Goal: Transaction & Acquisition: Purchase product/service

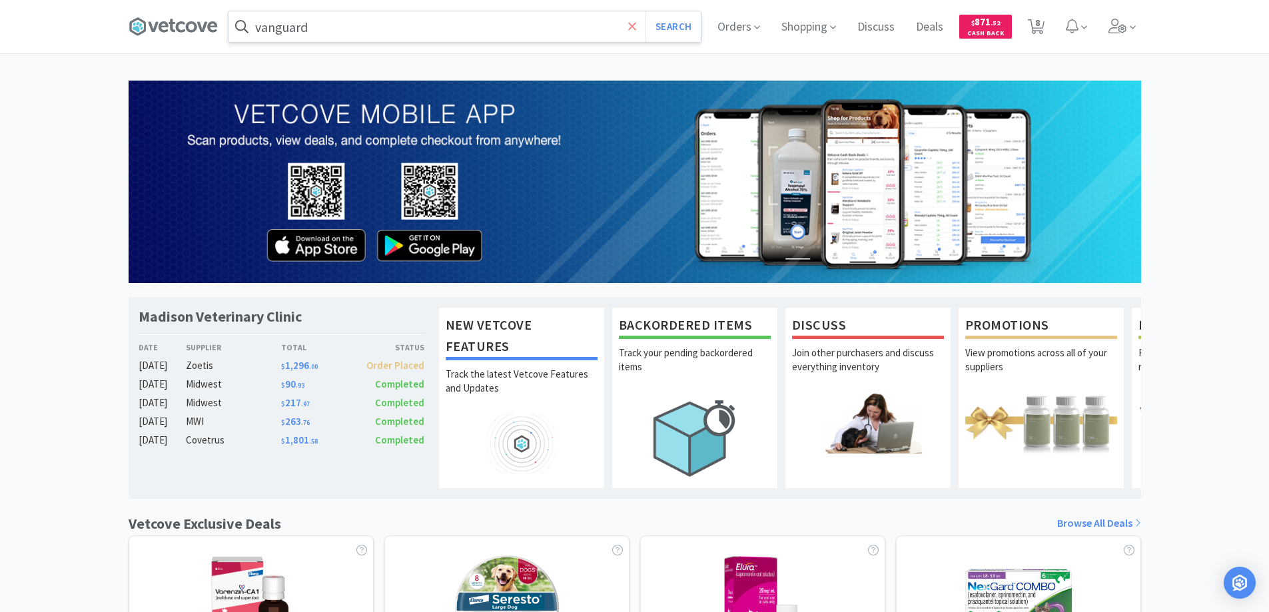
click at [631, 29] on icon at bounding box center [632, 26] width 9 height 13
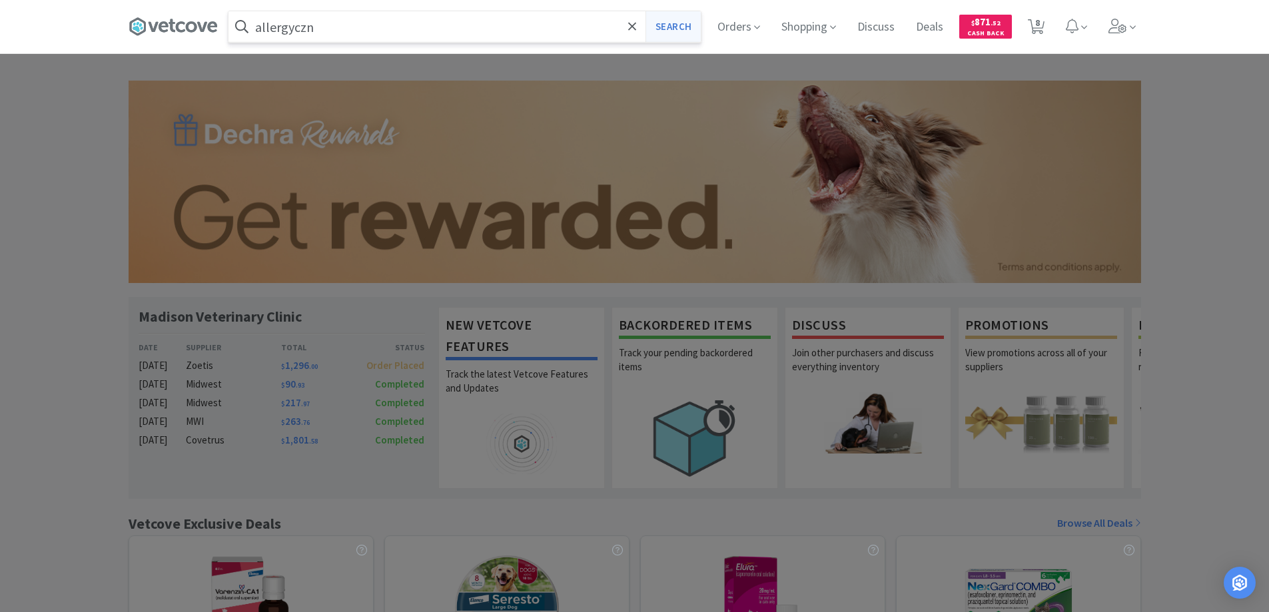
type input "allergyczn"
click at [670, 28] on button "Search" at bounding box center [673, 26] width 55 height 31
select select "8"
select select "1"
select select "6"
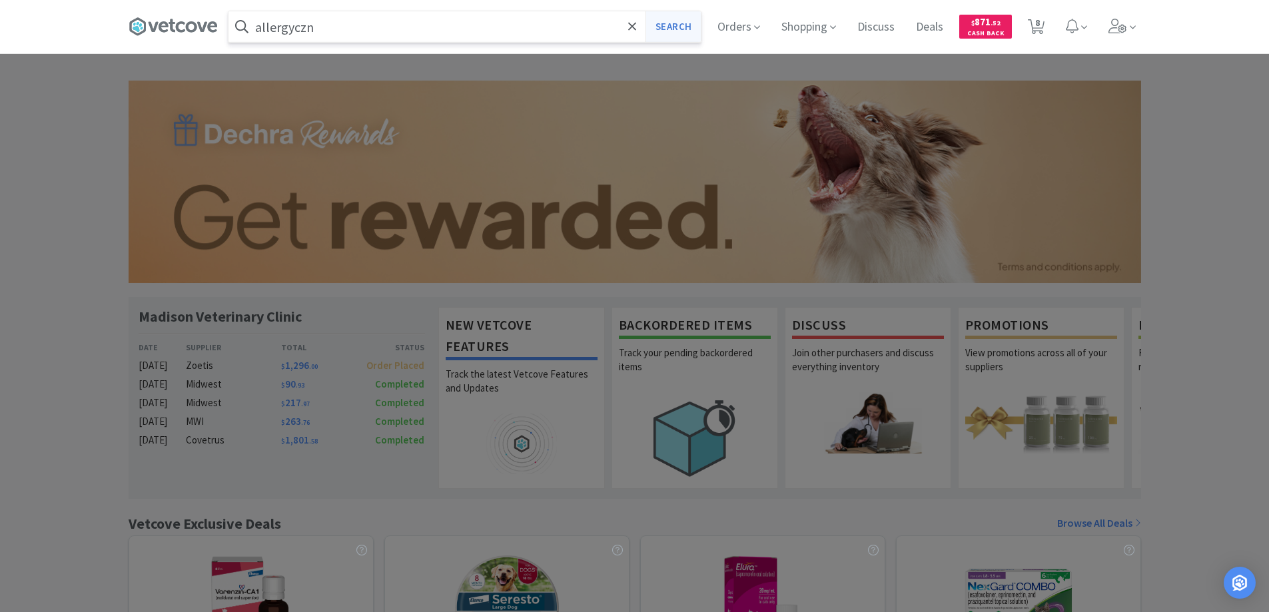
select select "1"
select select "3"
select select "2"
select select "10"
select select "6"
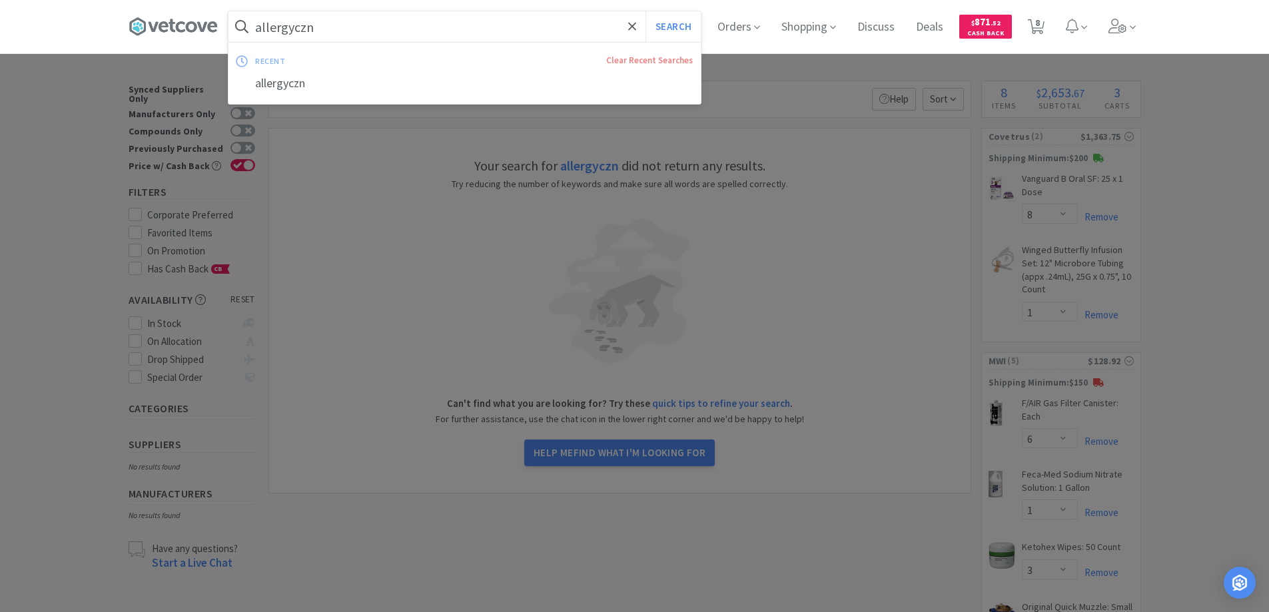
click at [332, 24] on input "allergyczn" at bounding box center [465, 26] width 472 height 31
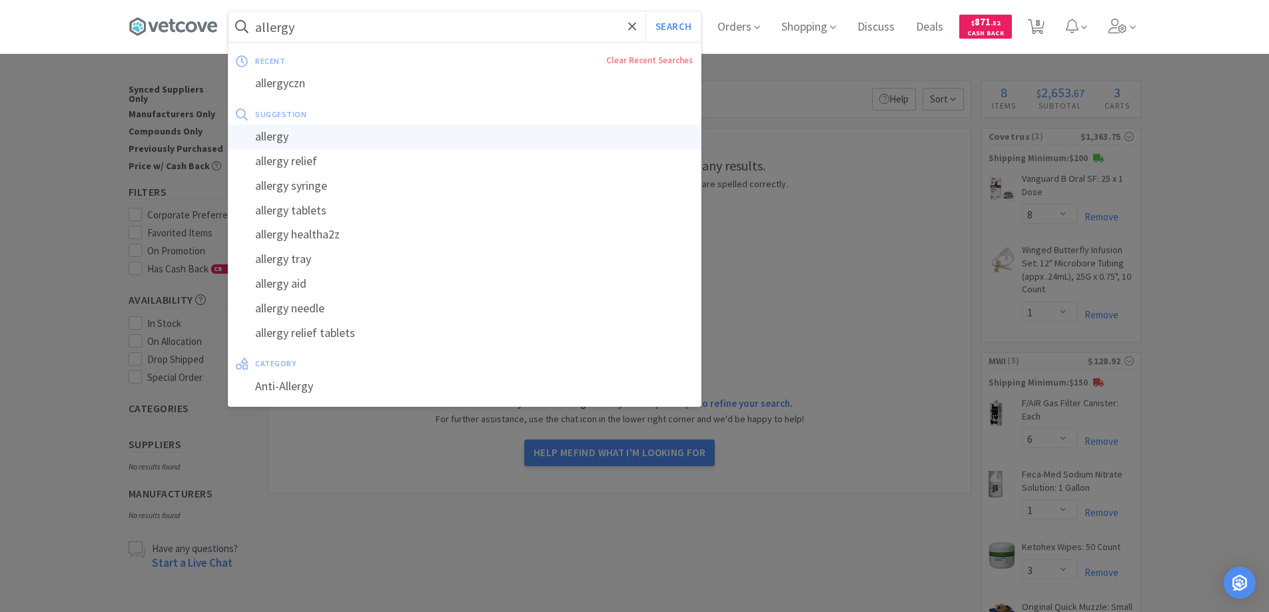
type input "allergy"
click at [283, 134] on div "allergy" at bounding box center [465, 137] width 472 height 25
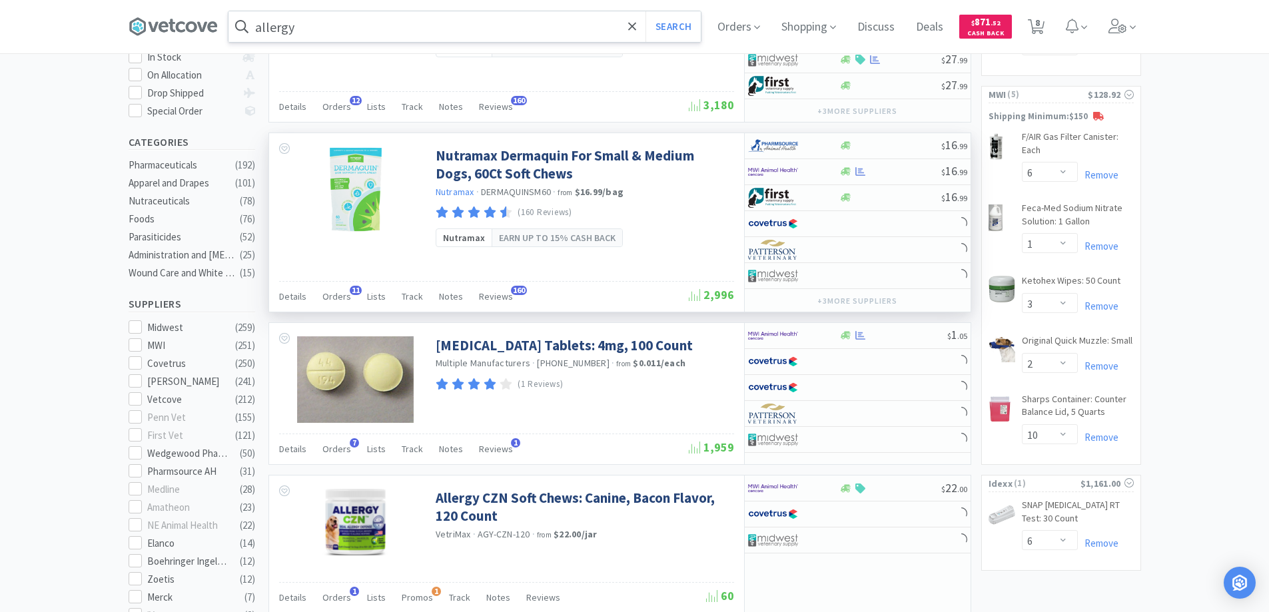
scroll to position [400, 0]
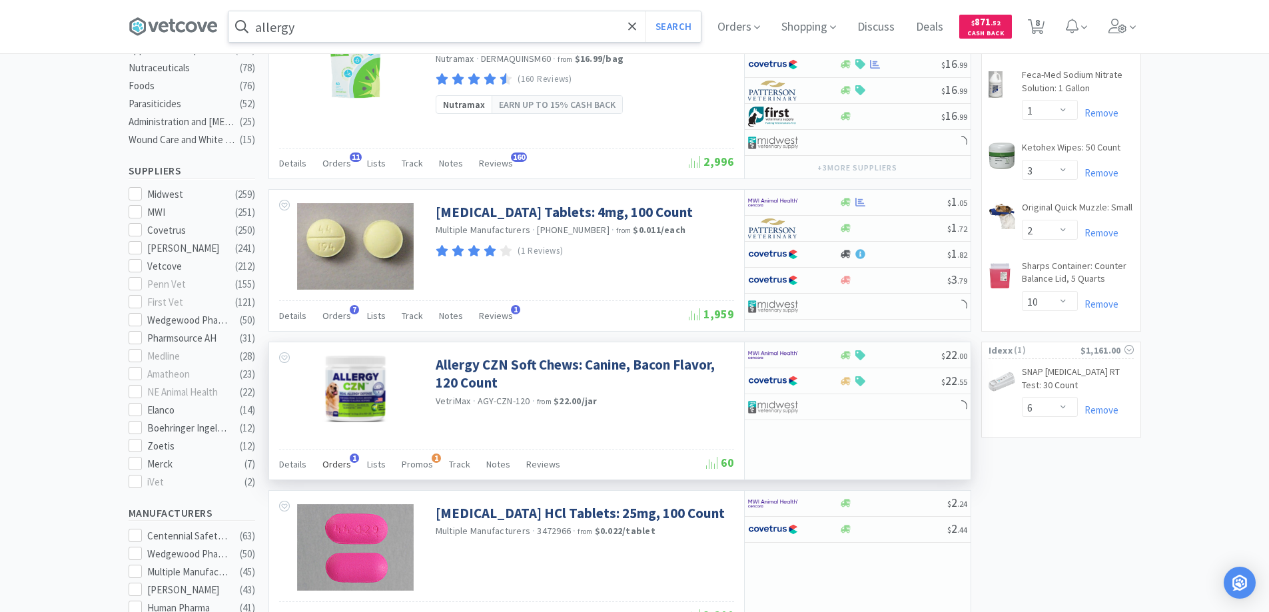
click at [352, 457] on span "1" at bounding box center [354, 458] width 9 height 9
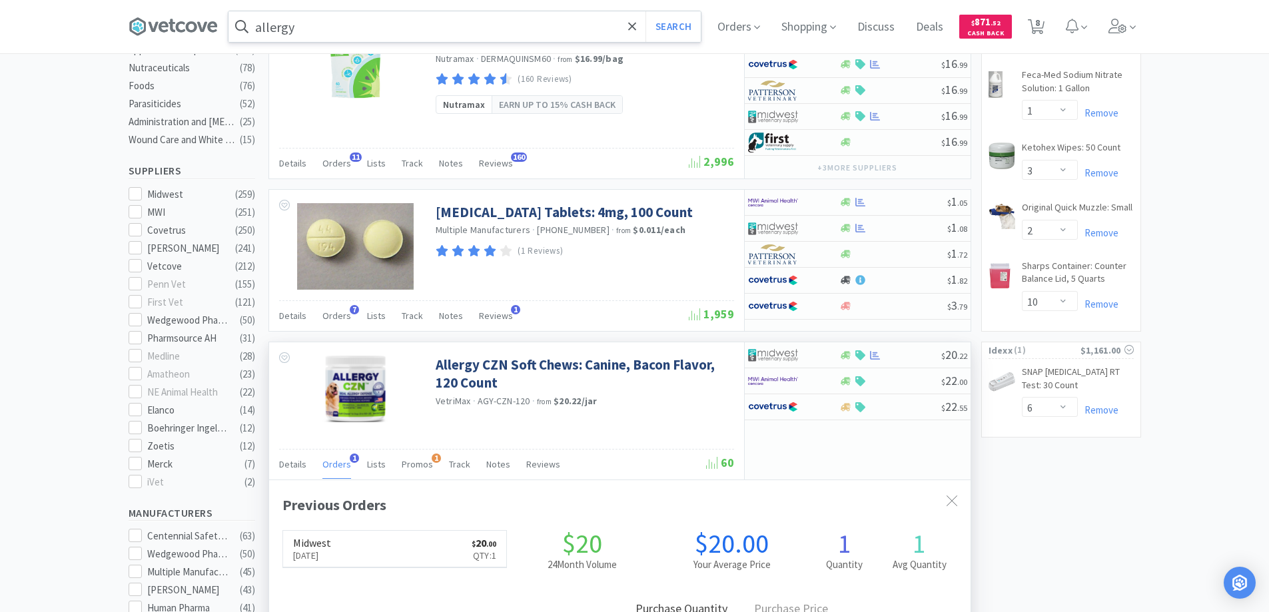
scroll to position [345, 702]
click at [352, 457] on span "1" at bounding box center [354, 458] width 9 height 9
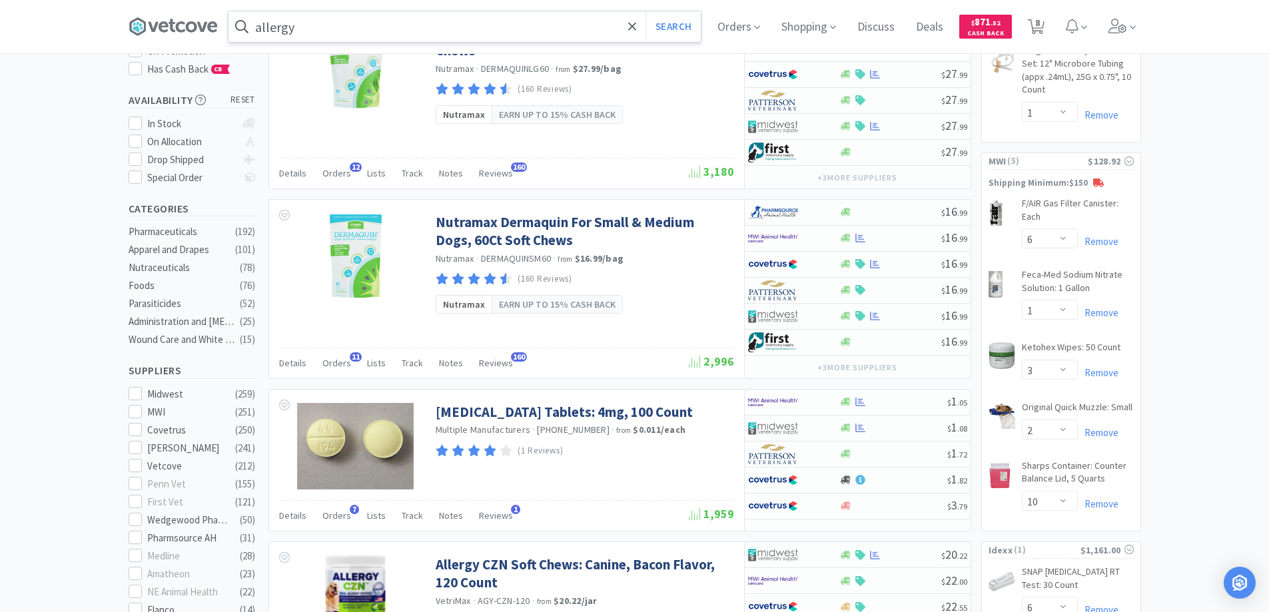
scroll to position [400, 0]
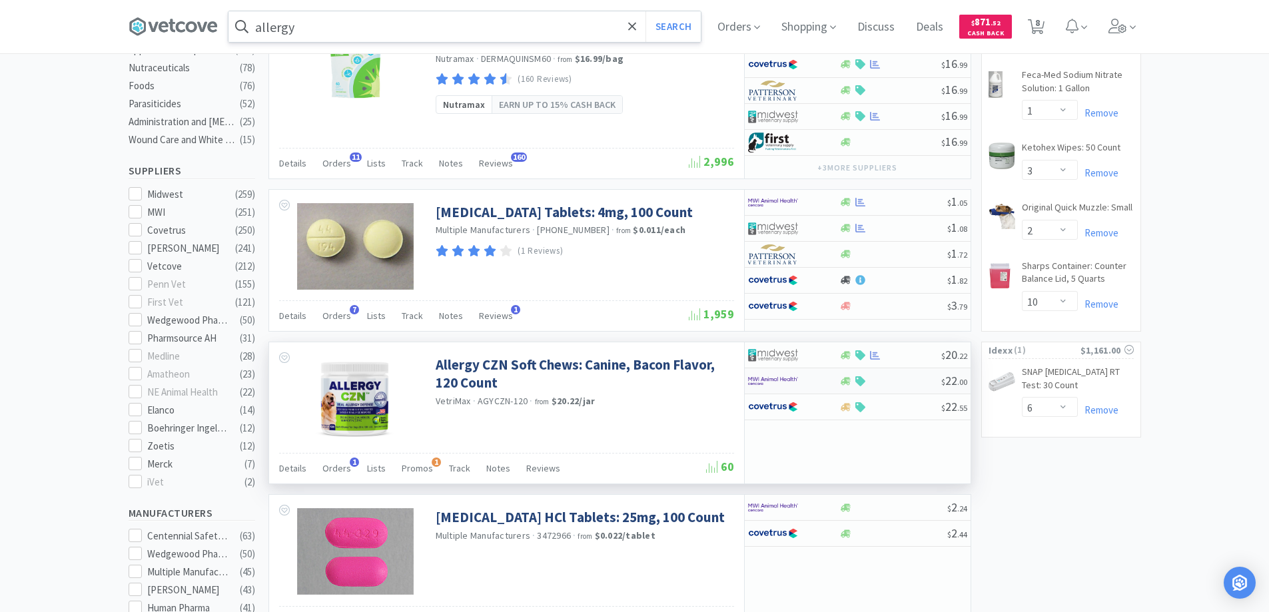
click at [817, 380] on div at bounding box center [784, 381] width 73 height 23
select select "1"
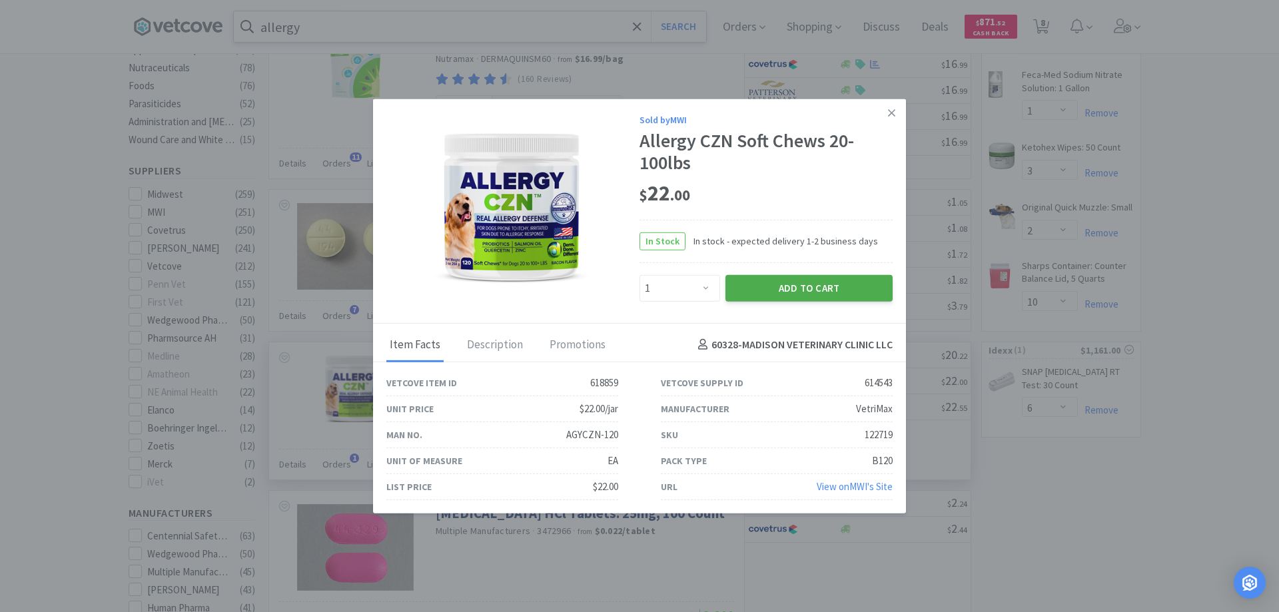
click at [766, 287] on button "Add to Cart" at bounding box center [809, 288] width 167 height 27
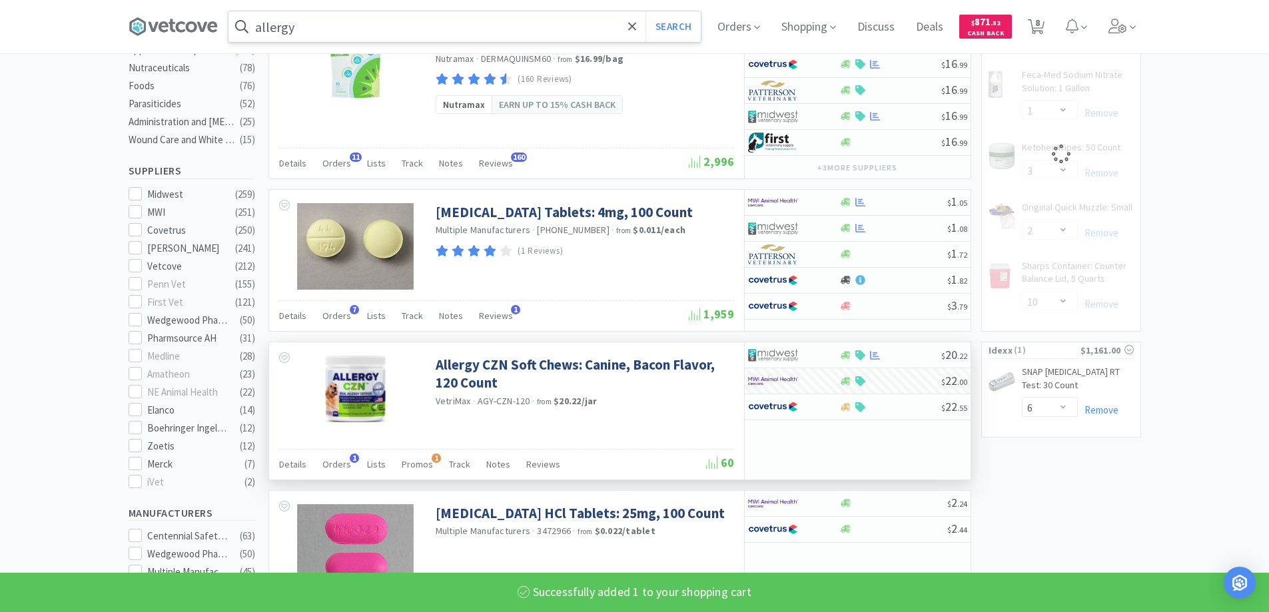
select select "1"
select select "6"
select select "1"
select select "3"
select select "2"
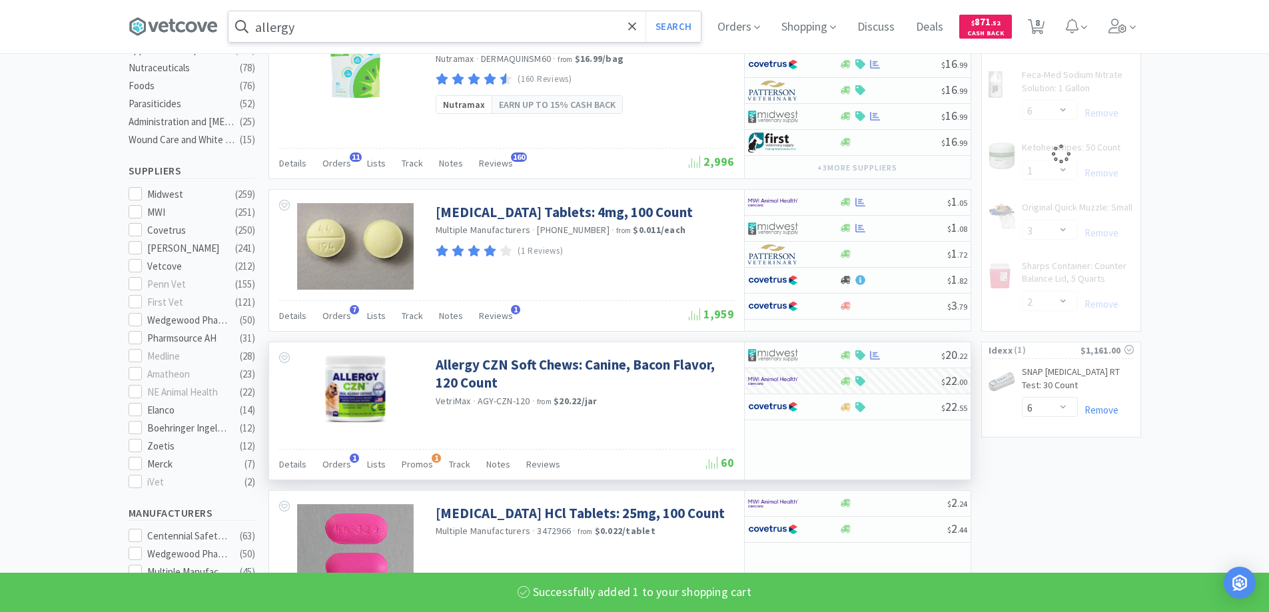
select select "10"
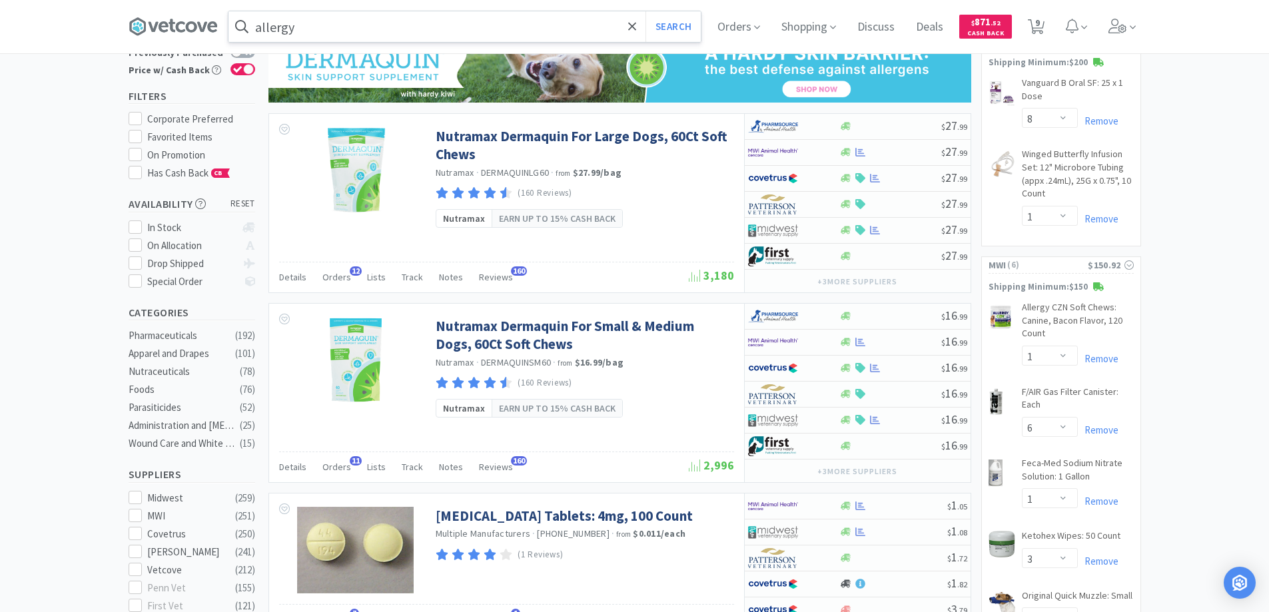
scroll to position [0, 0]
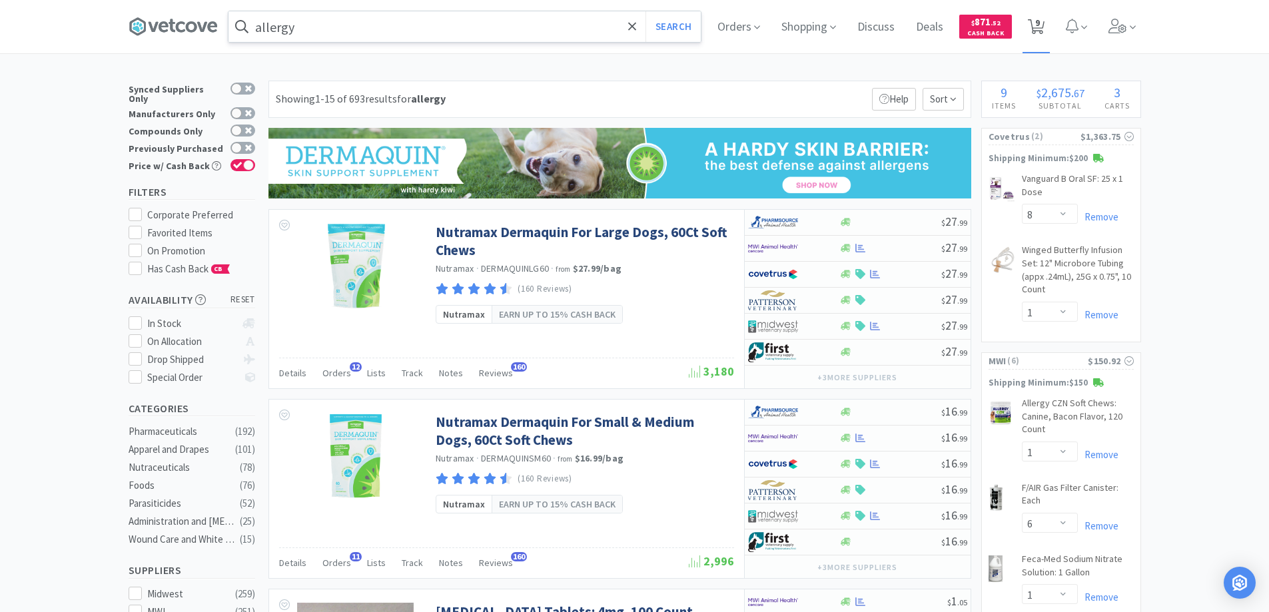
click at [1039, 25] on icon at bounding box center [1036, 26] width 17 height 15
select select "6"
select select "8"
select select "1"
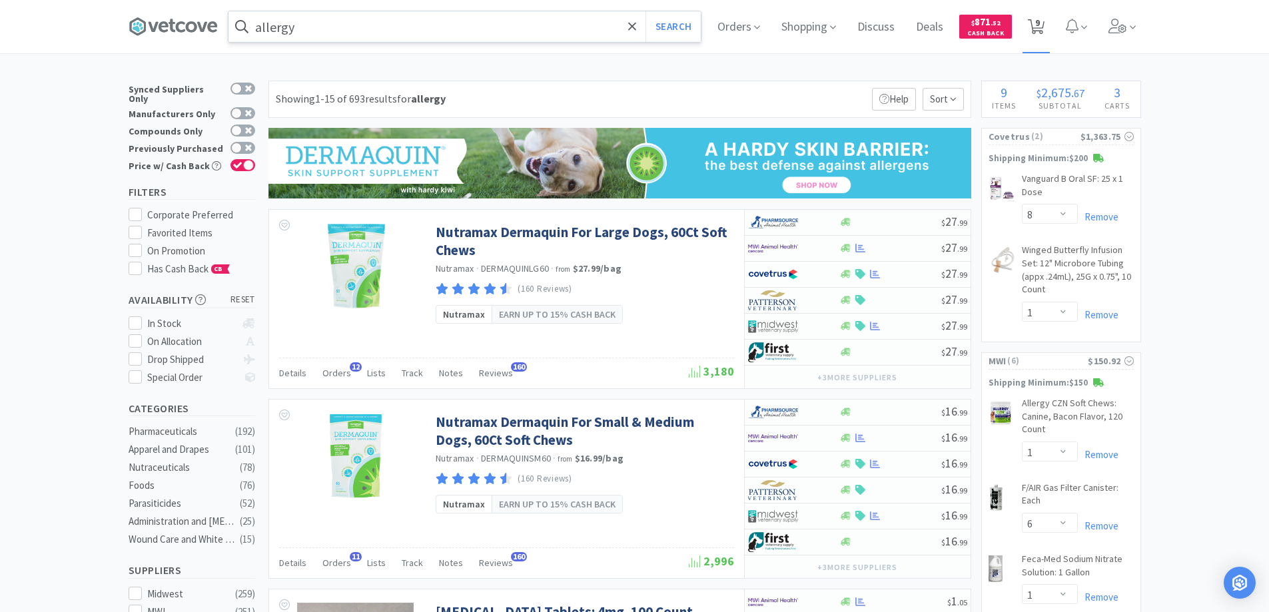
select select "6"
select select "1"
select select "3"
select select "2"
select select "10"
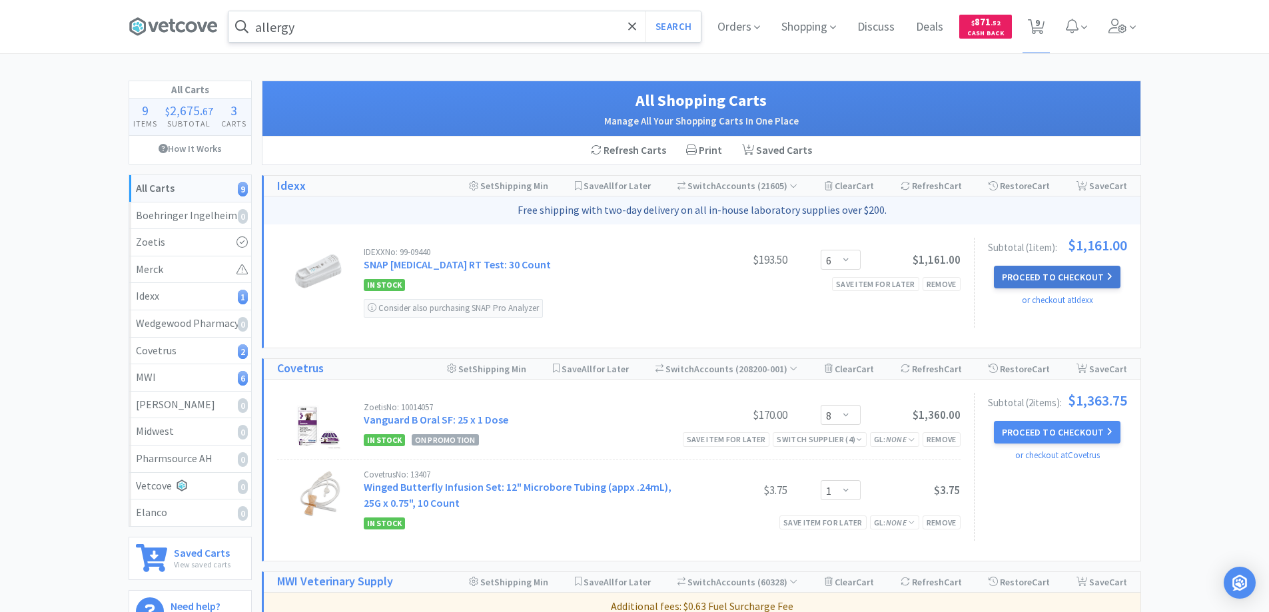
click at [1016, 276] on button "Proceed to Checkout" at bounding box center [1057, 277] width 127 height 23
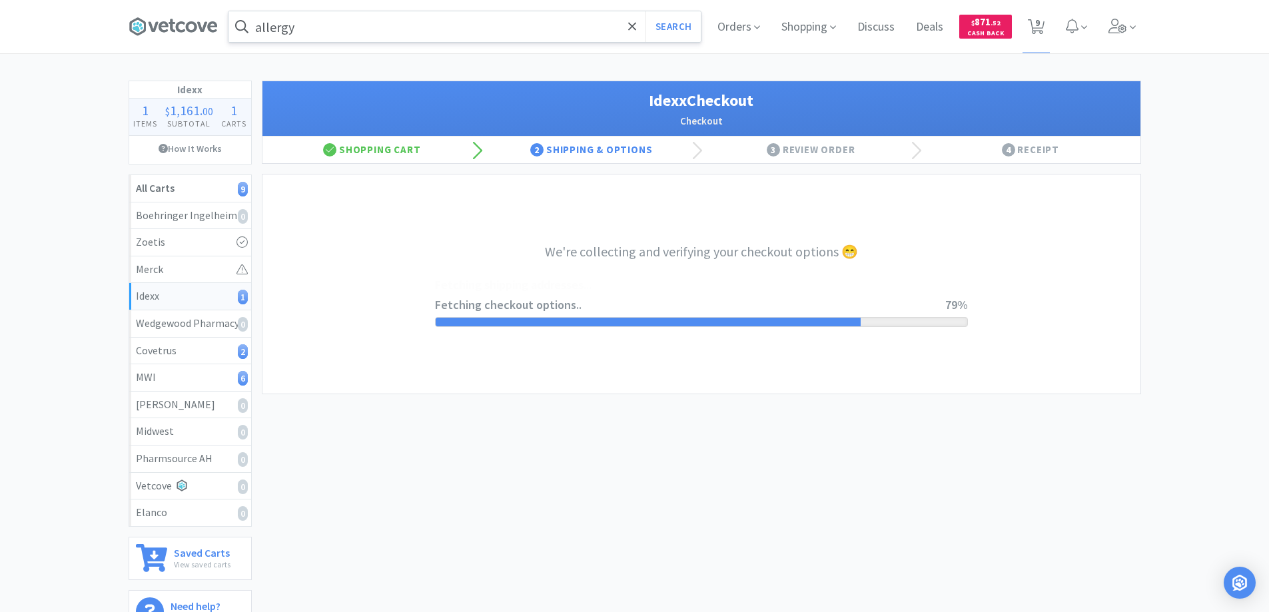
select select "904"
select select "003"
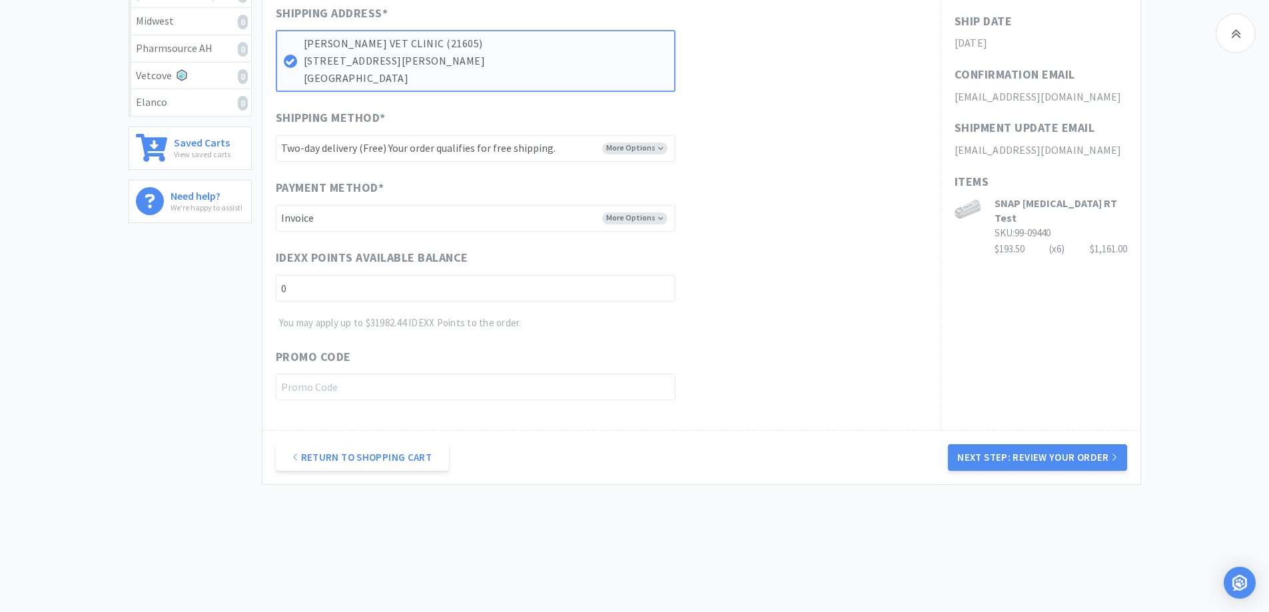
scroll to position [420, 0]
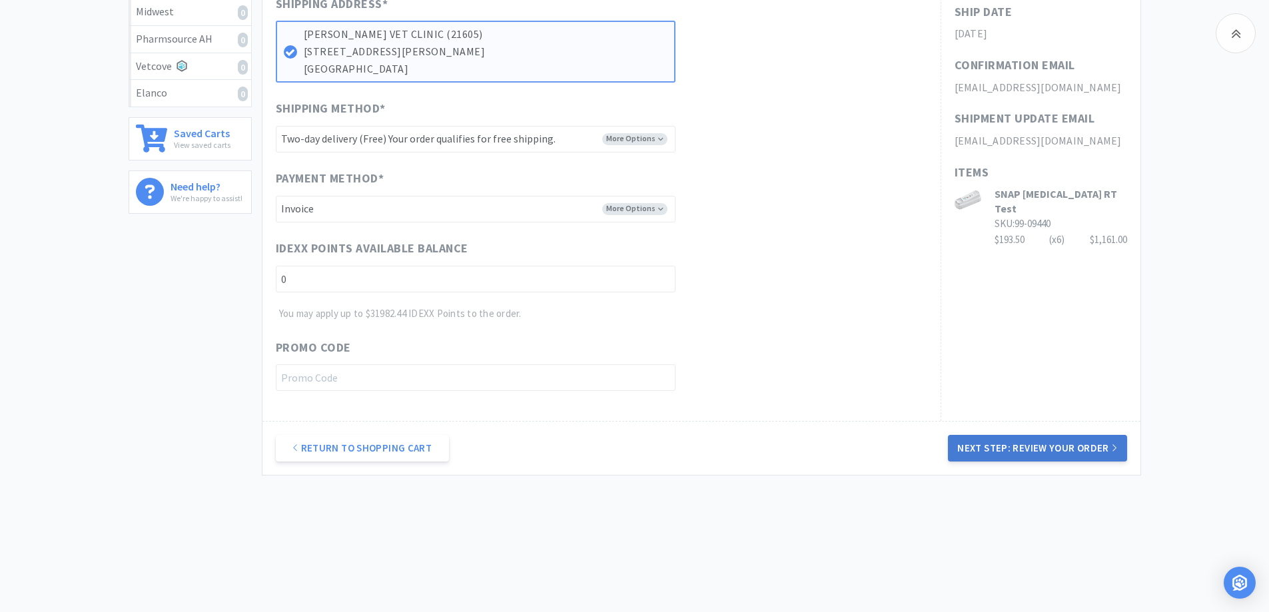
click at [1023, 446] on button "Next Step: Review Your Order" at bounding box center [1037, 448] width 179 height 27
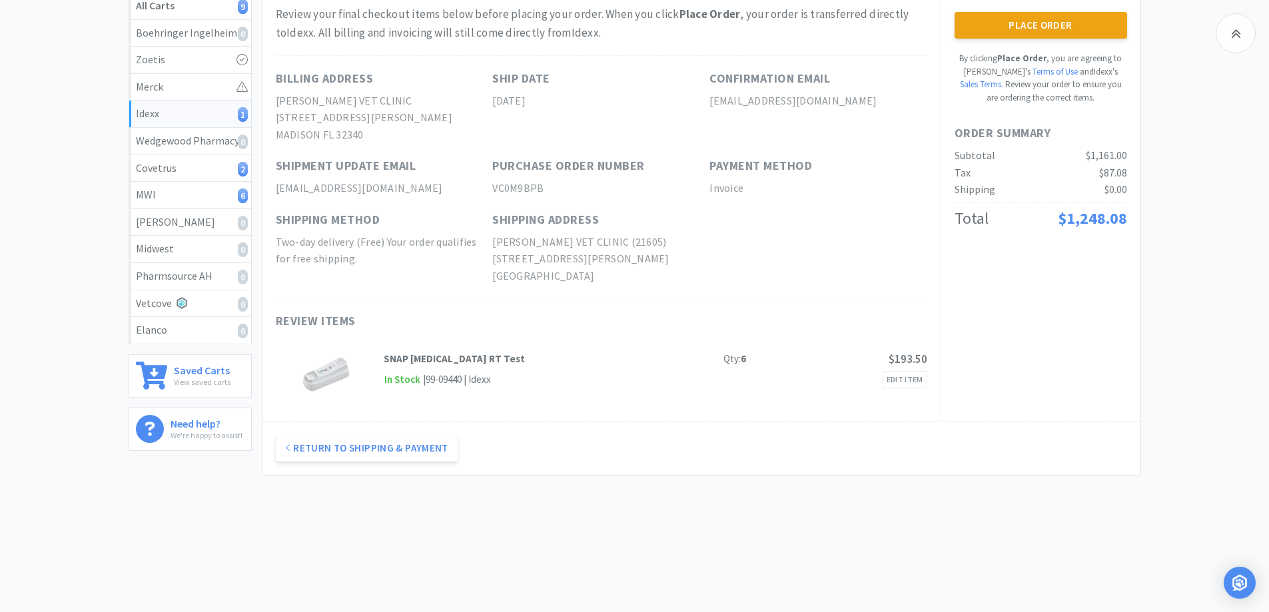
scroll to position [0, 0]
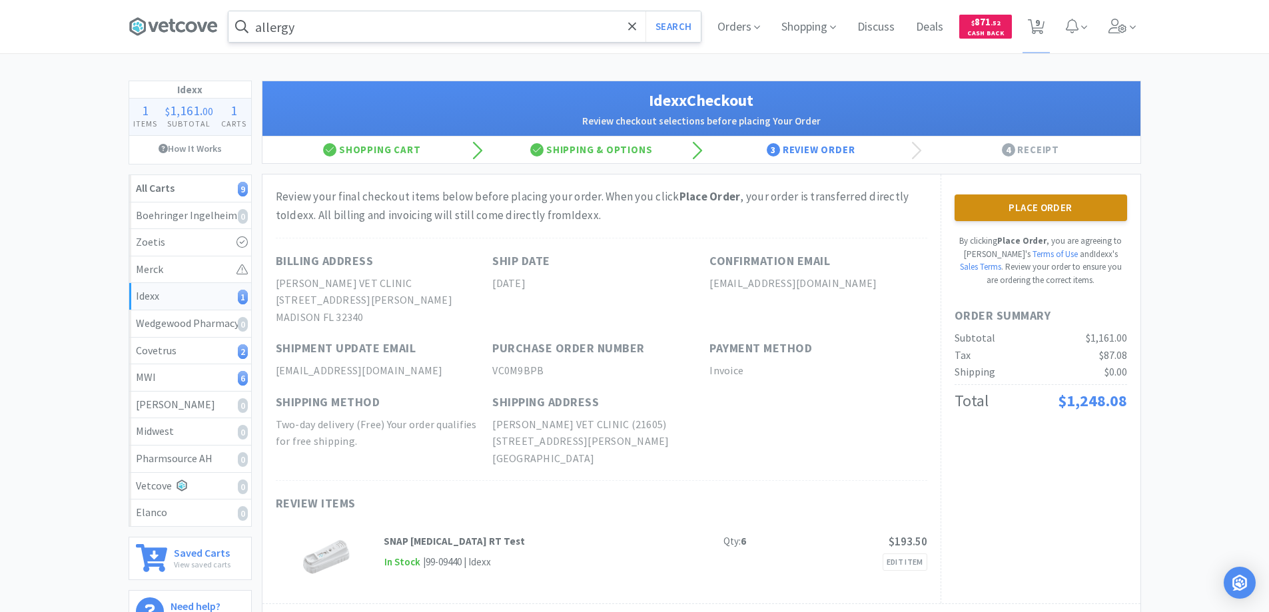
click at [1018, 205] on button "Place Order" at bounding box center [1041, 208] width 173 height 27
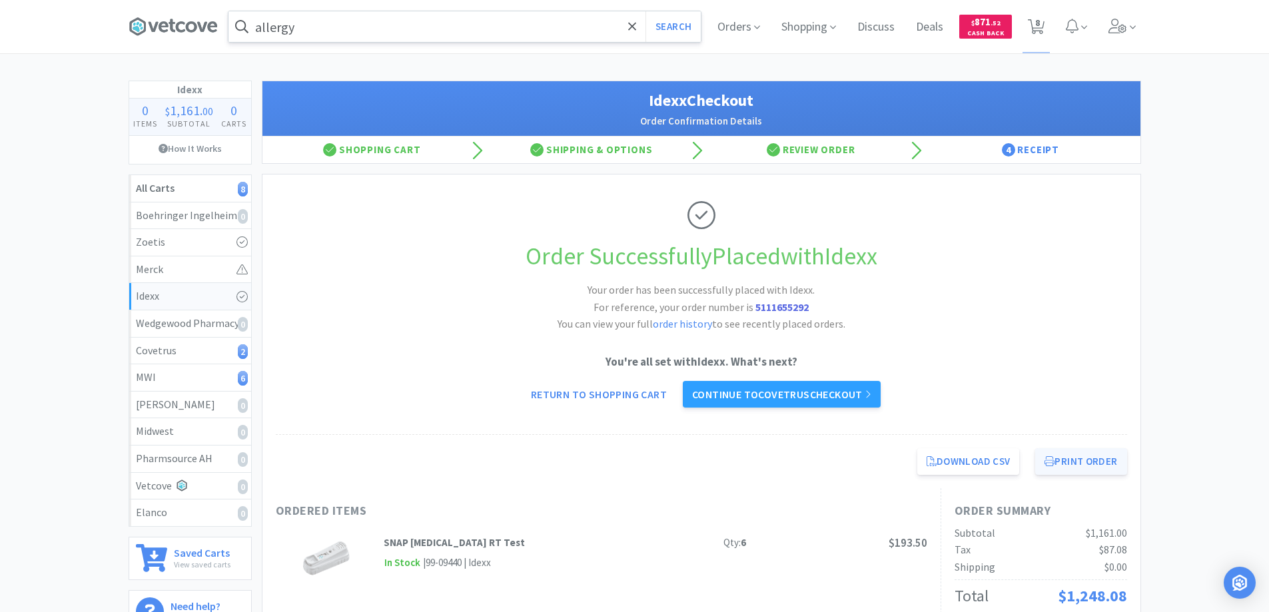
click at [1065, 463] on button "Print Order" at bounding box center [1080, 461] width 91 height 27
click at [174, 23] on icon at bounding box center [172, 25] width 7 height 13
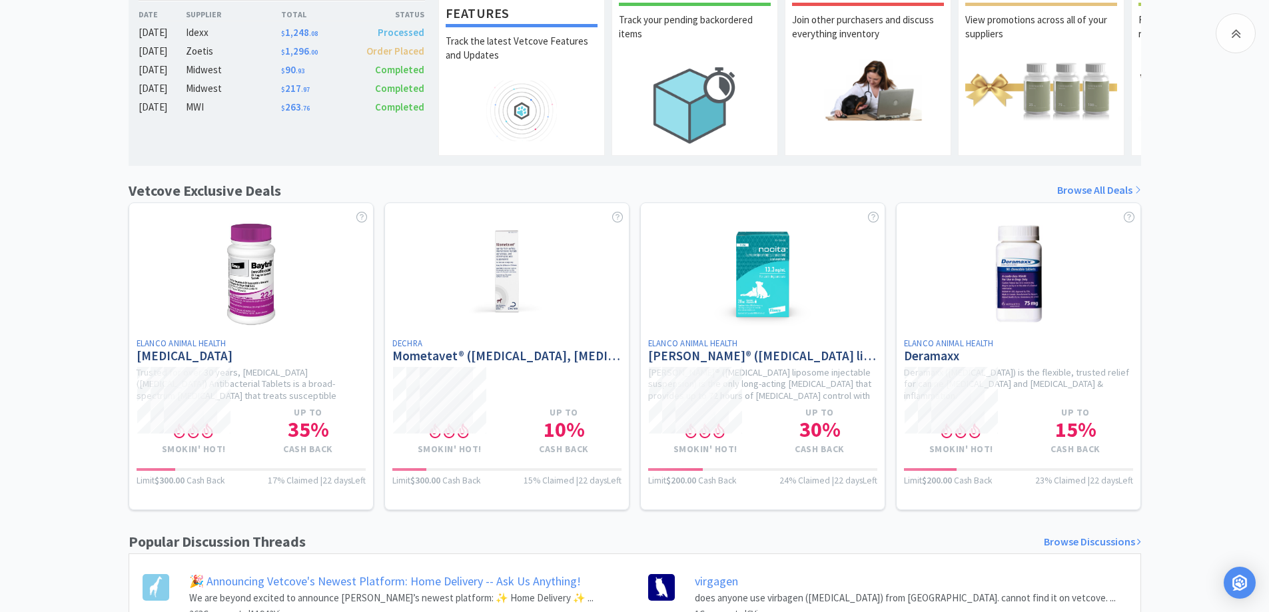
scroll to position [533, 0]
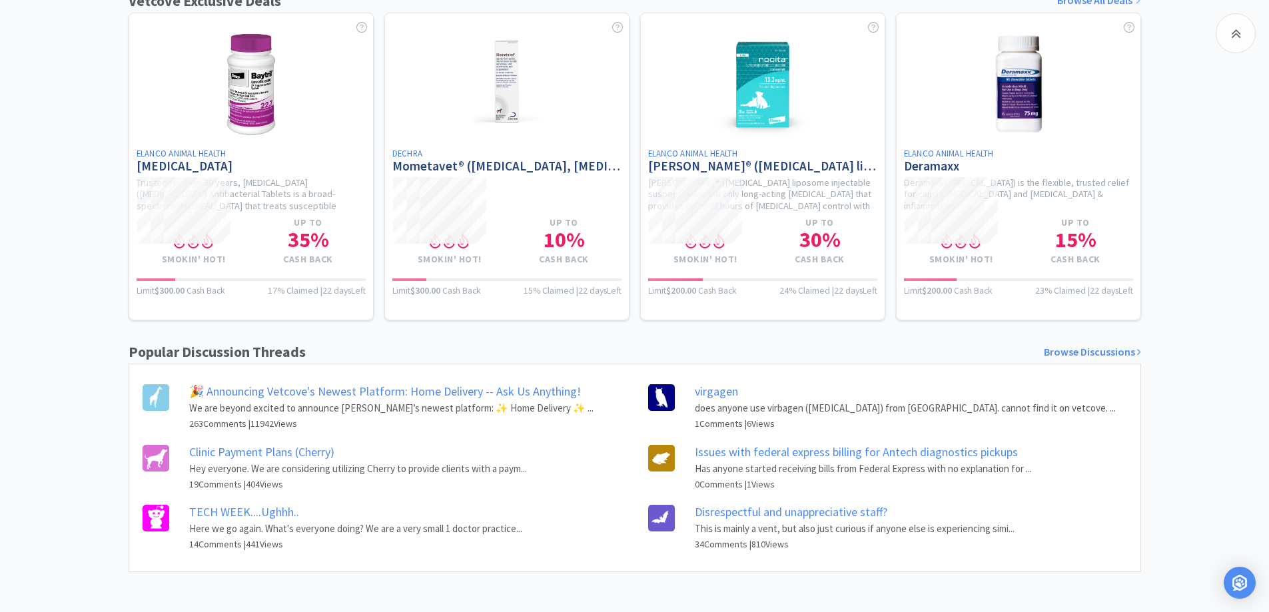
click at [225, 511] on link "TECH WEEK....Ughhh.." at bounding box center [244, 511] width 110 height 15
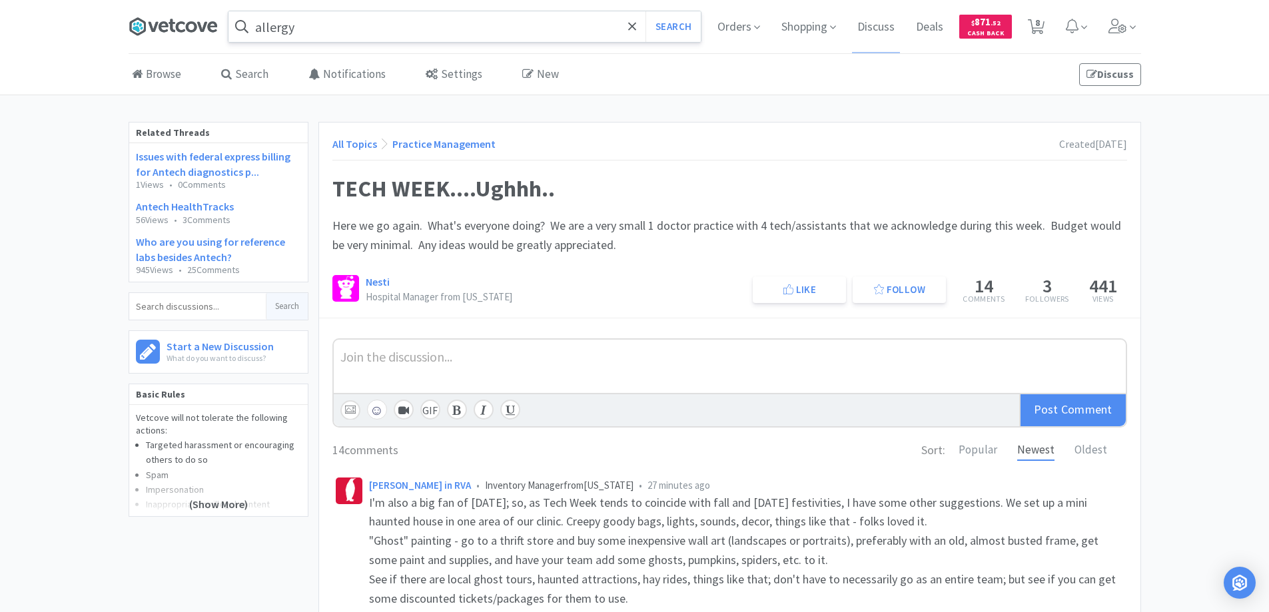
click at [172, 26] on icon at bounding box center [172, 25] width 7 height 13
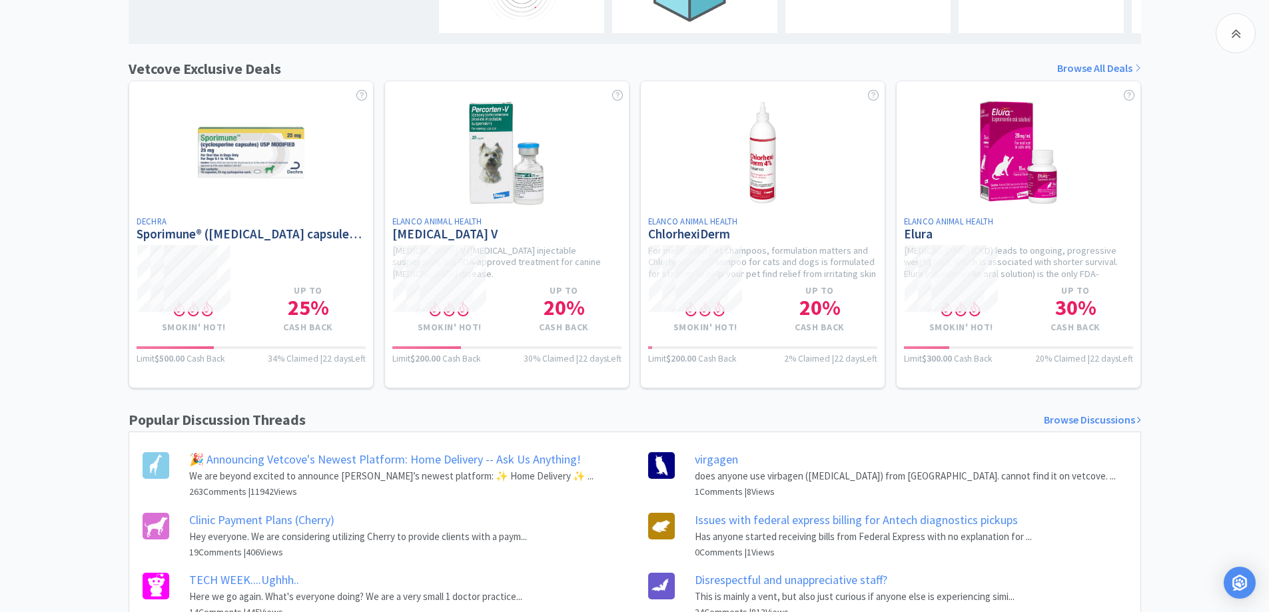
scroll to position [466, 0]
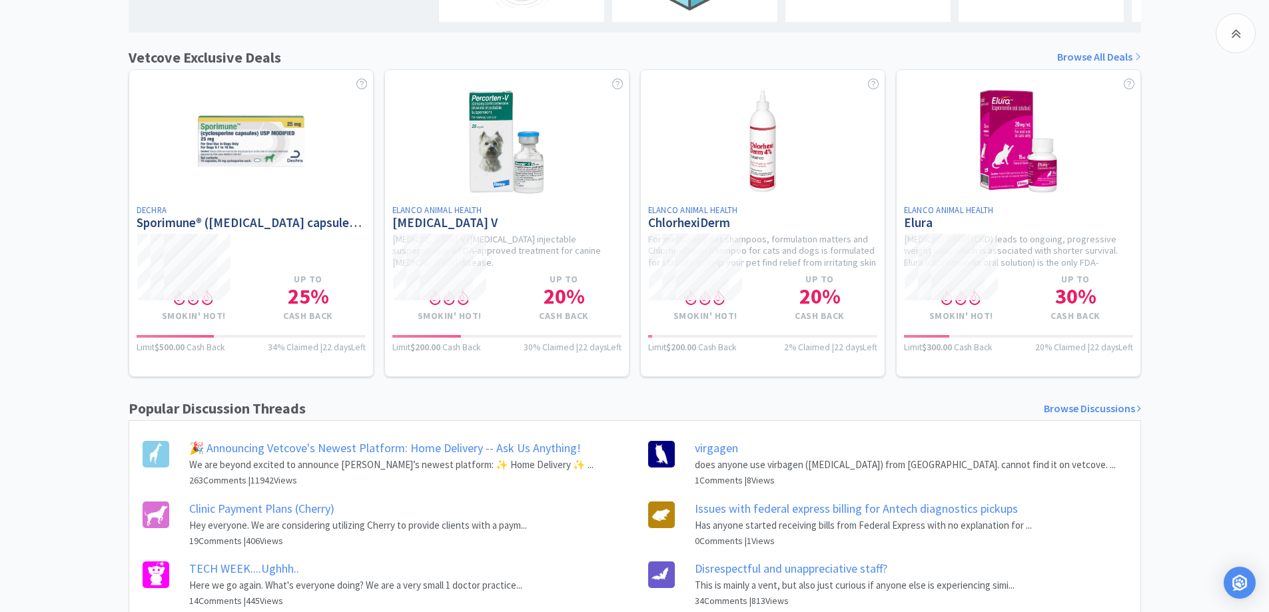
click at [718, 456] on link "virgagen" at bounding box center [716, 447] width 43 height 15
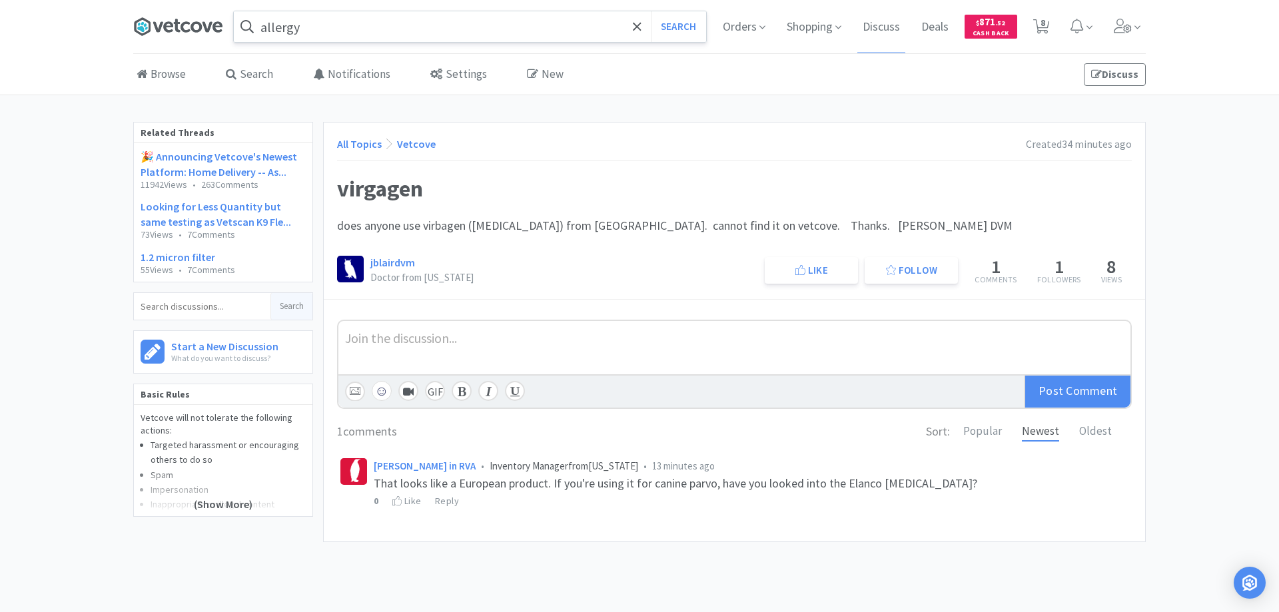
click at [183, 27] on icon at bounding box center [185, 26] width 9 height 11
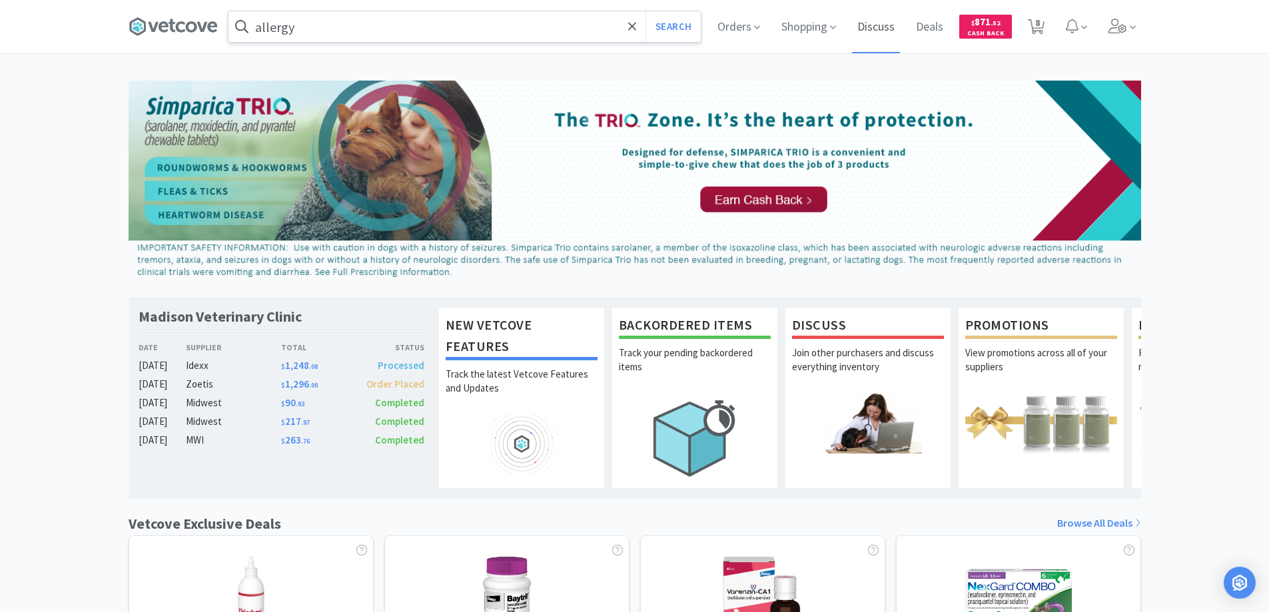
click at [876, 24] on span "Discuss" at bounding box center [876, 26] width 48 height 53
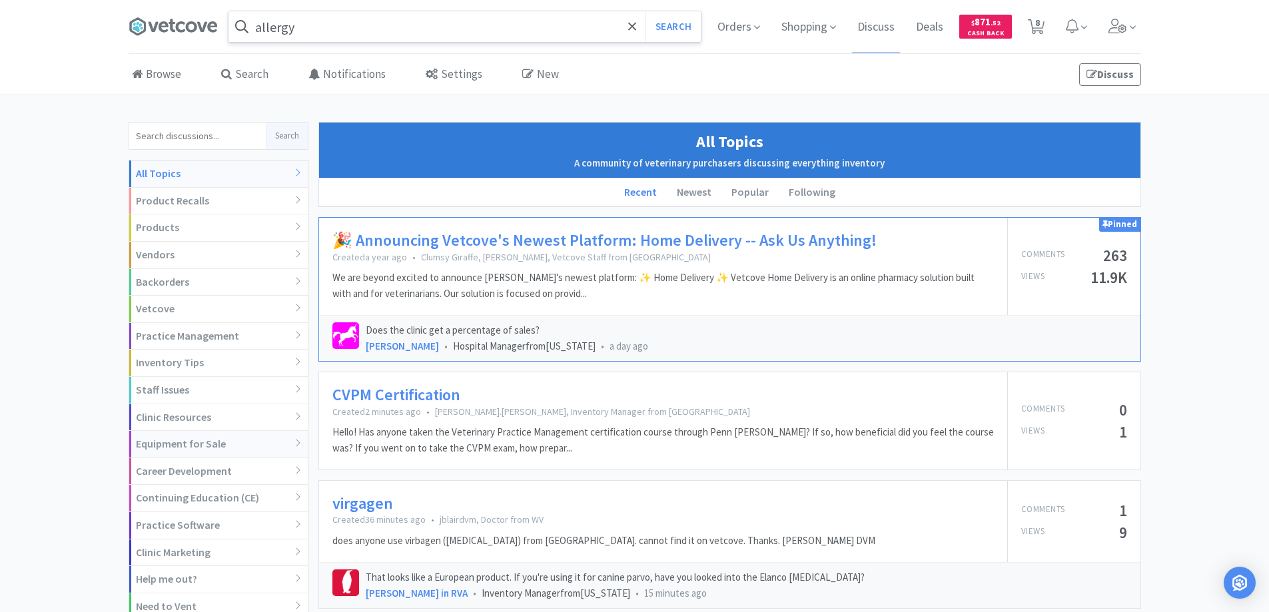
click at [239, 444] on div "Equipment for Sale" at bounding box center [218, 444] width 179 height 27
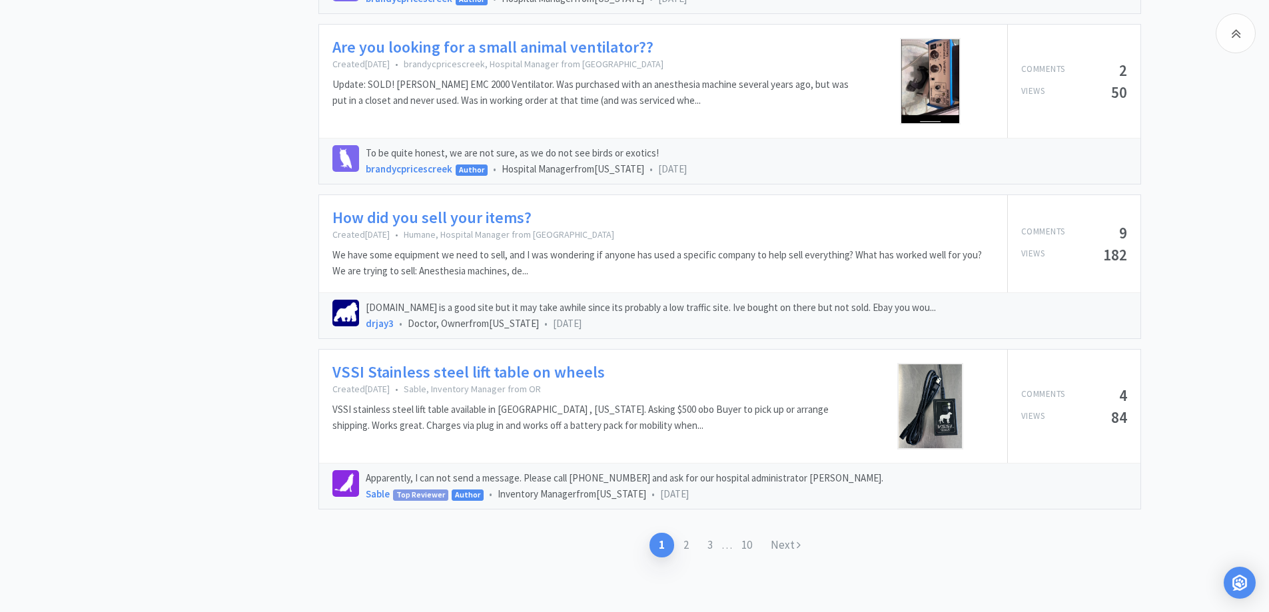
scroll to position [1896, 0]
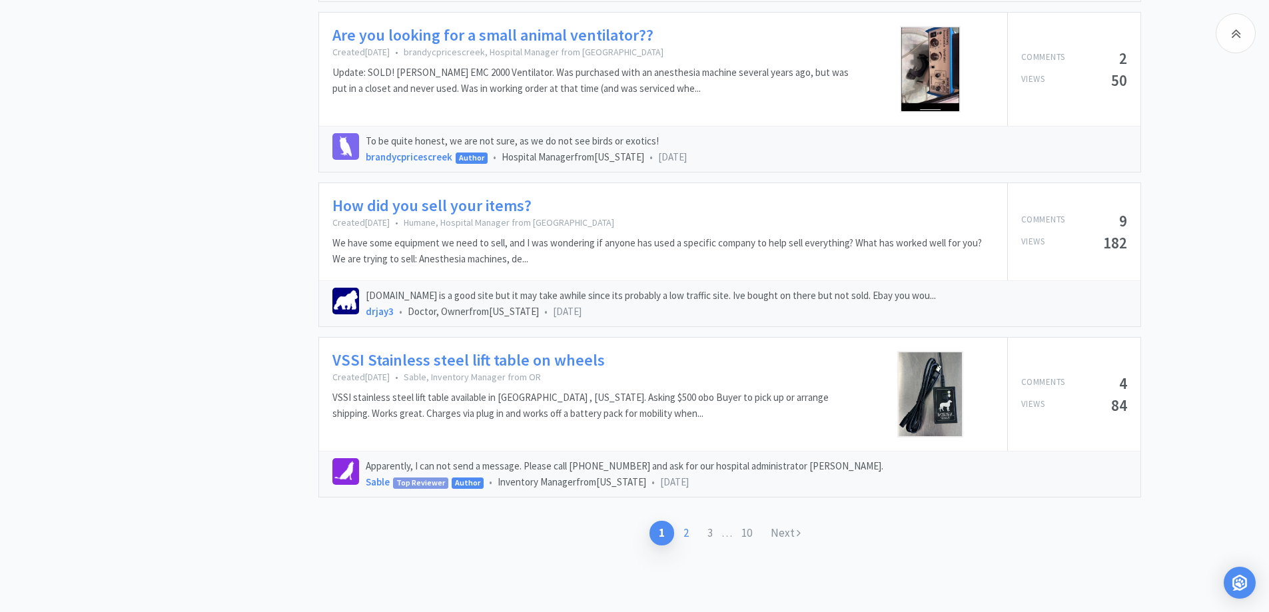
click at [686, 529] on link "2" at bounding box center [686, 533] width 24 height 25
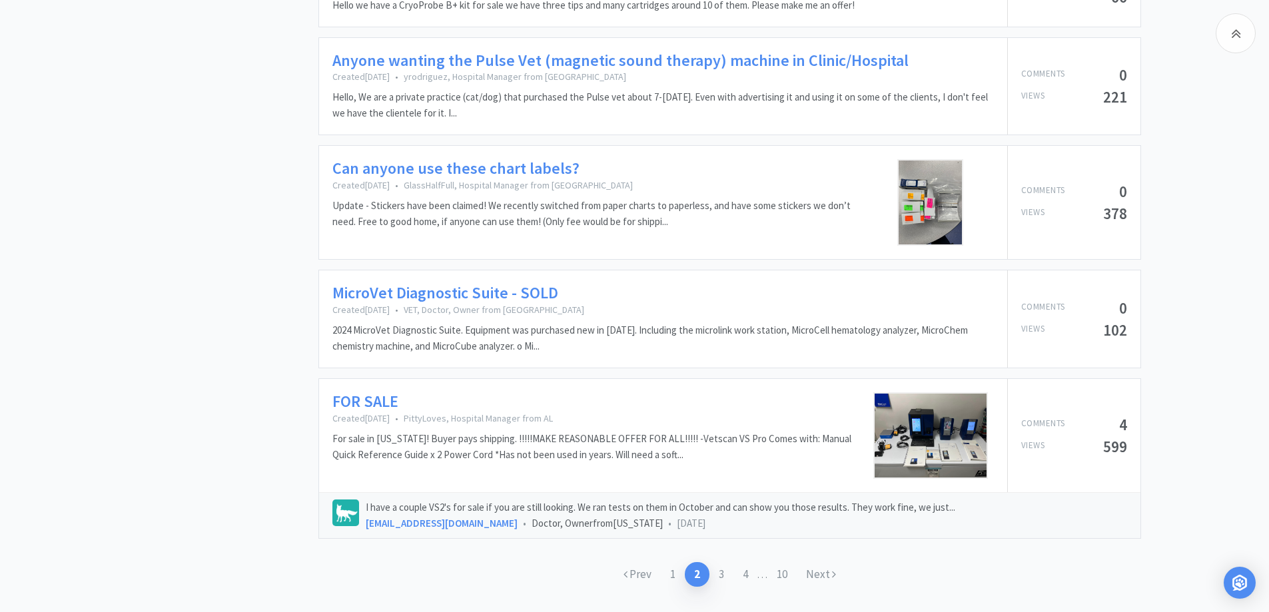
scroll to position [1507, 0]
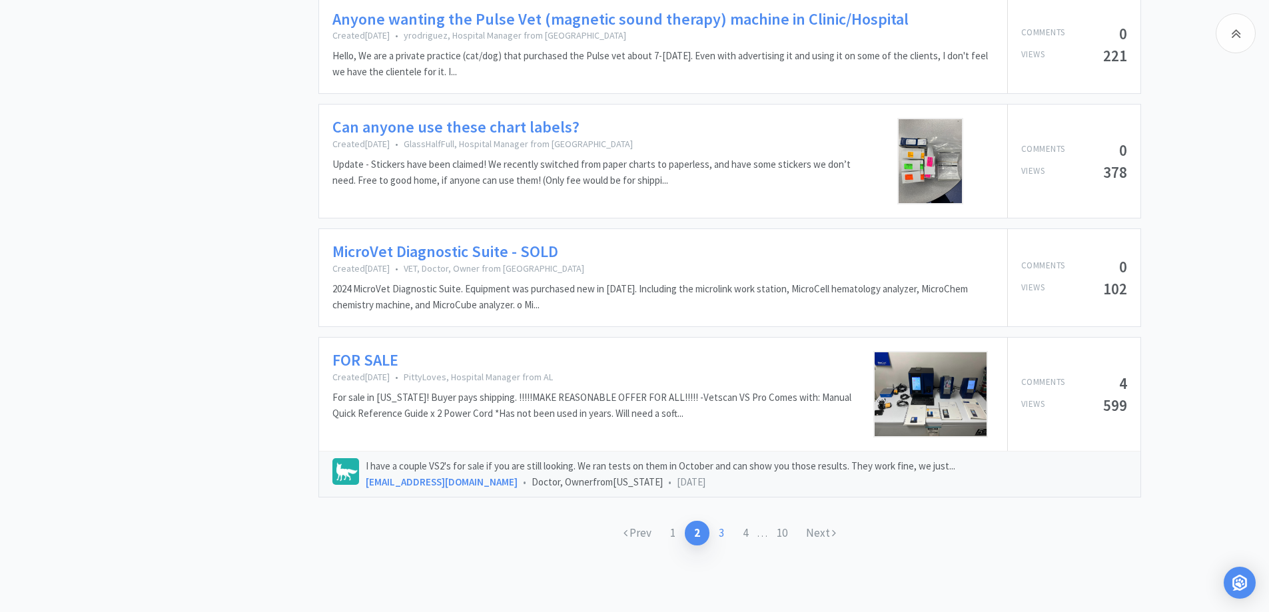
click at [720, 532] on link "3" at bounding box center [722, 533] width 24 height 25
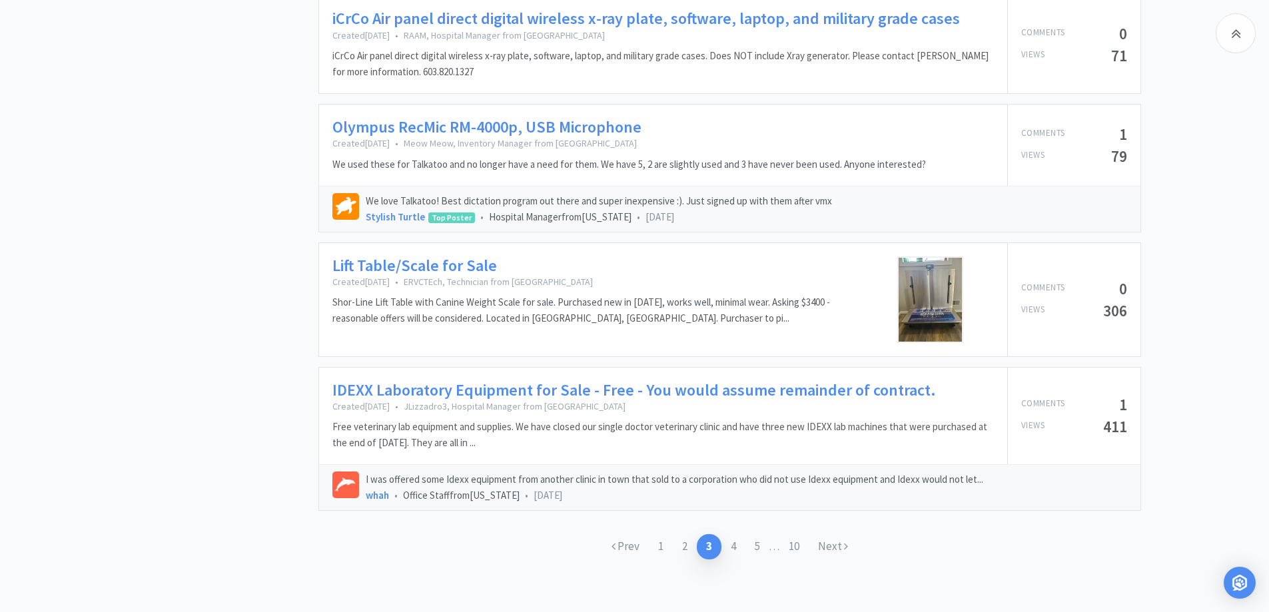
scroll to position [1724, 0]
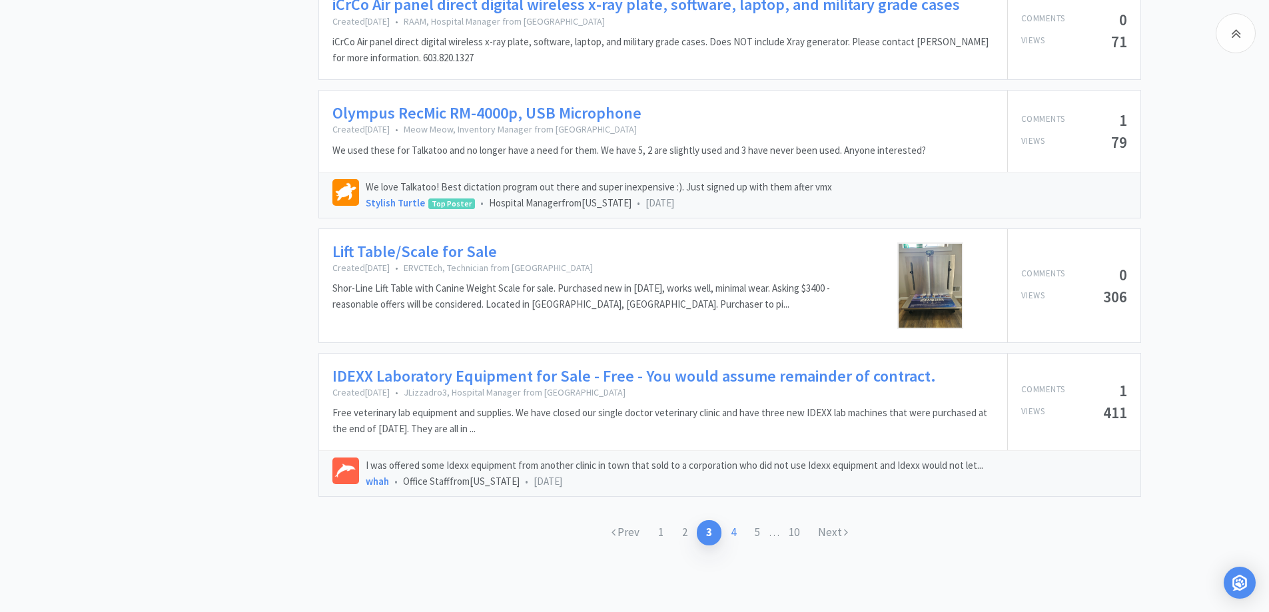
click at [732, 531] on link "4" at bounding box center [734, 532] width 24 height 25
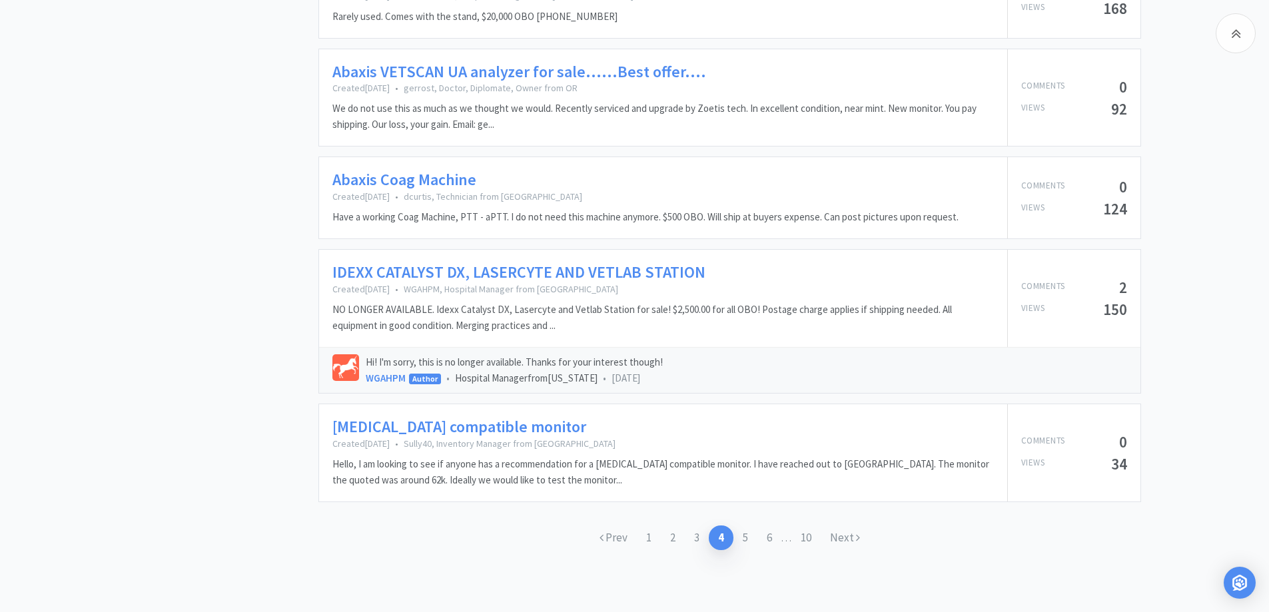
scroll to position [1597, 0]
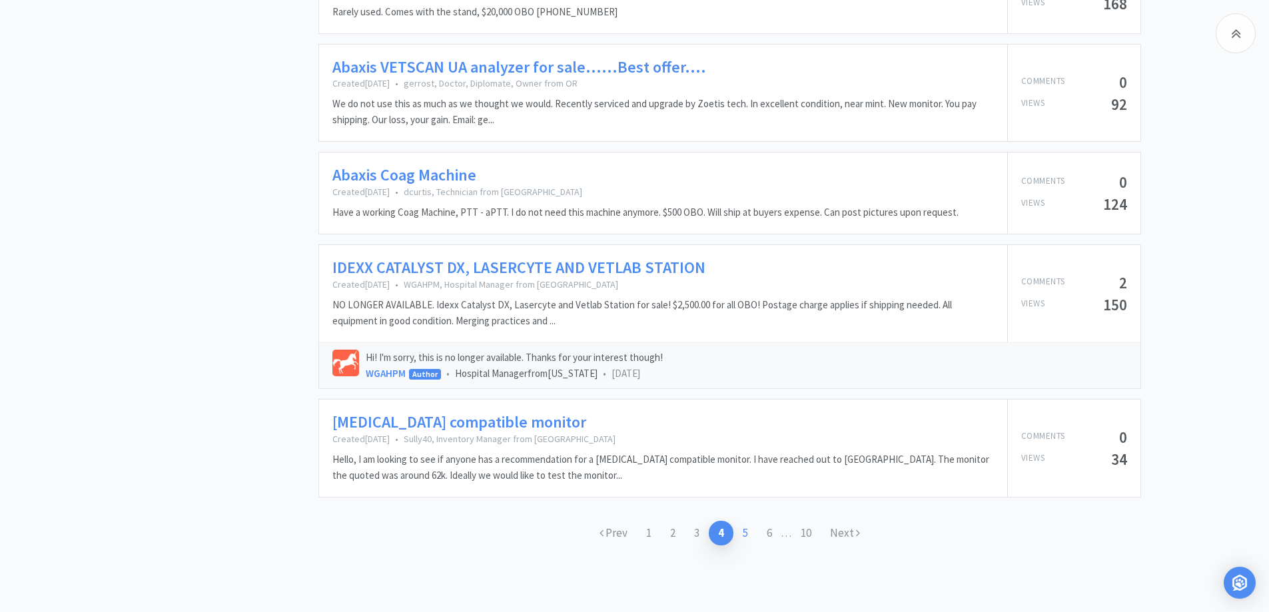
click at [743, 530] on link "5" at bounding box center [746, 533] width 24 height 25
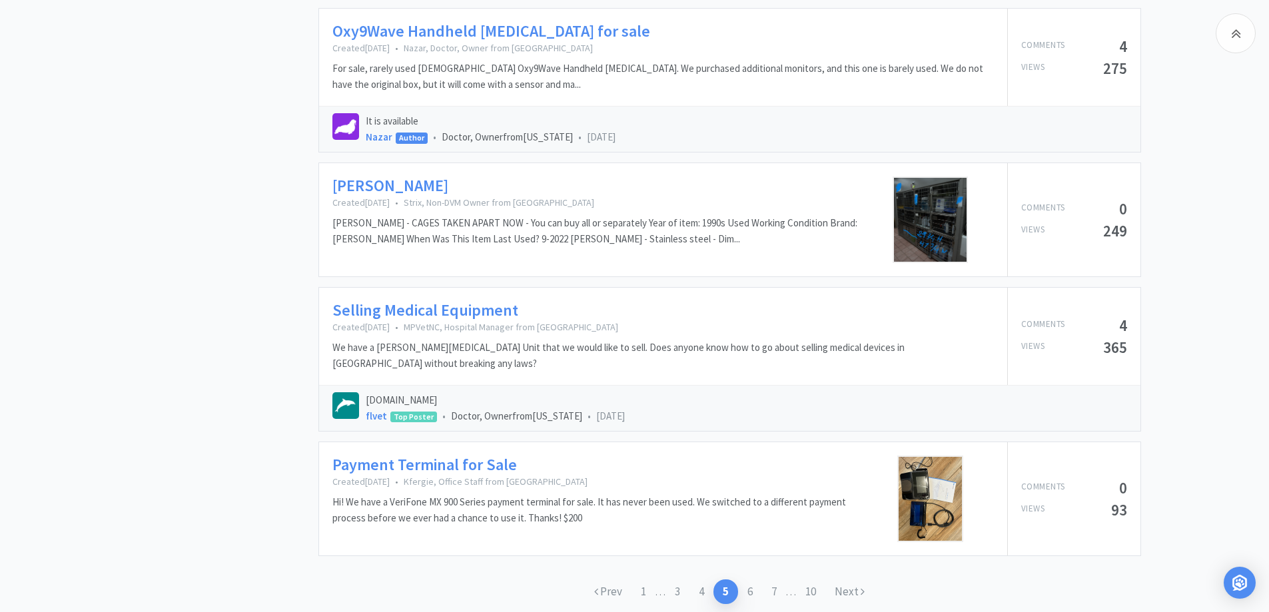
scroll to position [1732, 0]
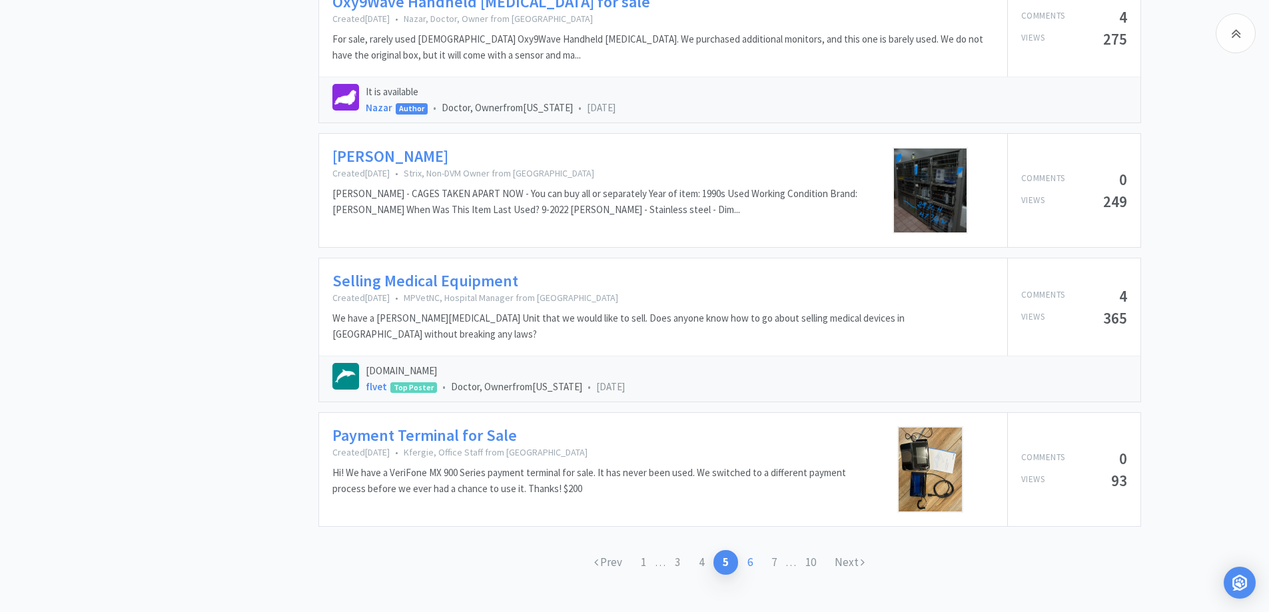
click at [752, 550] on link "6" at bounding box center [750, 562] width 24 height 25
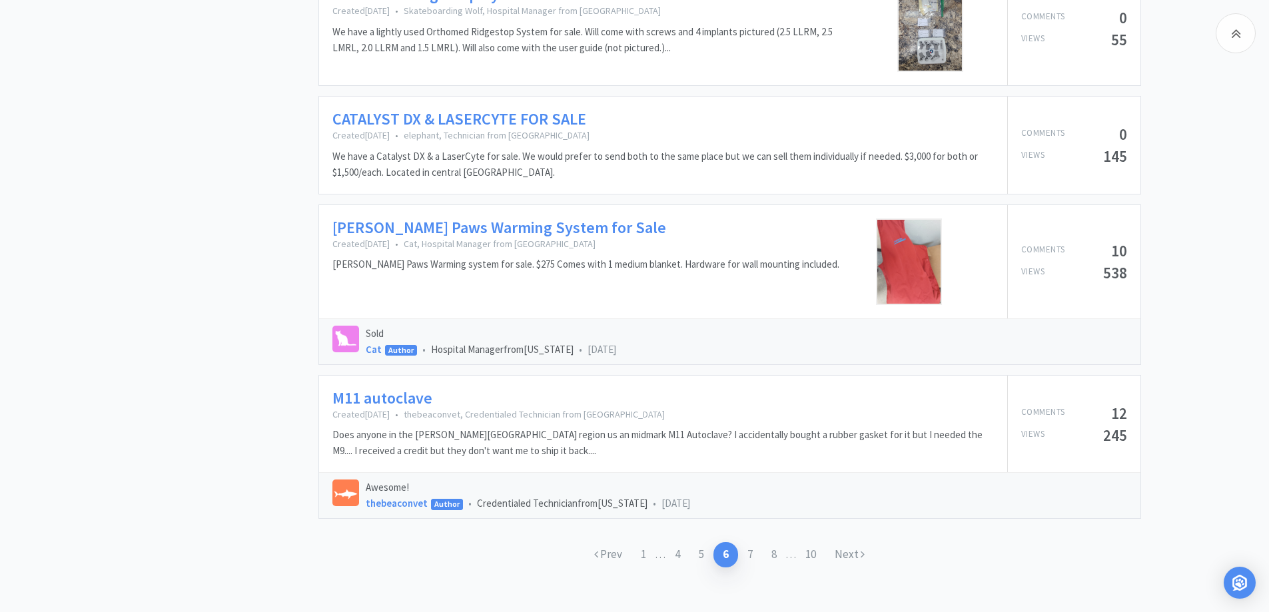
scroll to position [1786, 0]
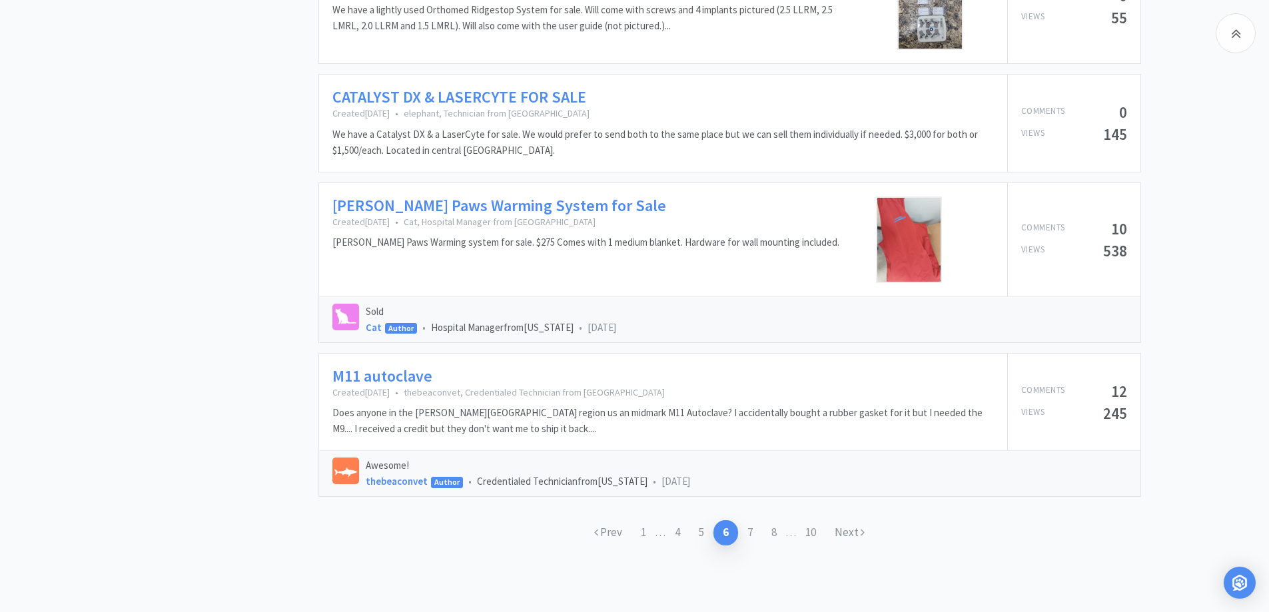
click at [386, 378] on link "M11 autoclave" at bounding box center [382, 376] width 100 height 19
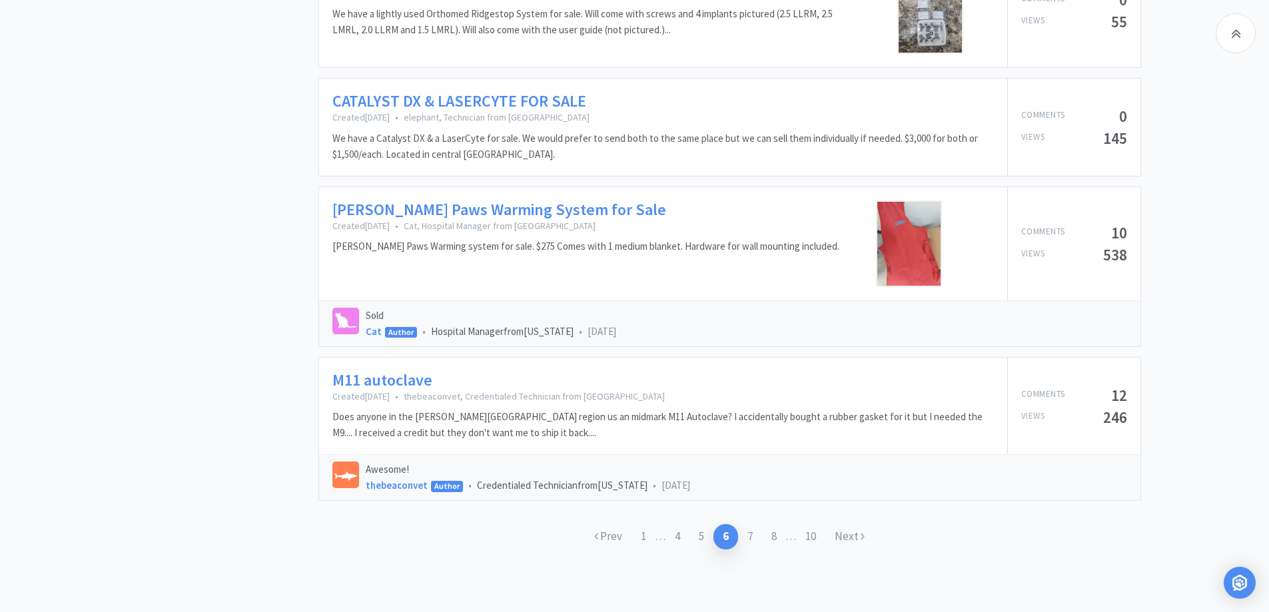
scroll to position [1786, 0]
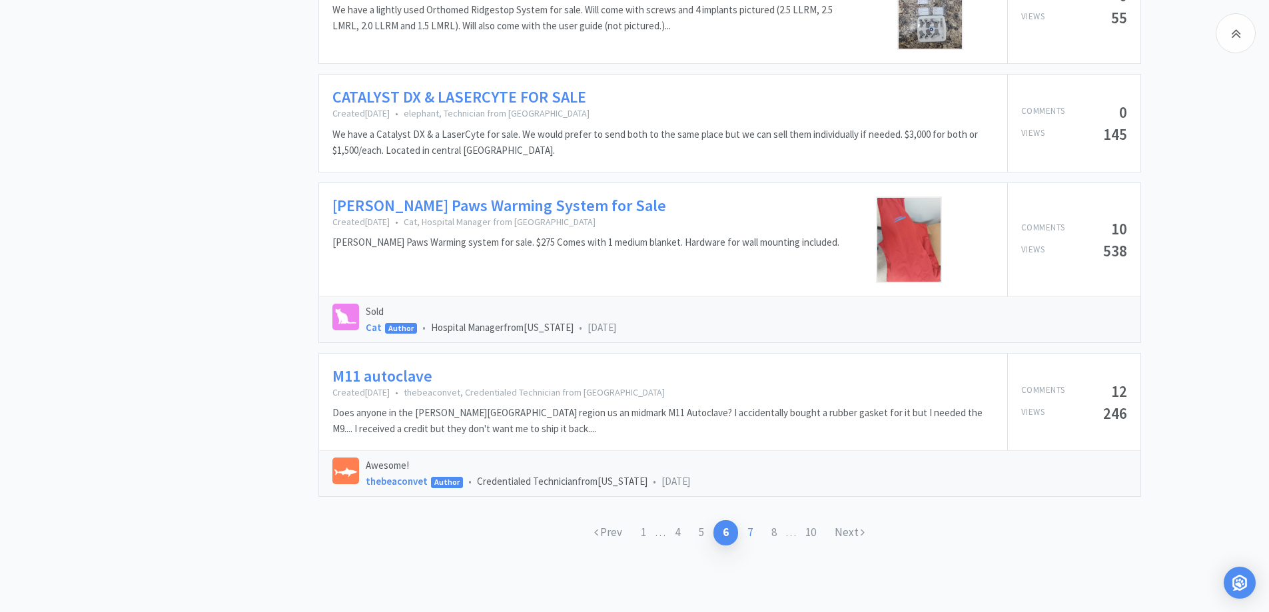
click at [749, 527] on link "7" at bounding box center [750, 532] width 24 height 25
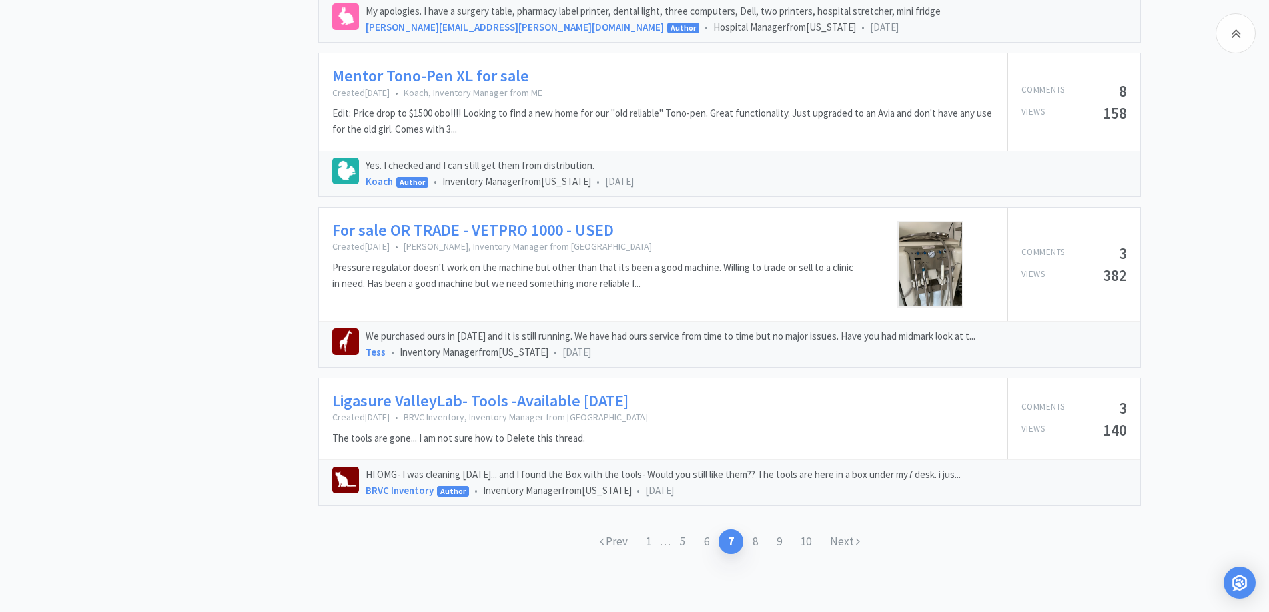
scroll to position [1986, 0]
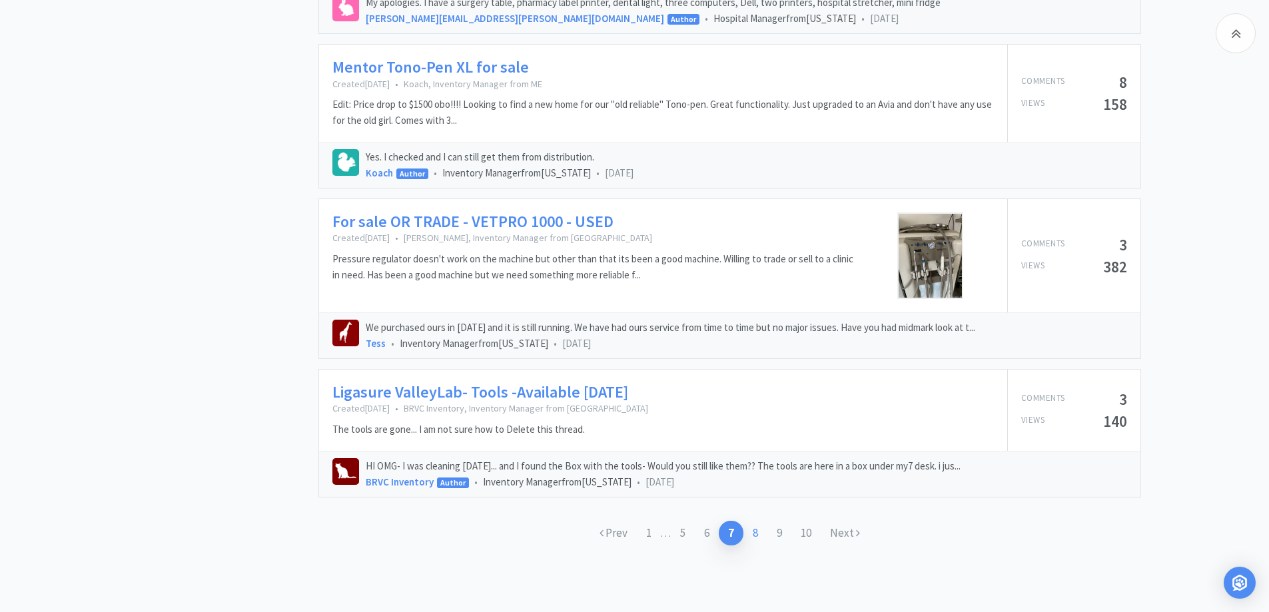
click at [756, 532] on link "8" at bounding box center [756, 533] width 24 height 25
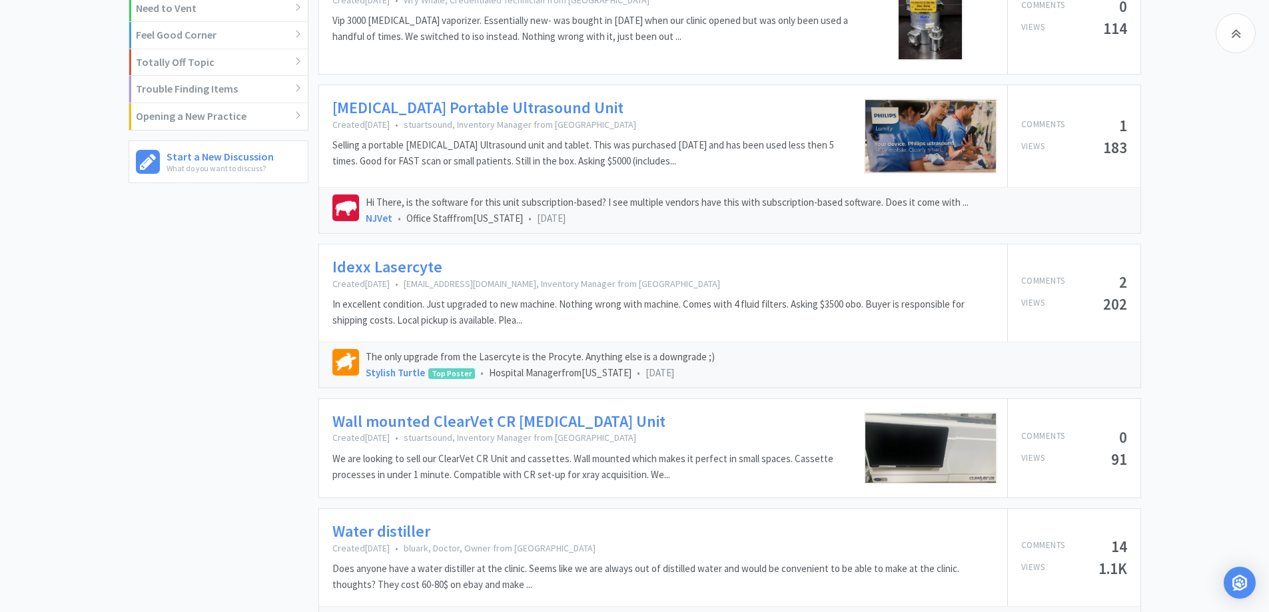
scroll to position [666, 0]
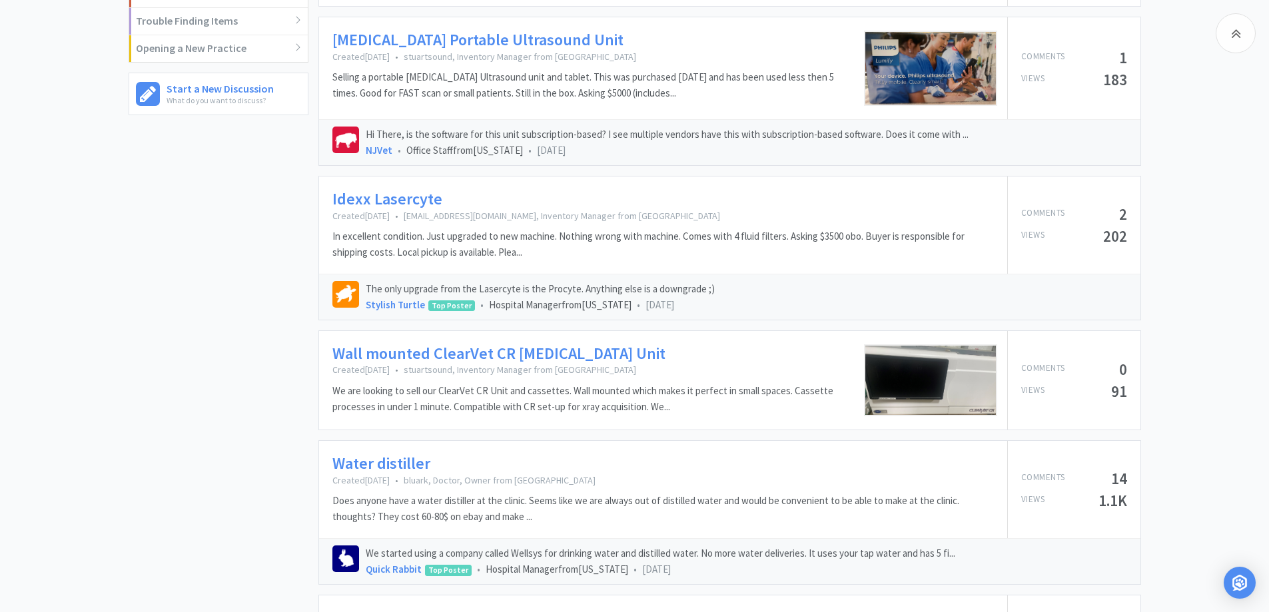
click at [363, 464] on link "Water distiller" at bounding box center [381, 463] width 98 height 19
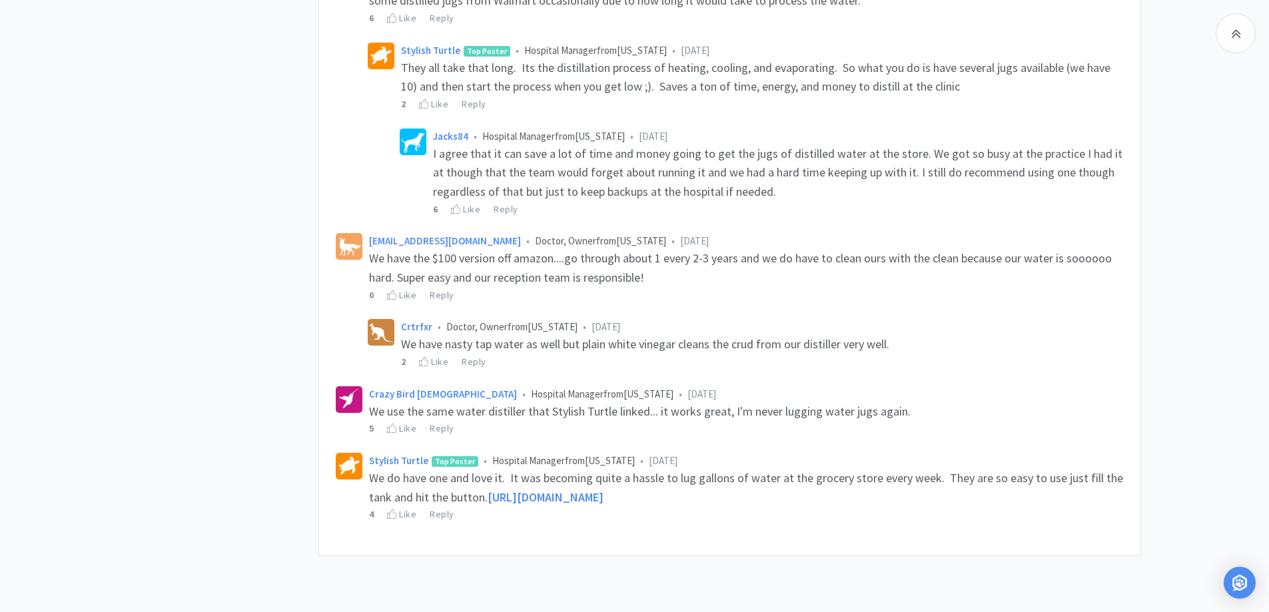
scroll to position [1066, 0]
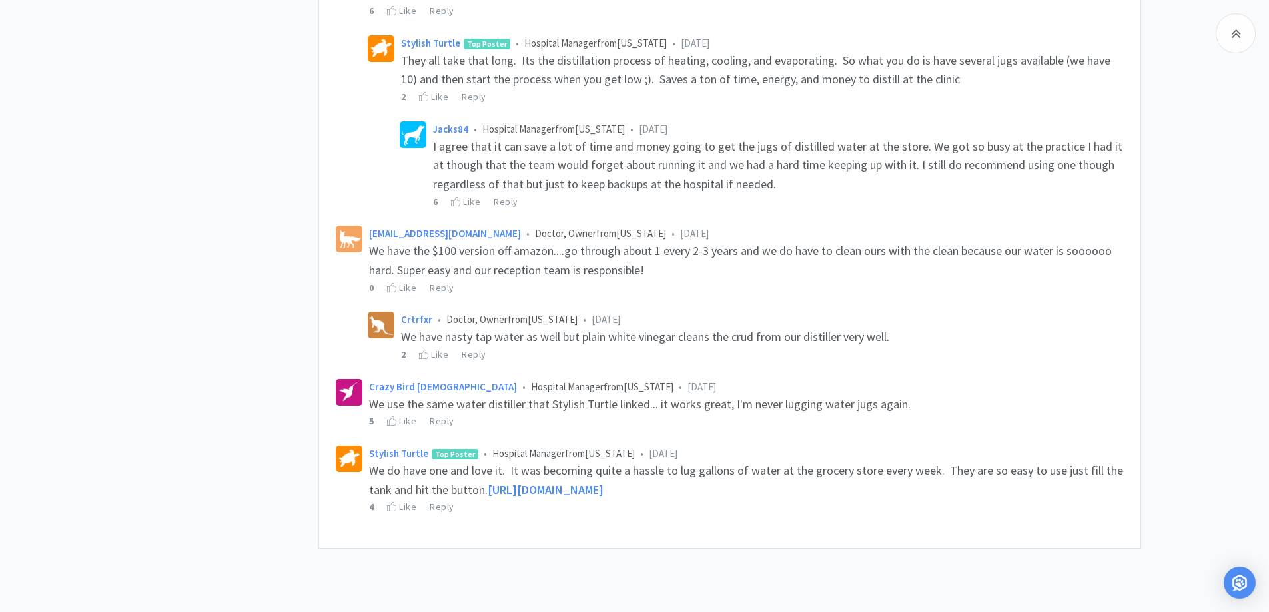
click at [604, 482] on span "[URL][DOMAIN_NAME]" at bounding box center [546, 489] width 116 height 15
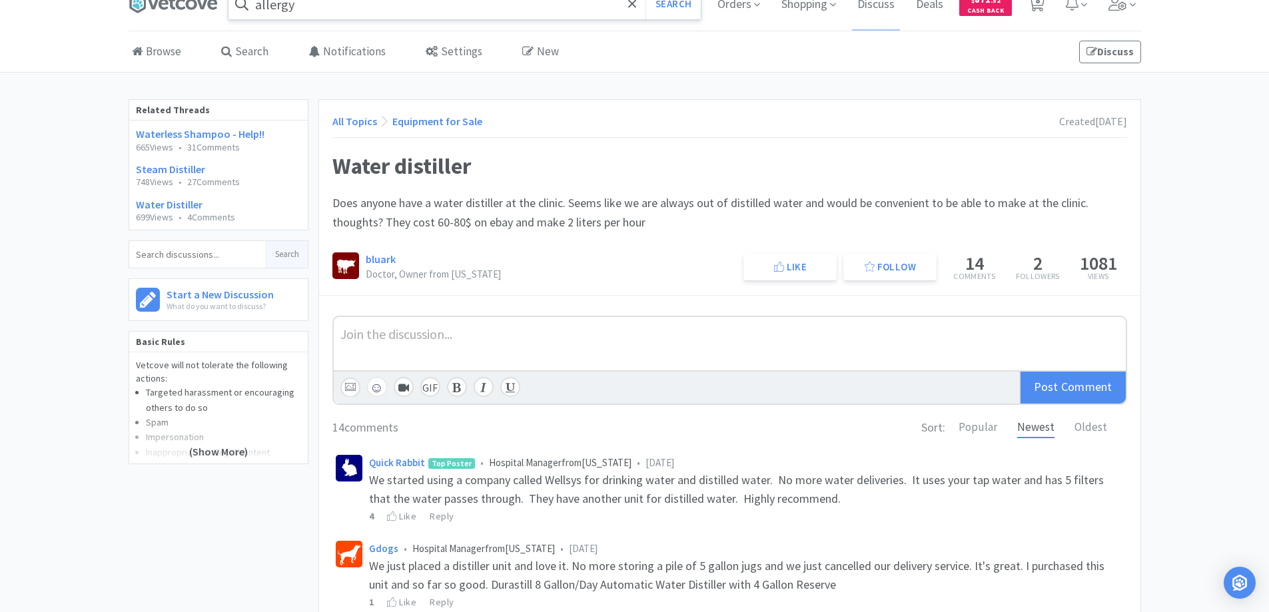
scroll to position [0, 0]
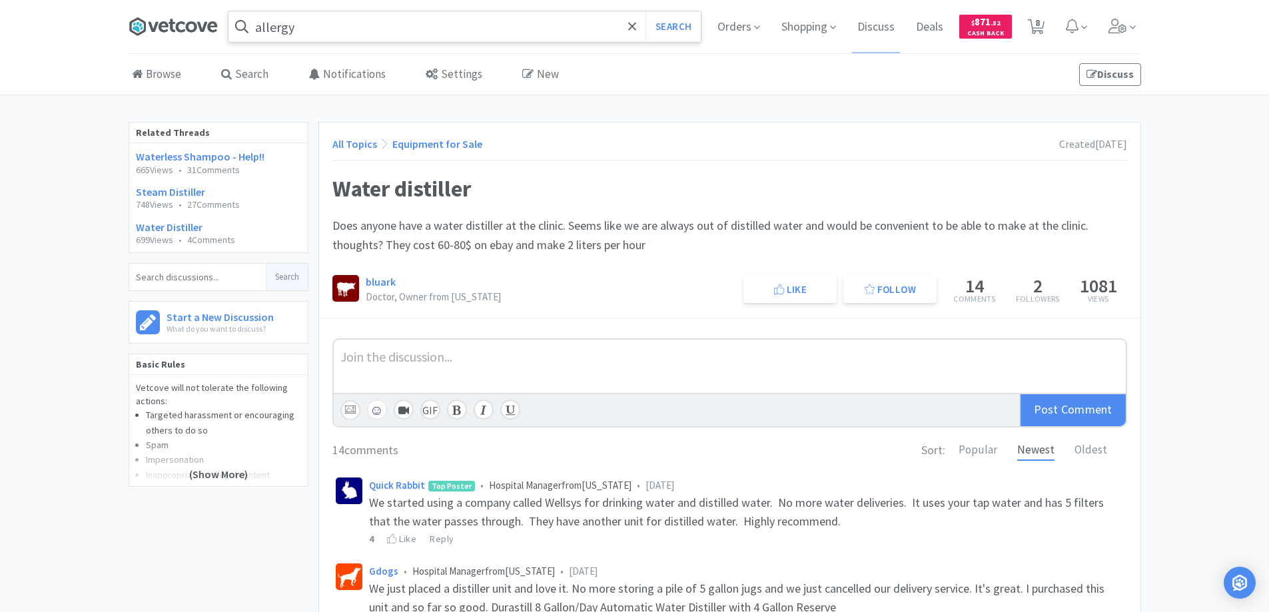
click at [175, 25] on icon at bounding box center [173, 27] width 89 height 20
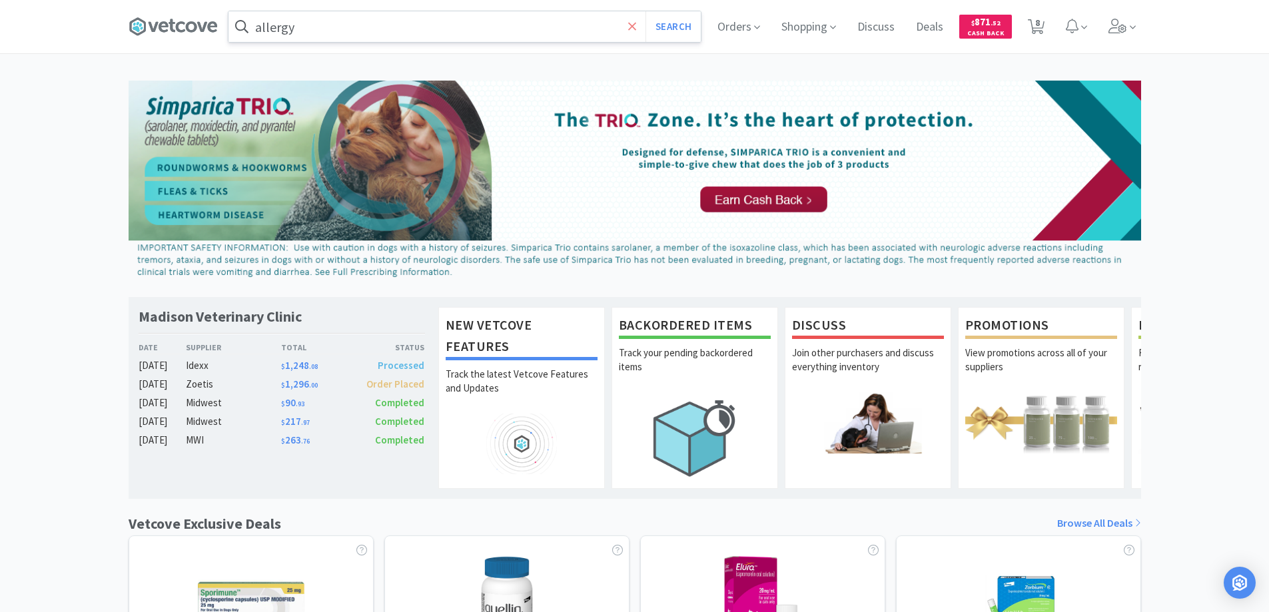
click at [631, 27] on icon at bounding box center [632, 26] width 8 height 8
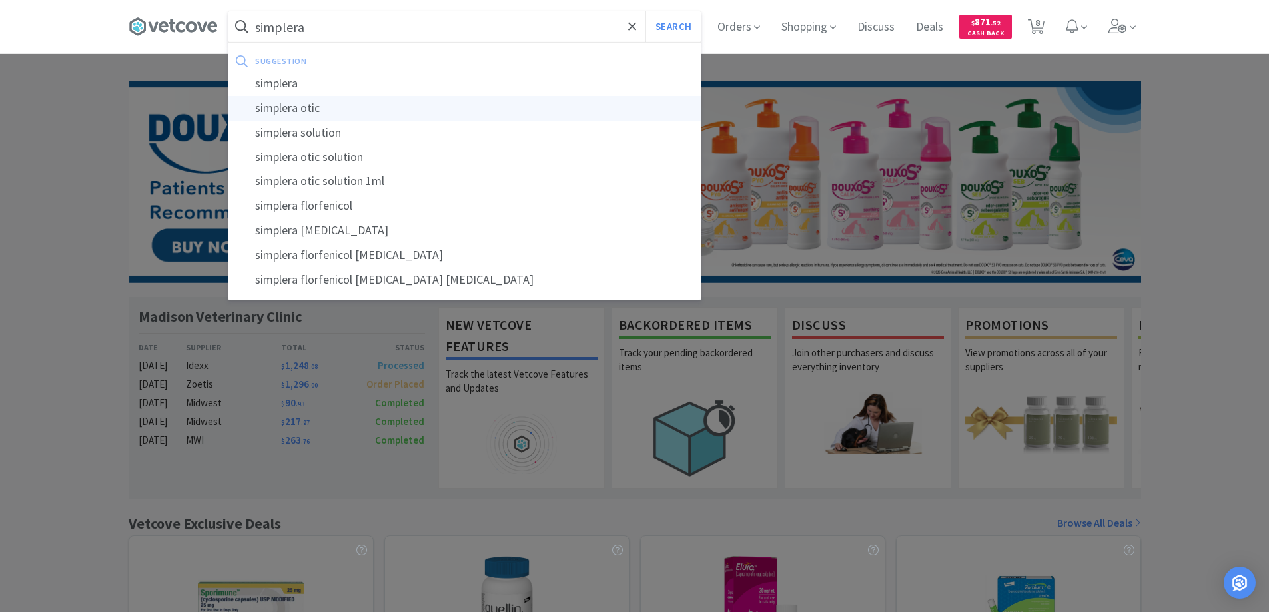
click at [291, 109] on div "simplera otic" at bounding box center [465, 108] width 472 height 25
type input "simplera otic"
select select "8"
select select "1"
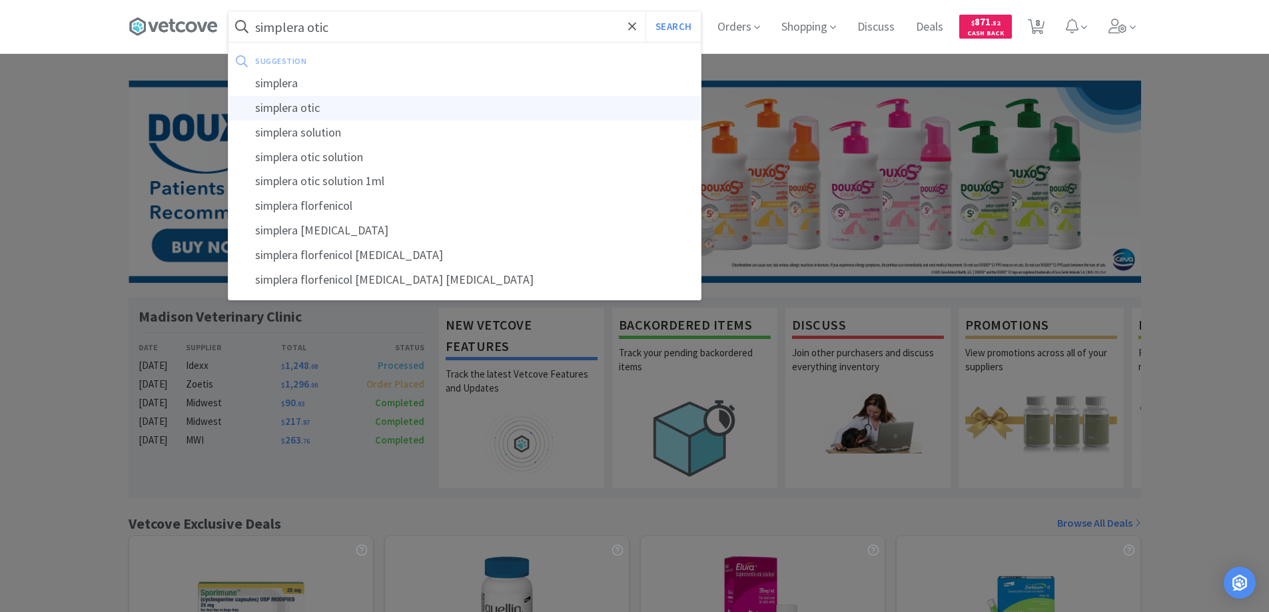
select select "6"
select select "1"
select select "3"
select select "2"
select select "10"
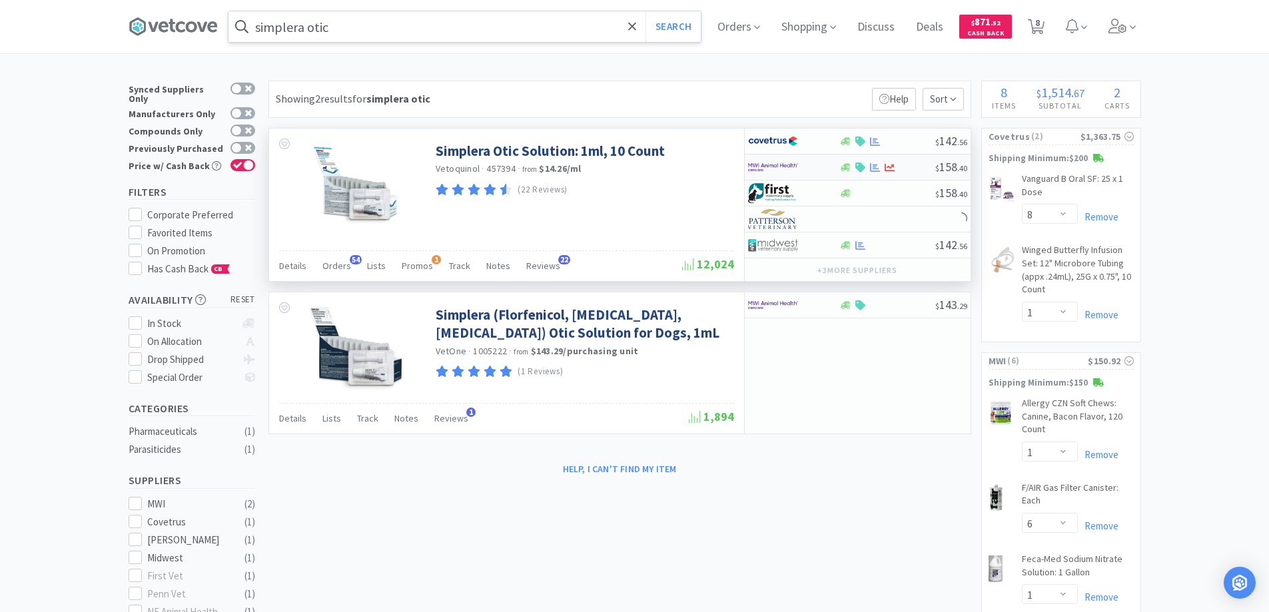
click at [822, 167] on div at bounding box center [793, 167] width 91 height 23
select select "1"
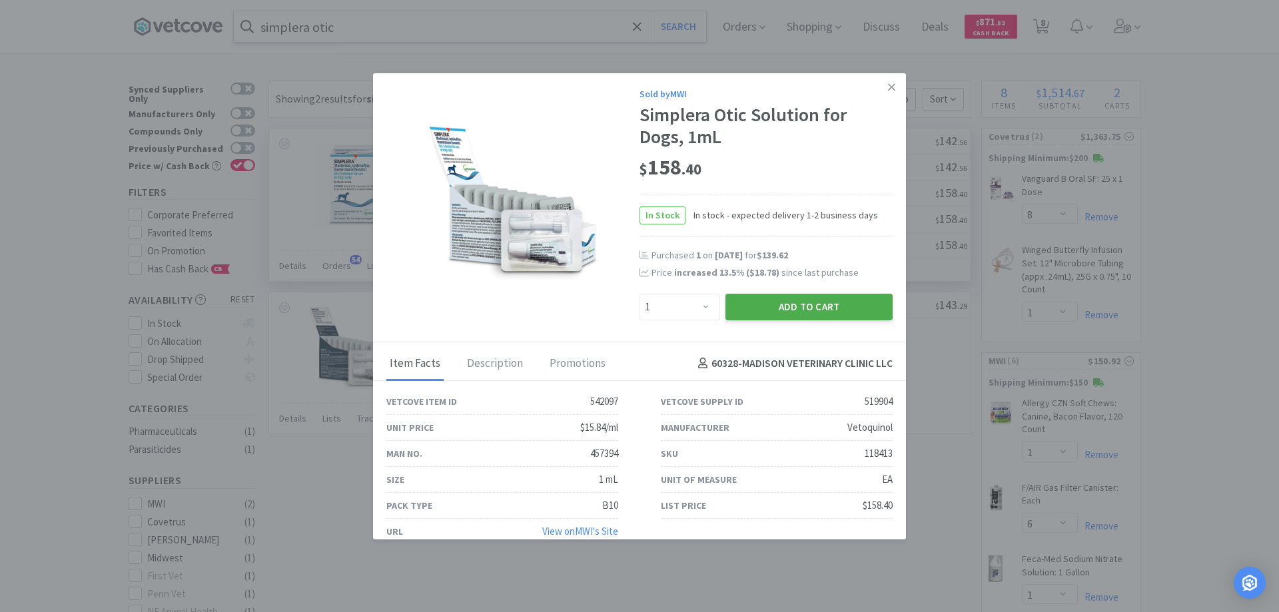
click at [783, 307] on button "Add to Cart" at bounding box center [809, 307] width 167 height 27
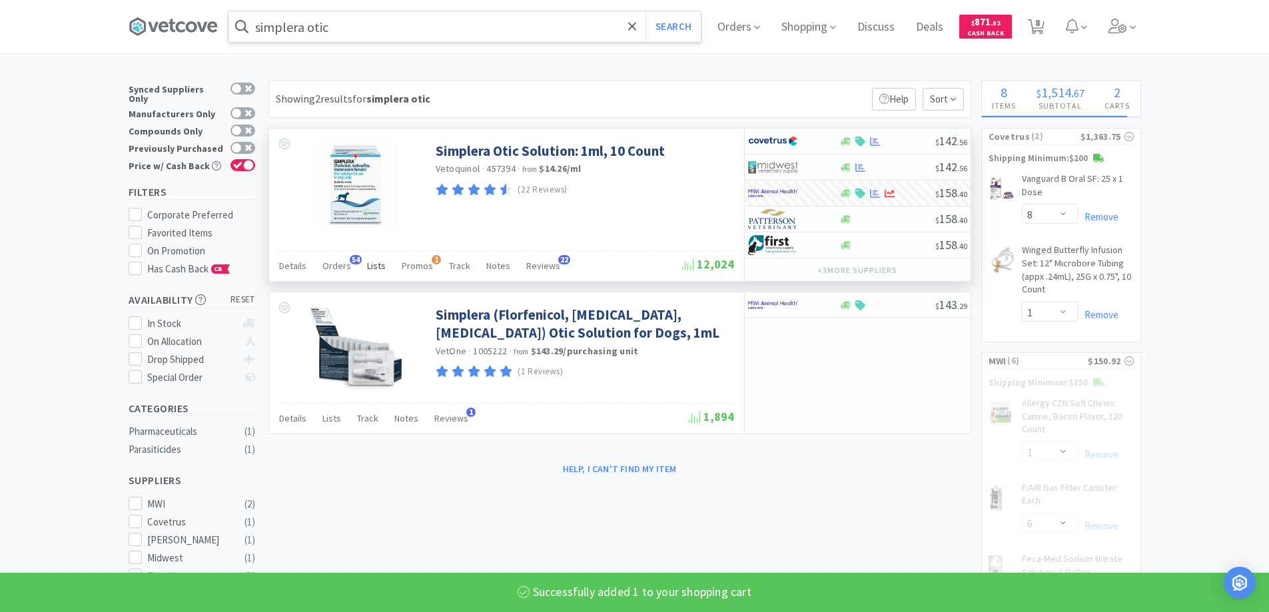
select select "1"
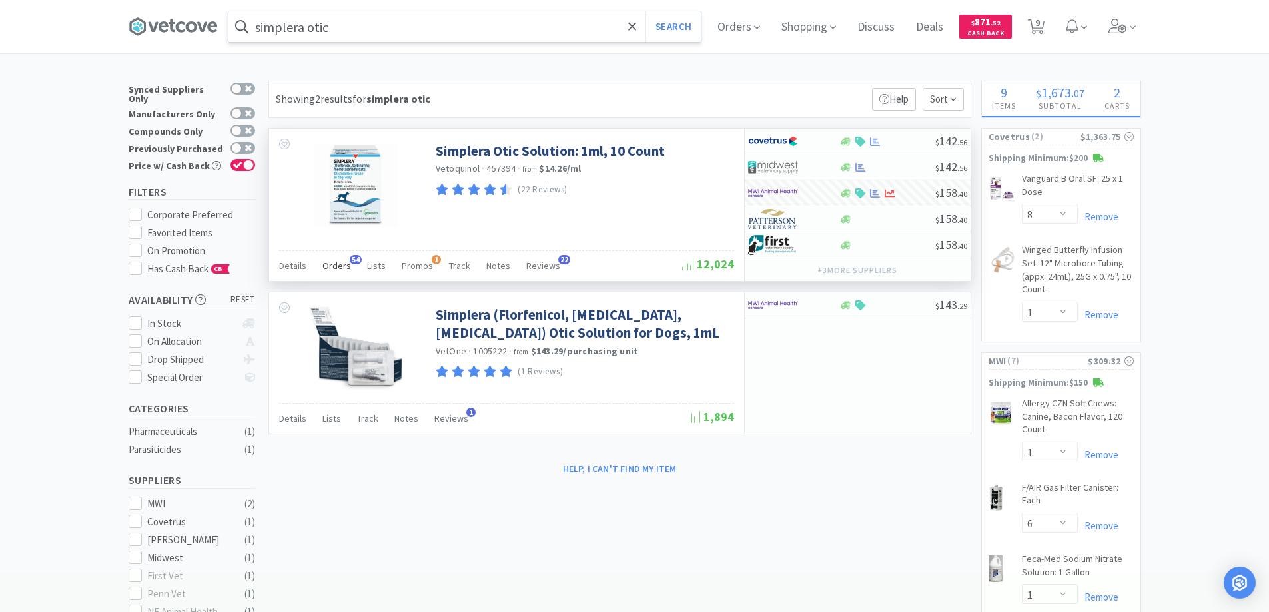
click at [352, 261] on span "54" at bounding box center [356, 259] width 12 height 9
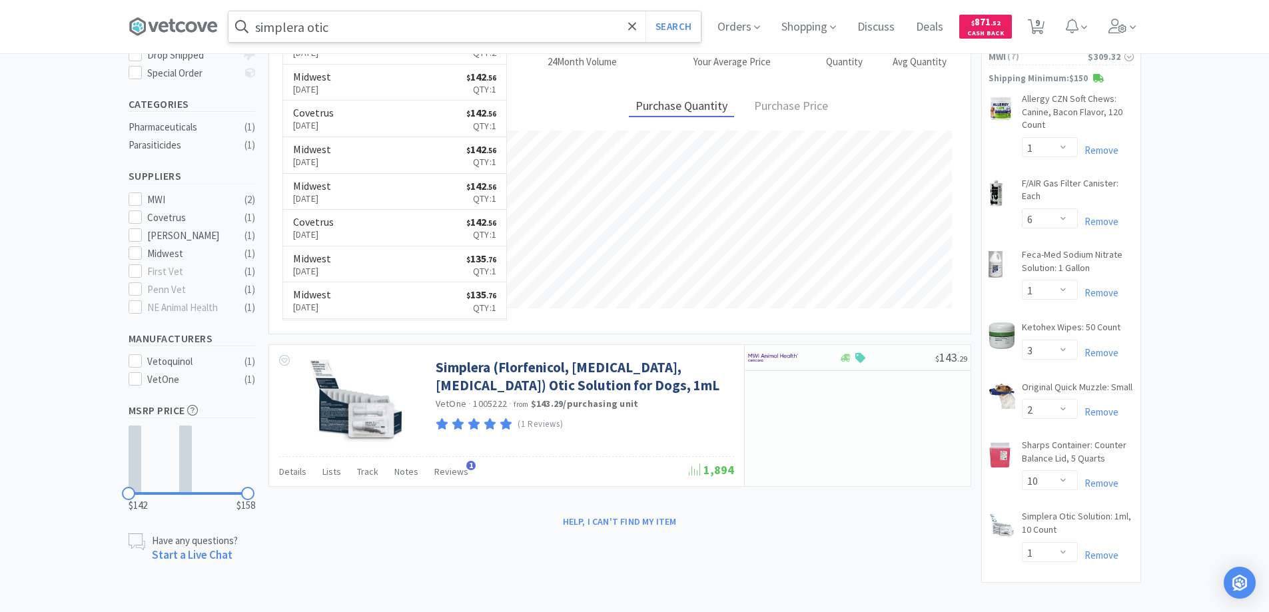
scroll to position [325, 0]
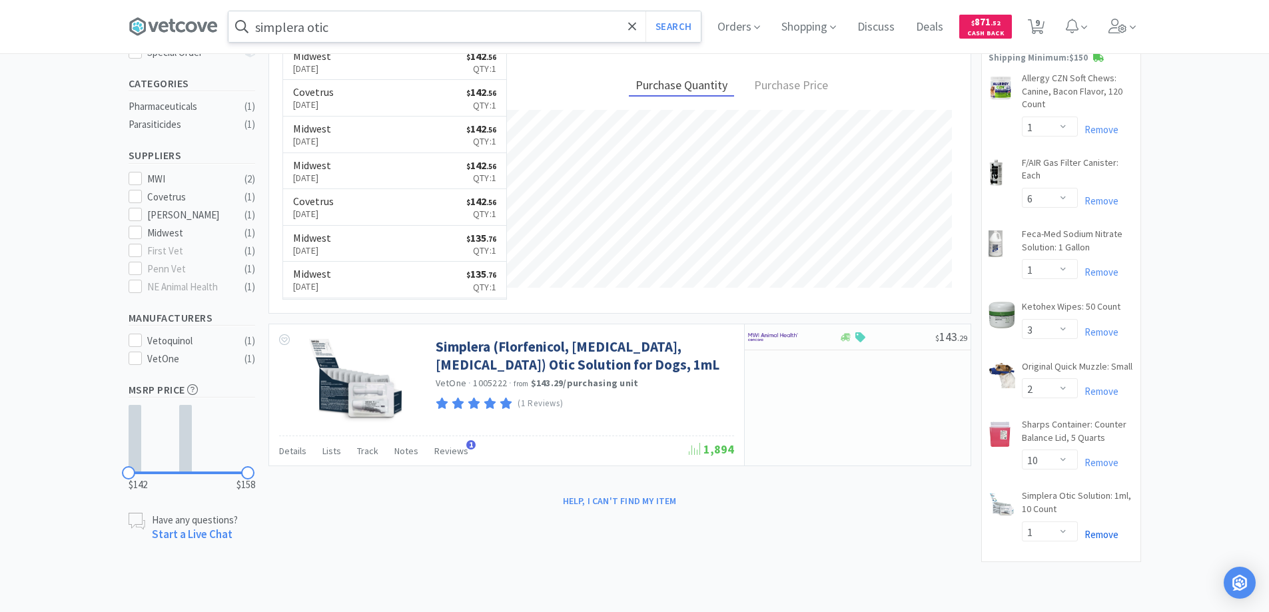
click at [1091, 532] on link "Remove" at bounding box center [1098, 534] width 41 height 13
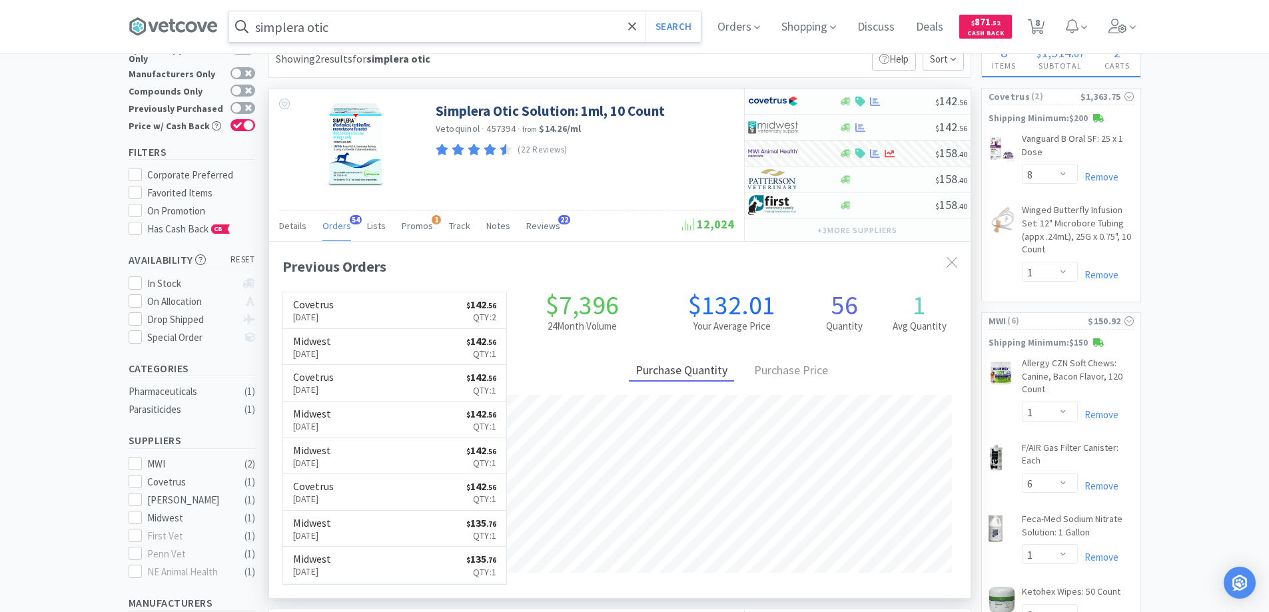
scroll to position [0, 0]
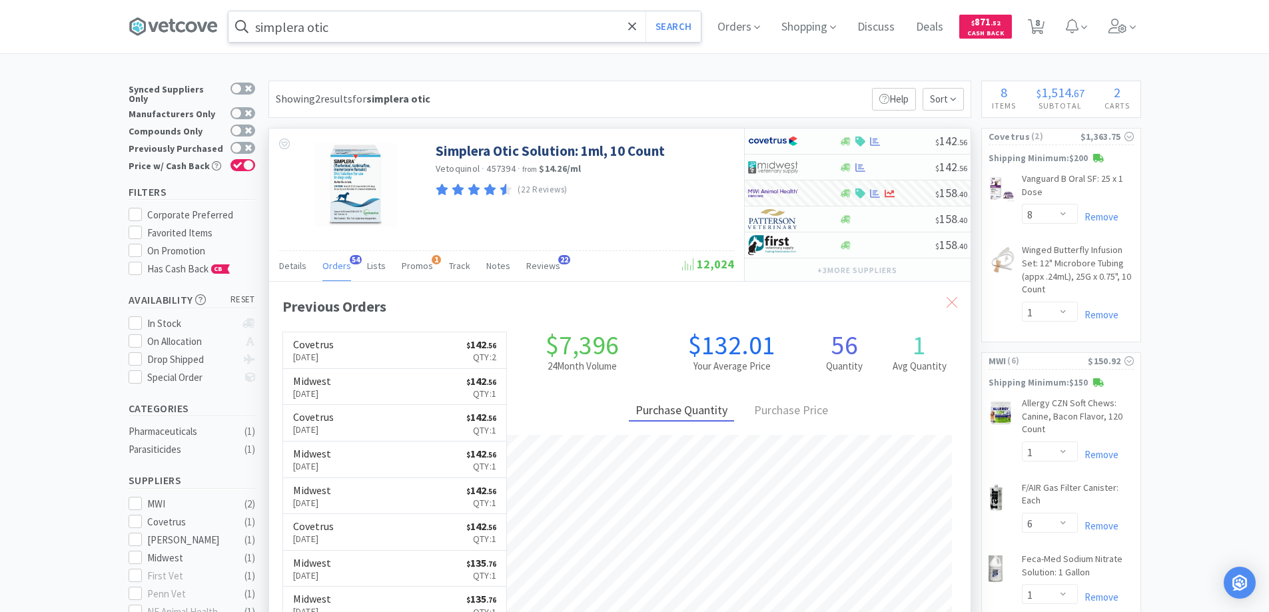
click at [948, 303] on icon at bounding box center [952, 302] width 11 height 11
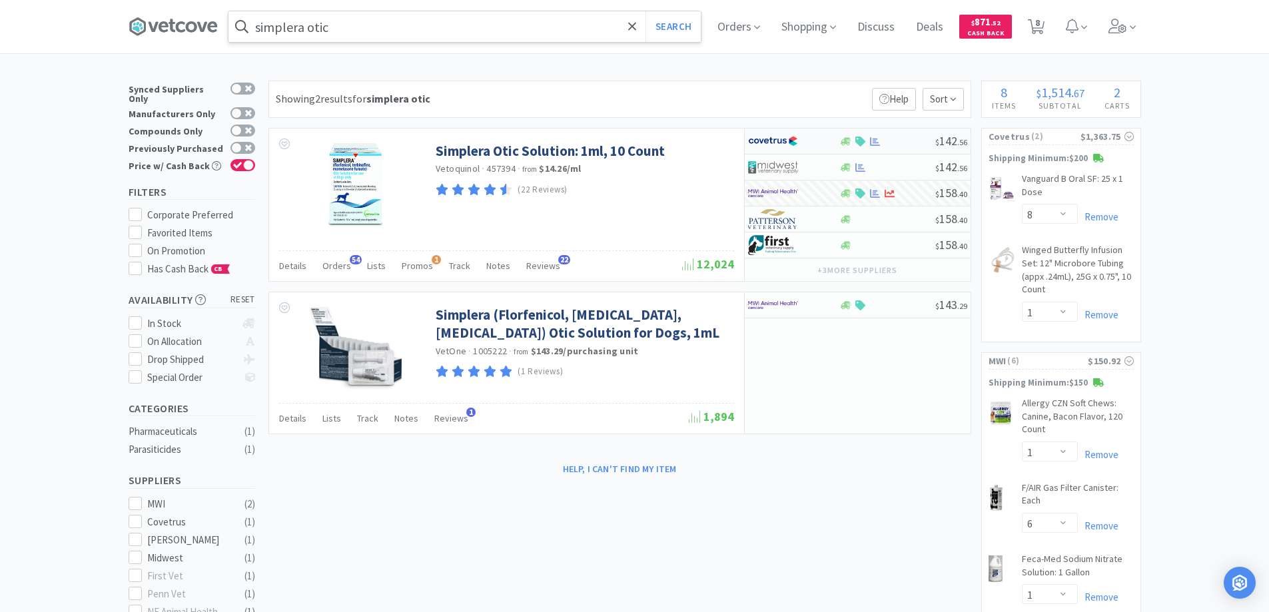
click at [812, 140] on div at bounding box center [784, 141] width 73 height 23
select select "1"
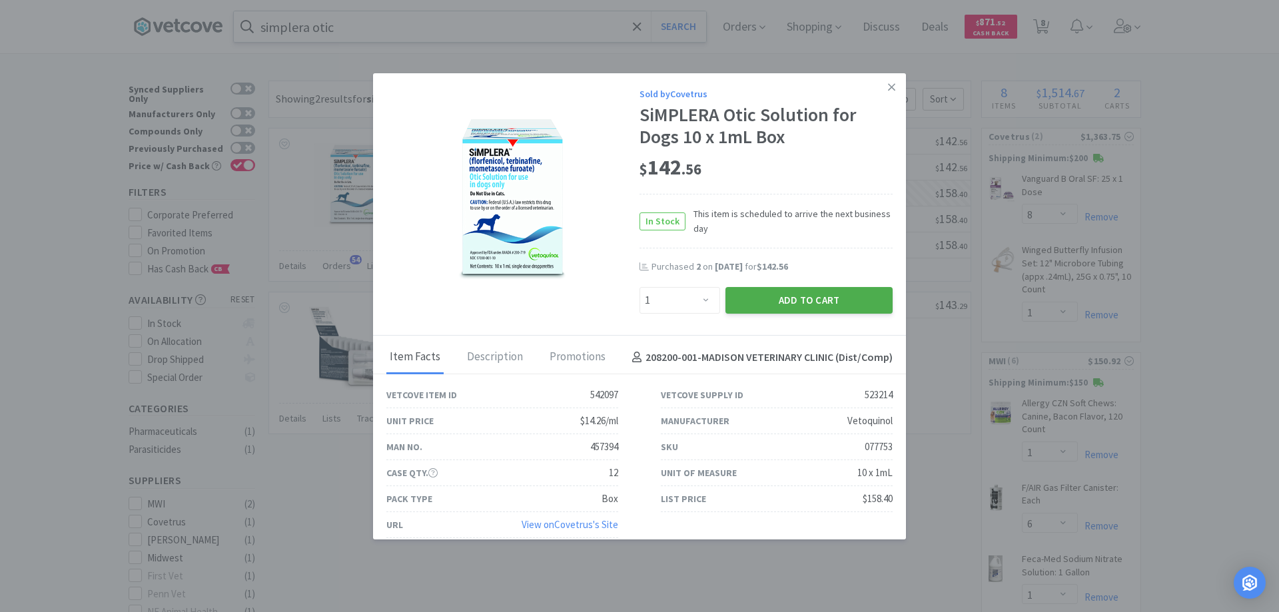
click at [790, 299] on button "Add to Cart" at bounding box center [809, 300] width 167 height 27
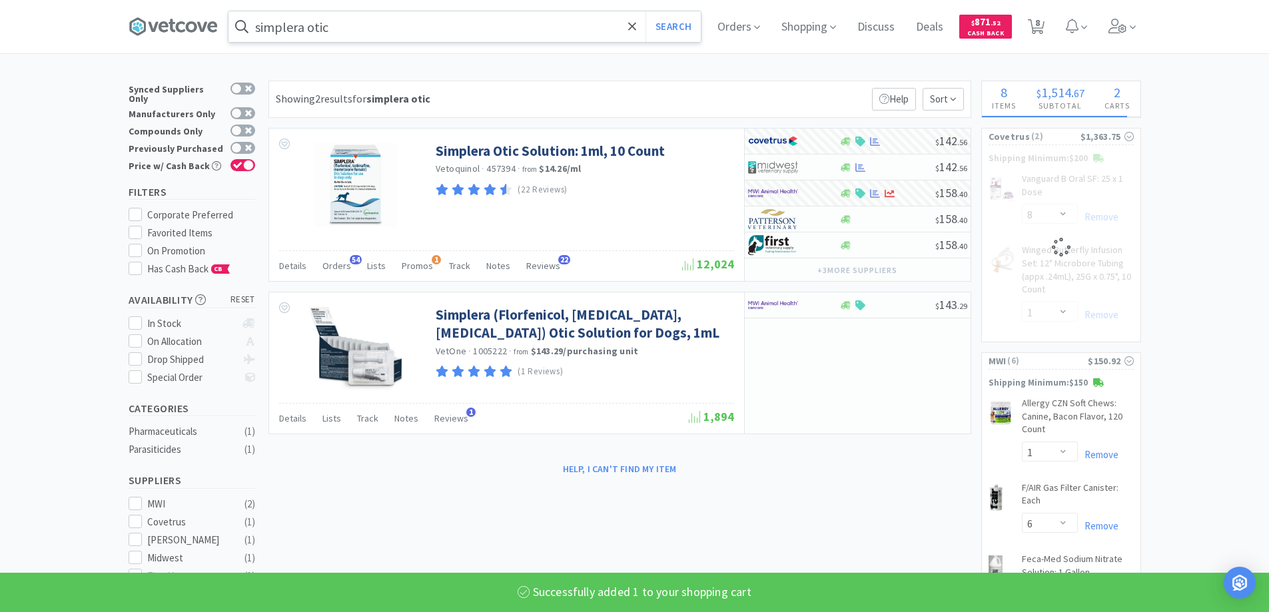
select select "1"
select select "8"
select select "1"
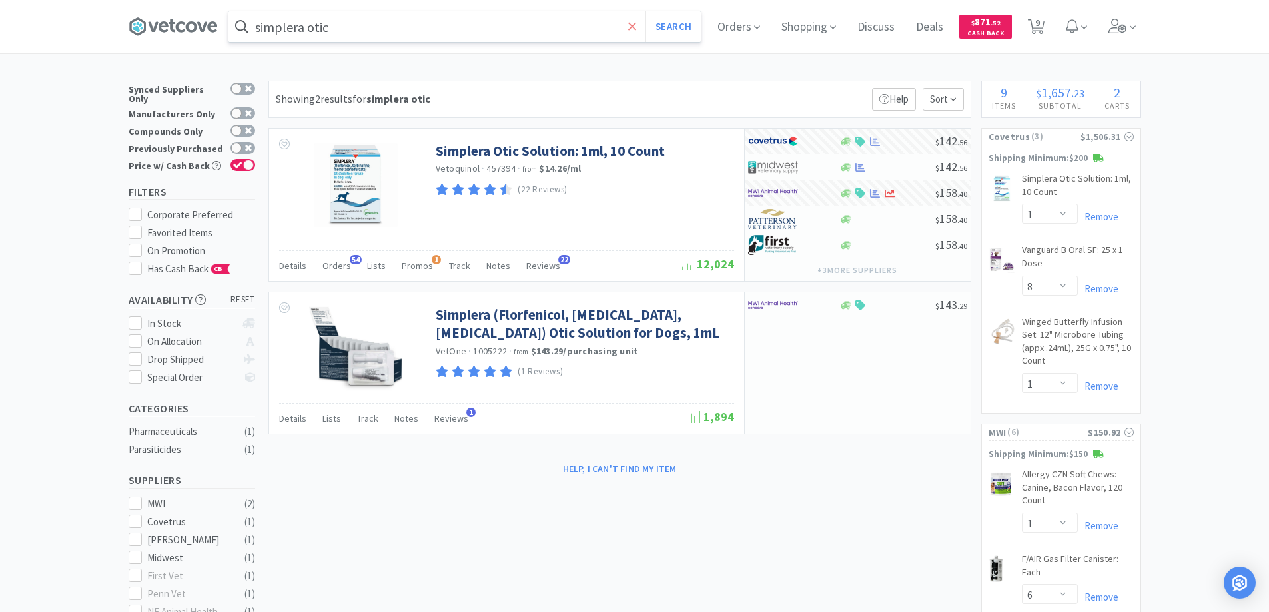
click at [634, 30] on icon at bounding box center [632, 26] width 9 height 13
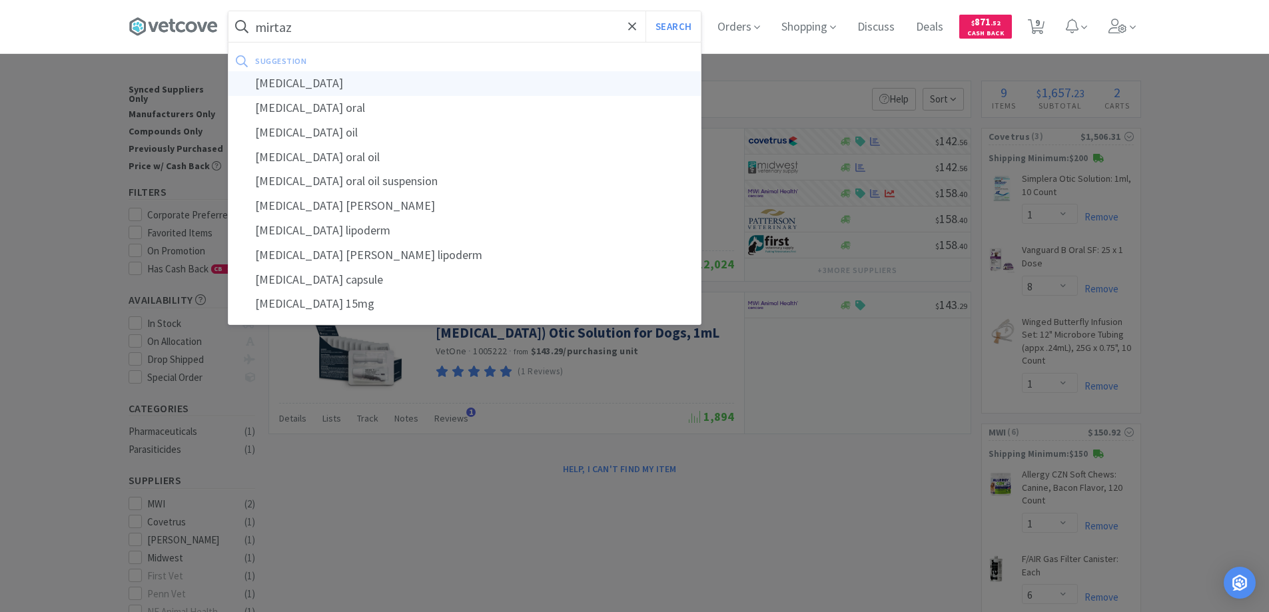
click at [285, 81] on div "[MEDICAL_DATA]" at bounding box center [465, 83] width 472 height 25
type input "[MEDICAL_DATA]"
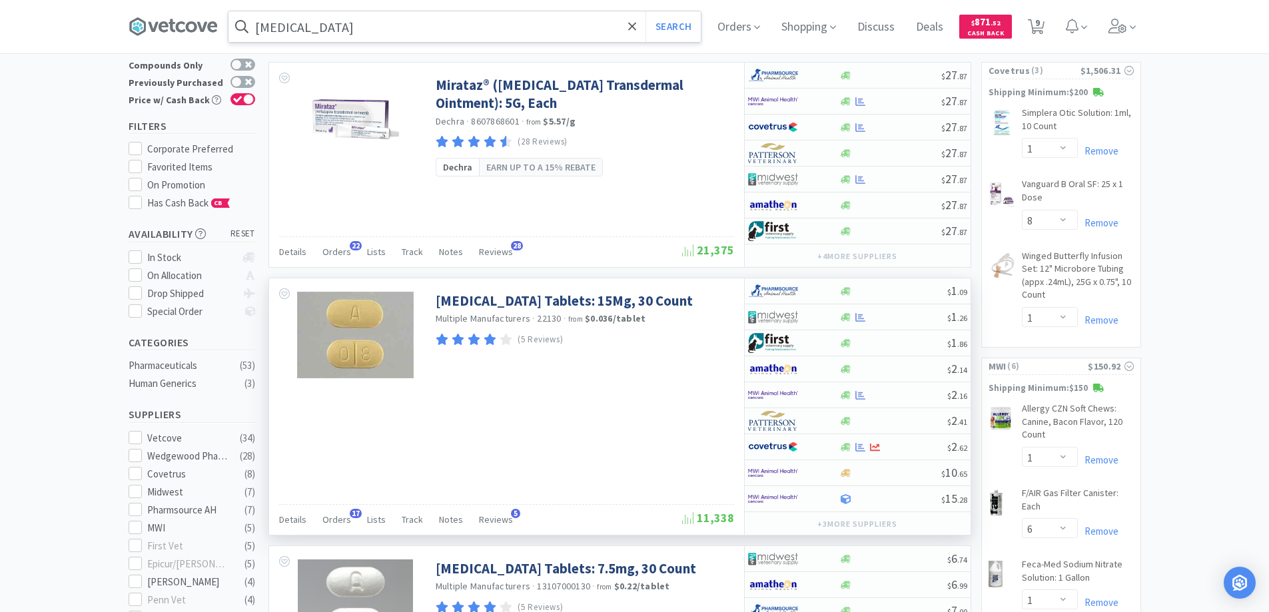
scroll to position [67, 0]
click at [800, 395] on div at bounding box center [784, 394] width 73 height 23
select select "1"
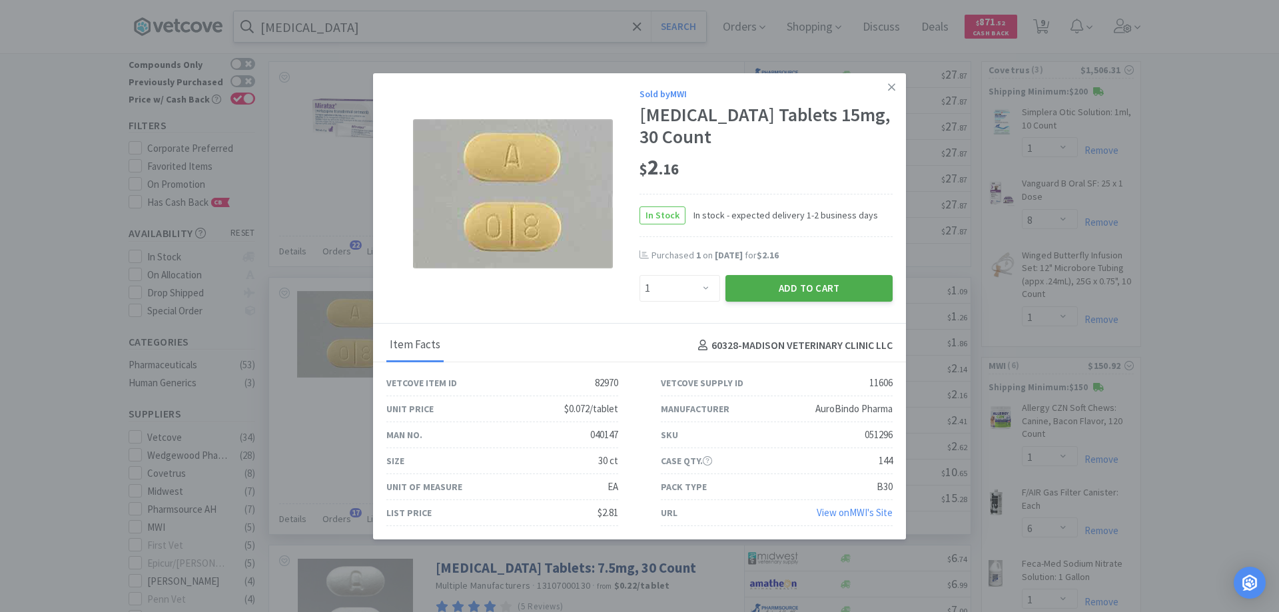
click at [779, 284] on button "Add to Cart" at bounding box center [809, 288] width 167 height 27
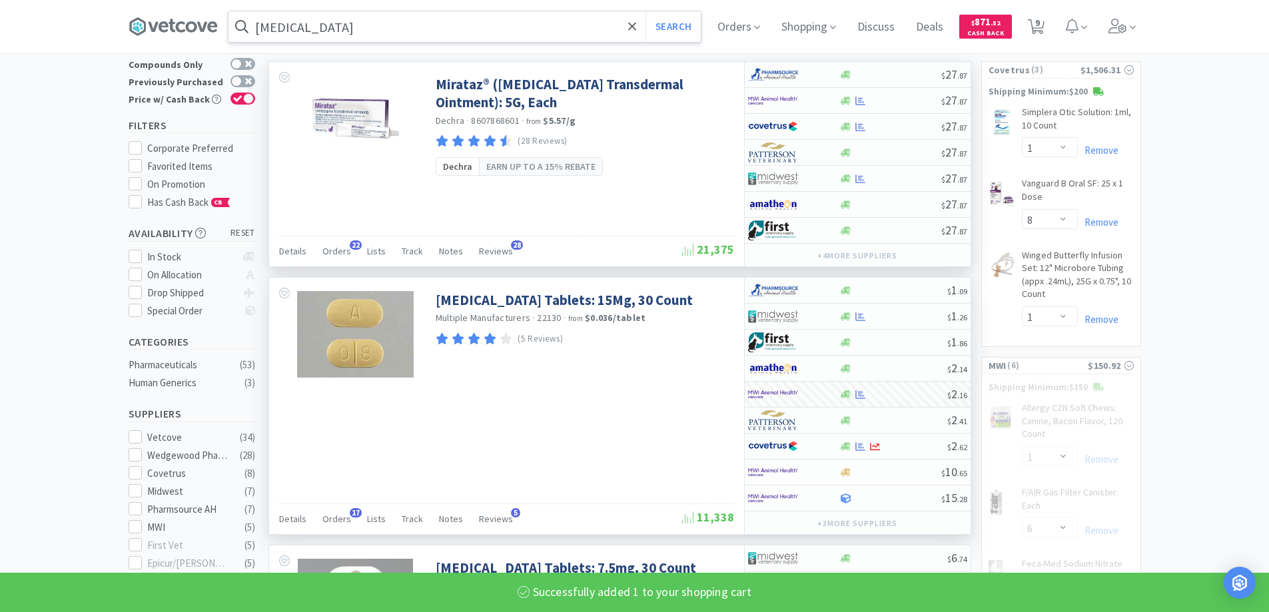
select select "1"
select select "2"
select select "10"
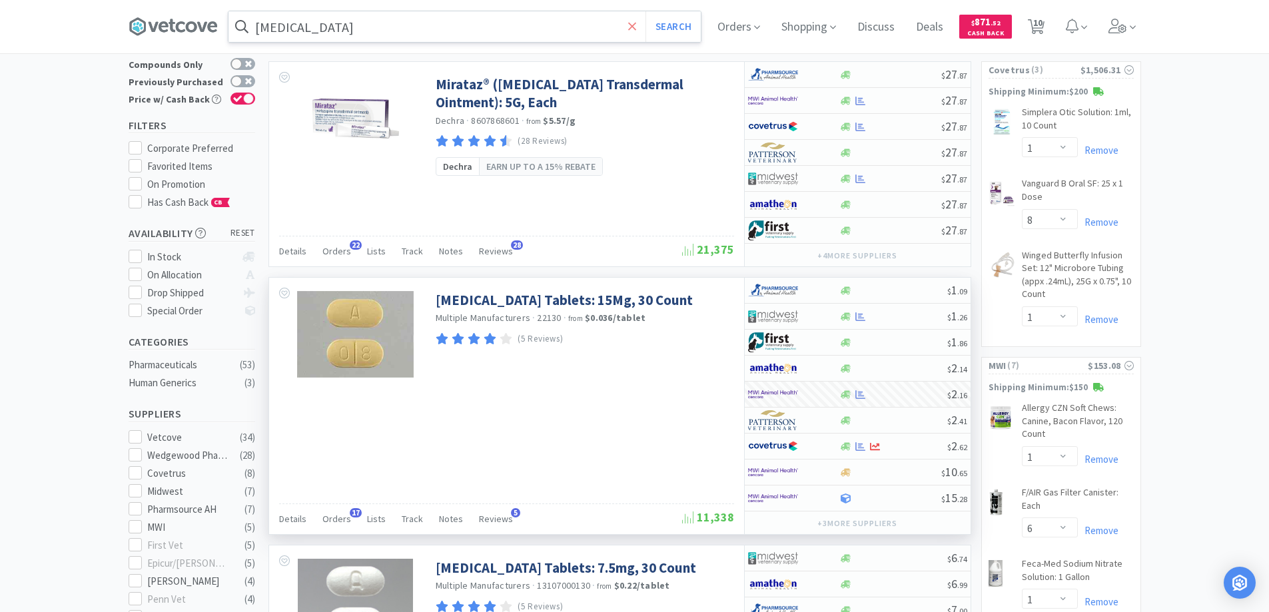
click at [634, 29] on icon at bounding box center [632, 26] width 8 height 8
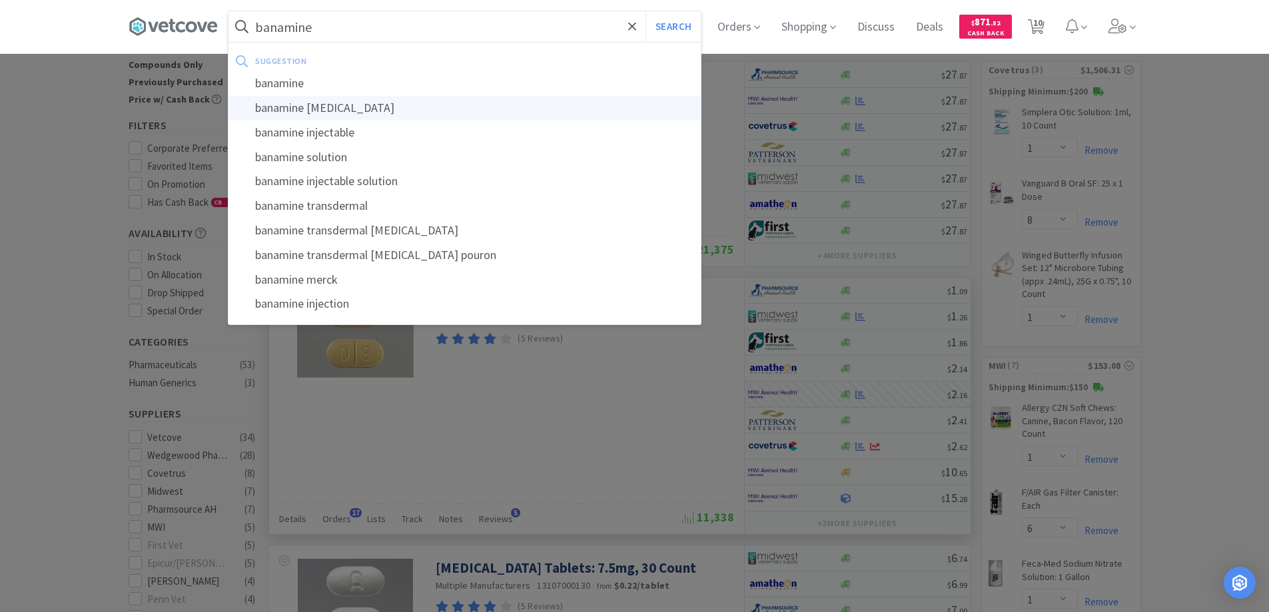
click at [289, 113] on div "banamine [MEDICAL_DATA]" at bounding box center [465, 108] width 472 height 25
type input "banamine [MEDICAL_DATA]"
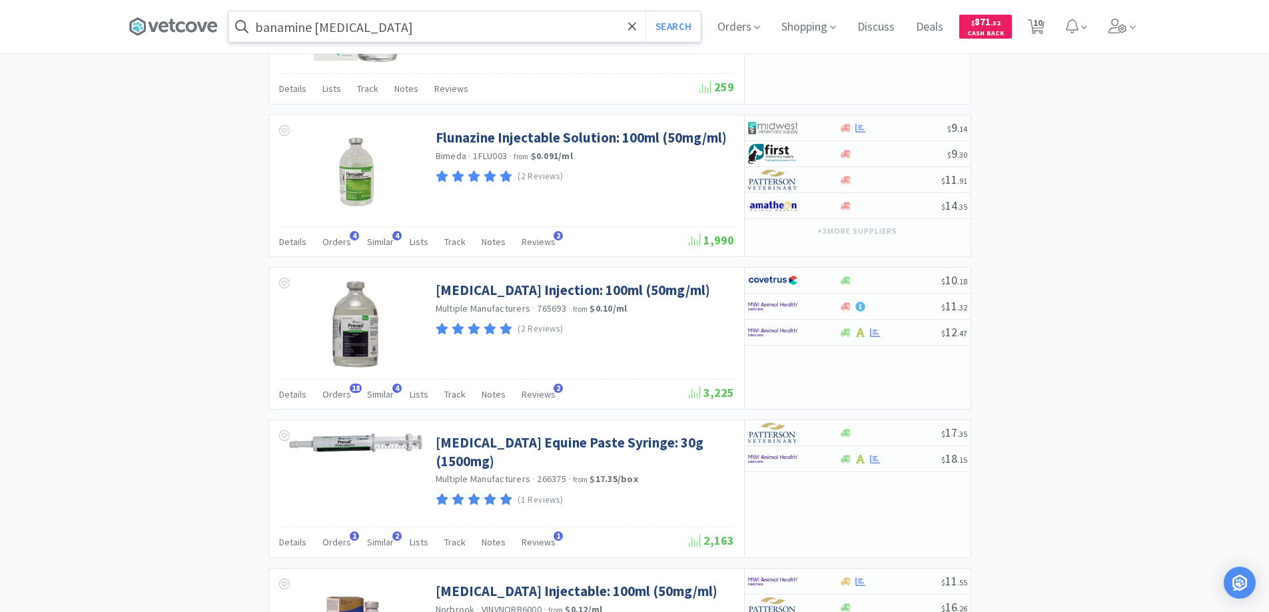
scroll to position [1199, 0]
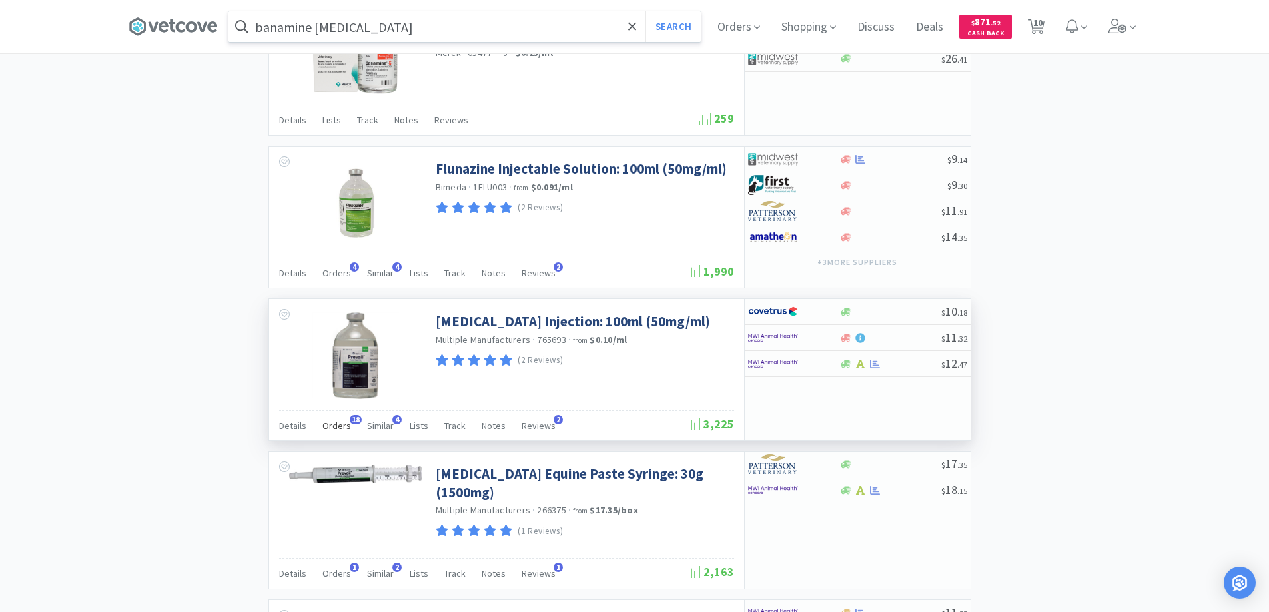
click at [353, 418] on span "18" at bounding box center [356, 419] width 12 height 9
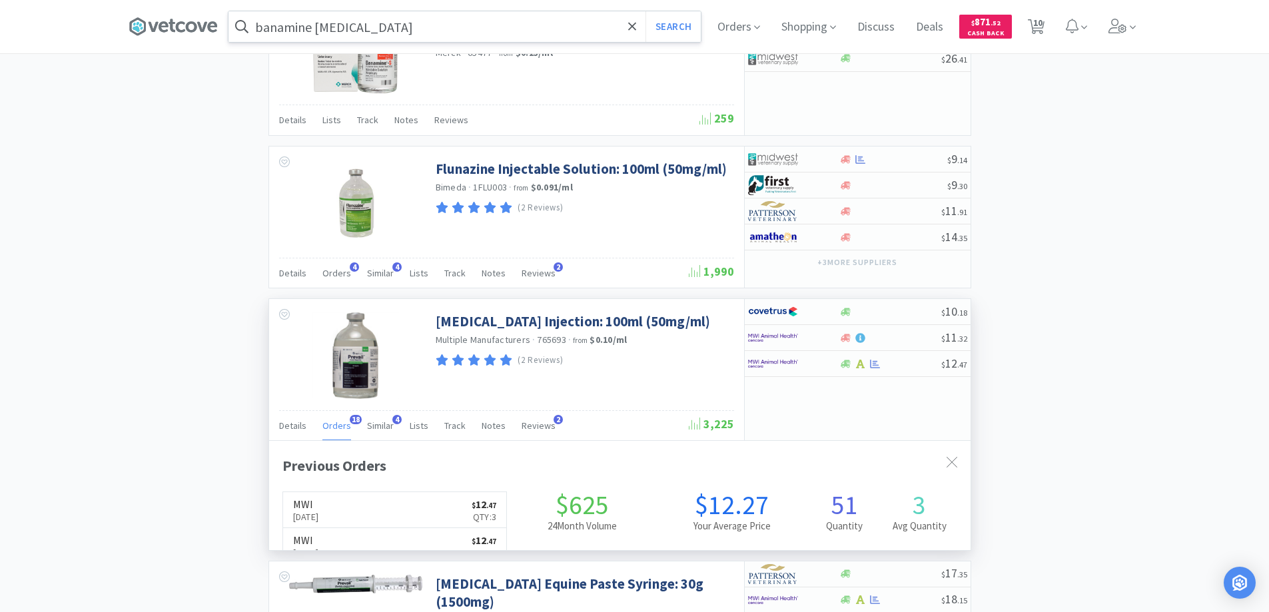
scroll to position [357, 702]
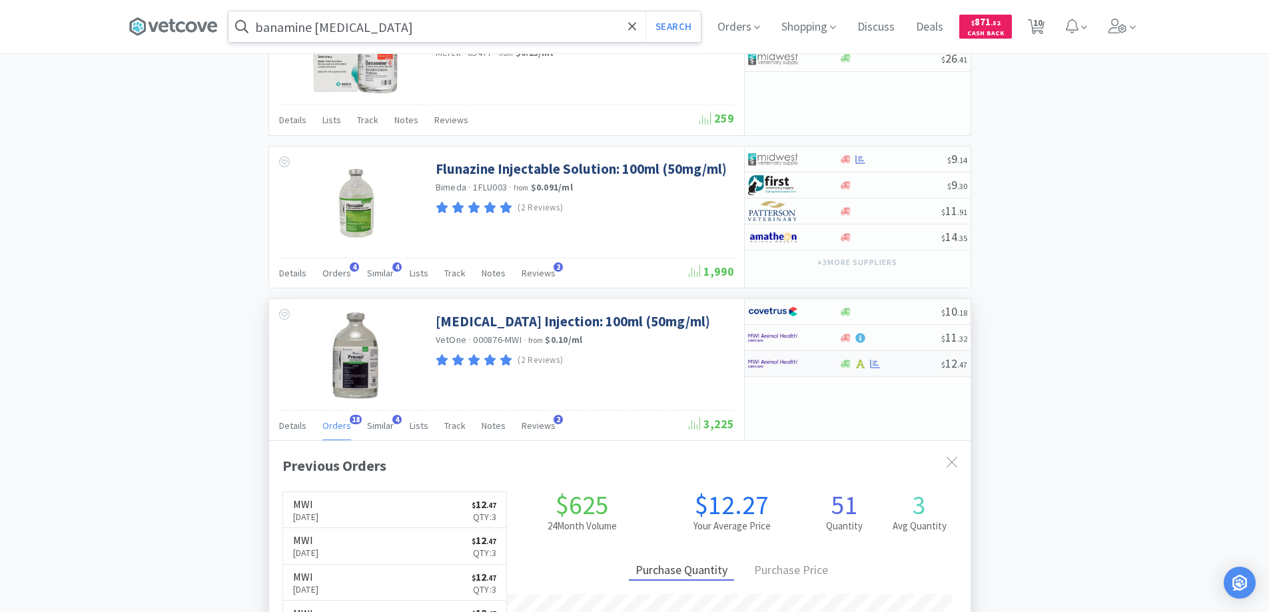
click at [806, 360] on div at bounding box center [784, 363] width 73 height 23
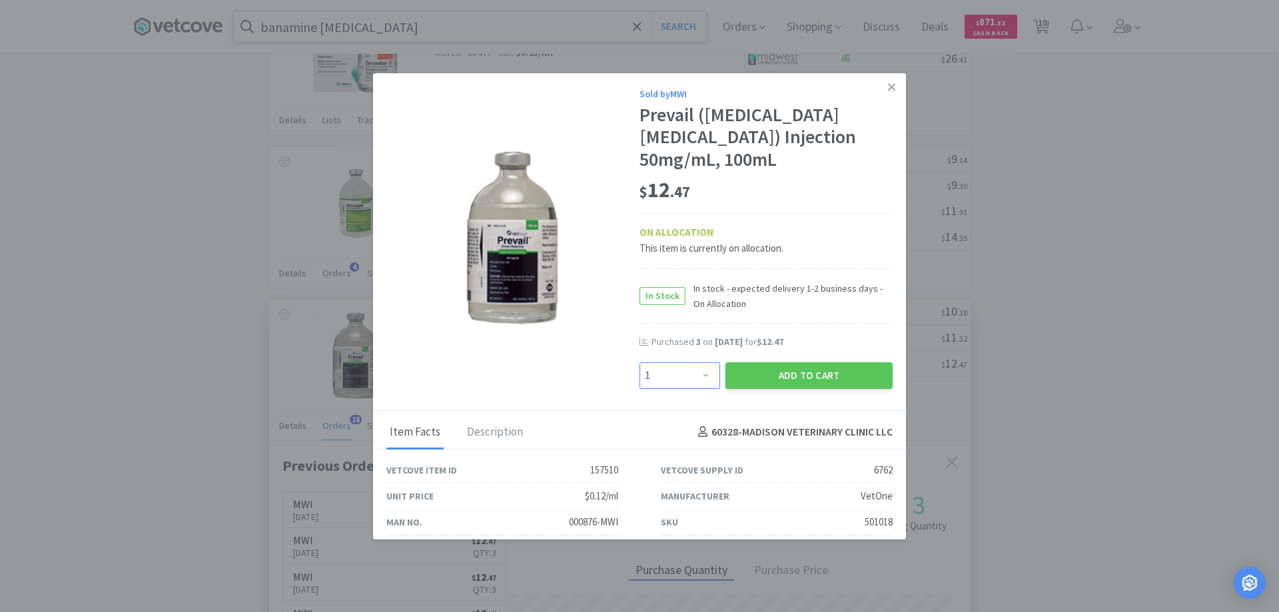
click at [701, 362] on select "Enter Quantity 1 2 3 4 5 6 7 8 9 10 11 12 13 14 15 16 17 18 19 20 Enter Quantity" at bounding box center [680, 375] width 81 height 27
select select "3"
click at [640, 362] on select "Enter Quantity 1 2 3 4 5 6 7 8 9 10 11 12 13 14 15 16 17 18 19 20 Enter Quantity" at bounding box center [680, 375] width 81 height 27
click at [788, 362] on button "Add to Cart" at bounding box center [809, 375] width 167 height 27
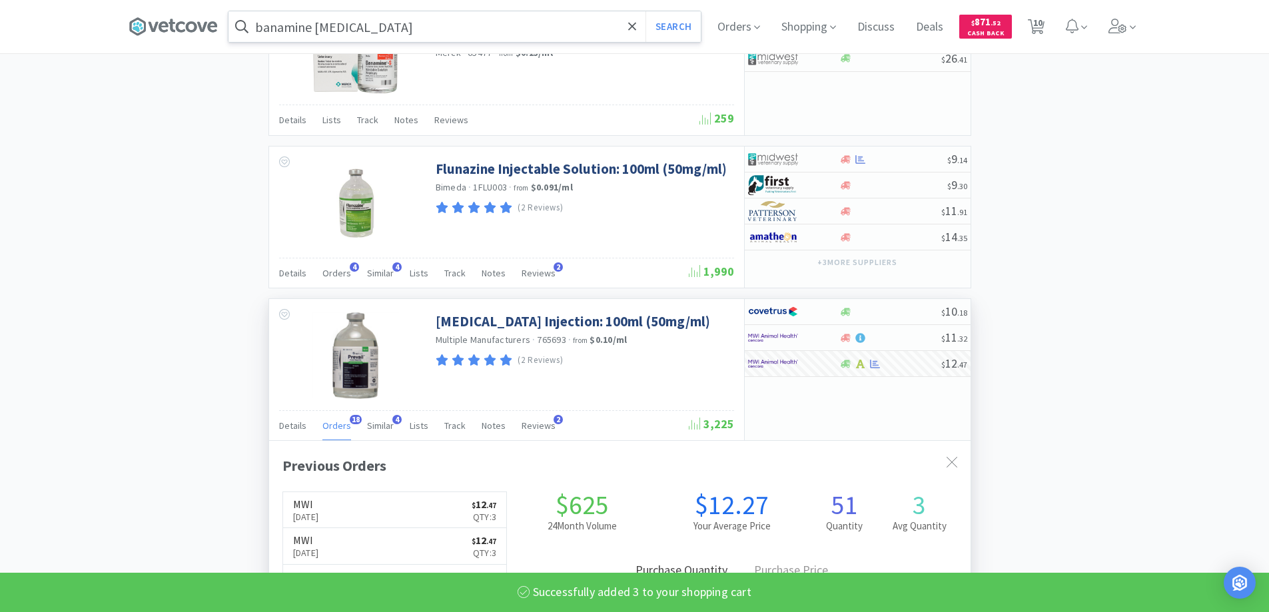
select select "3"
select select "1"
select select "2"
select select "10"
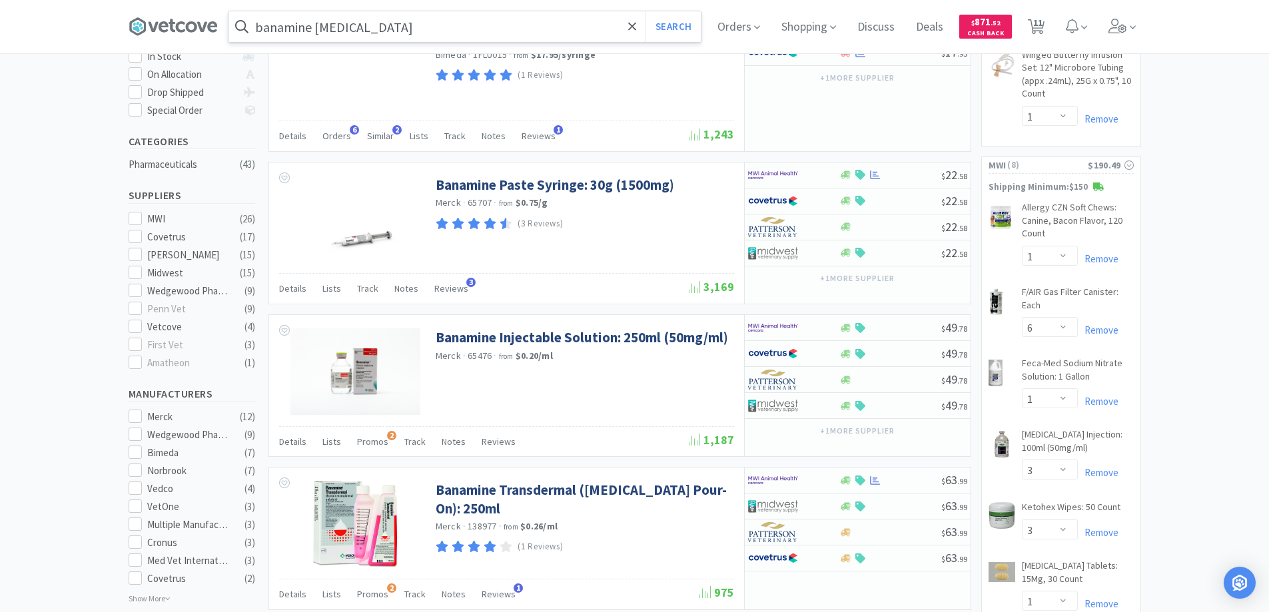
scroll to position [267, 0]
click at [637, 26] on icon at bounding box center [632, 26] width 9 height 13
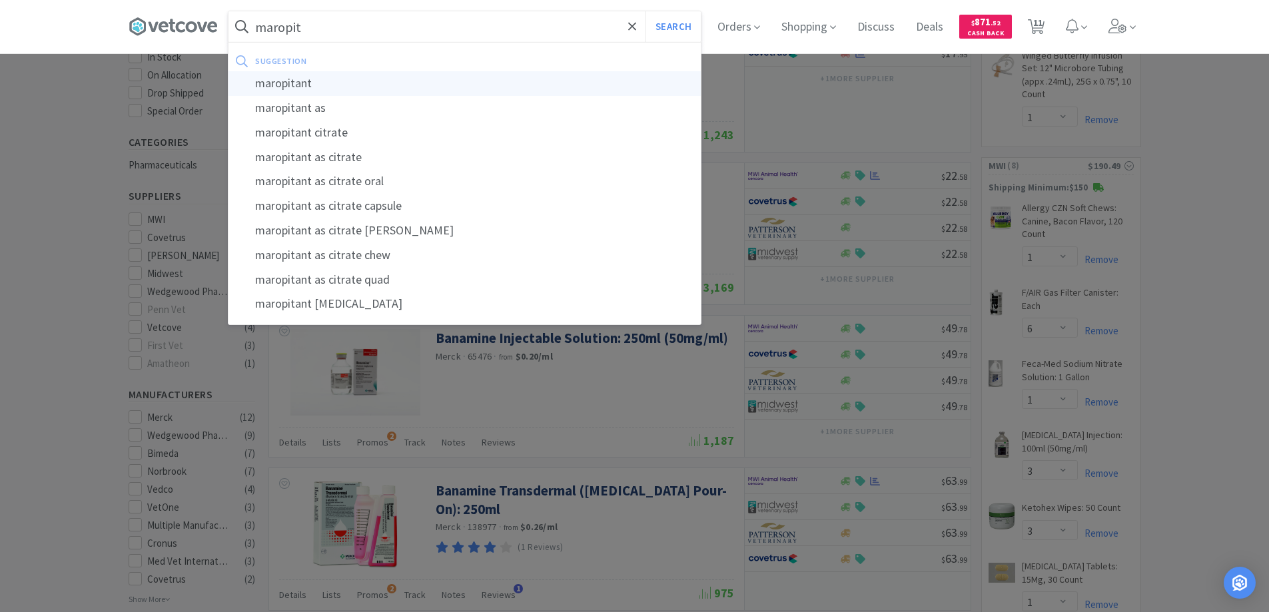
click at [290, 81] on div "maropitant" at bounding box center [465, 83] width 472 height 25
type input "maropitant"
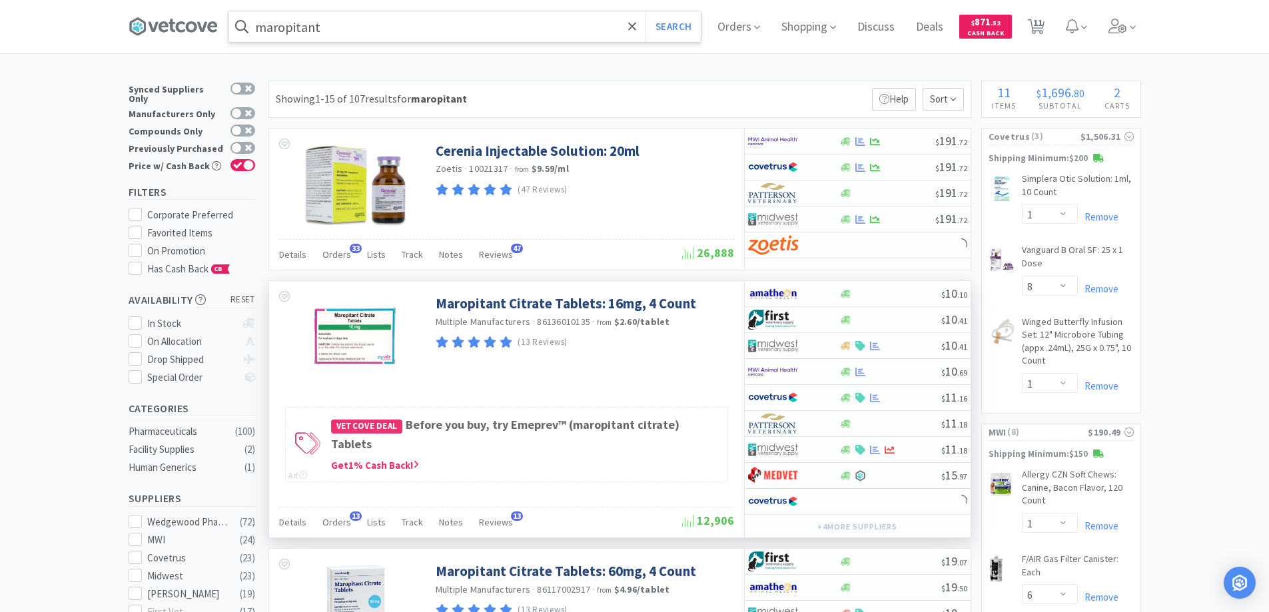
scroll to position [67, 0]
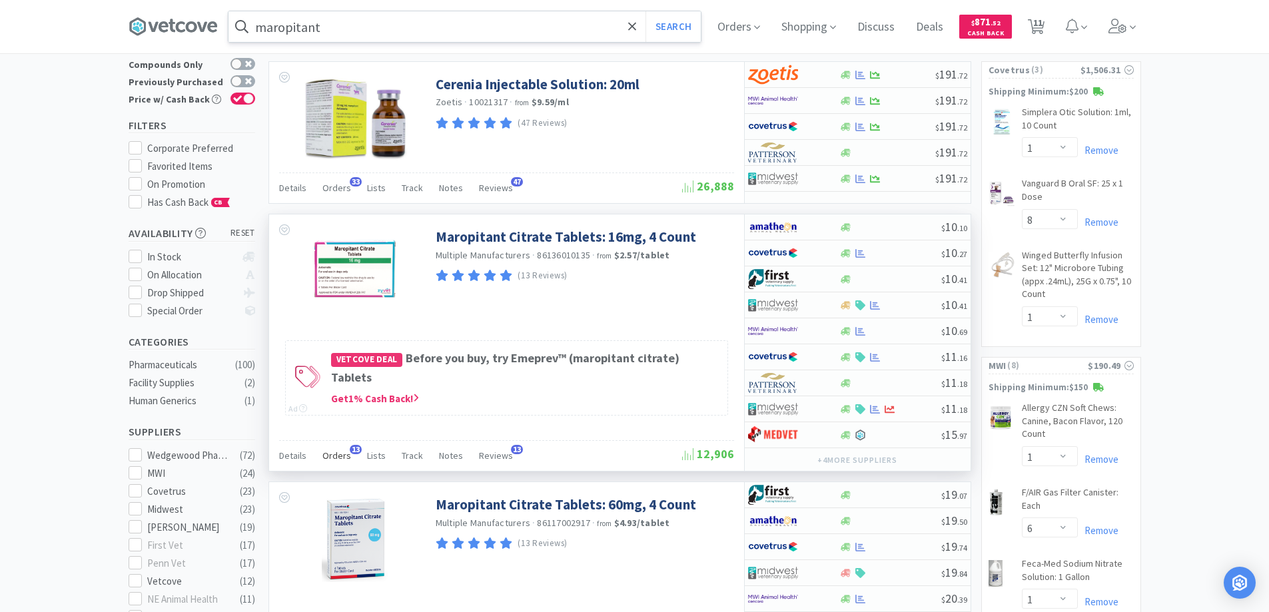
click at [351, 446] on span "13" at bounding box center [356, 449] width 12 height 9
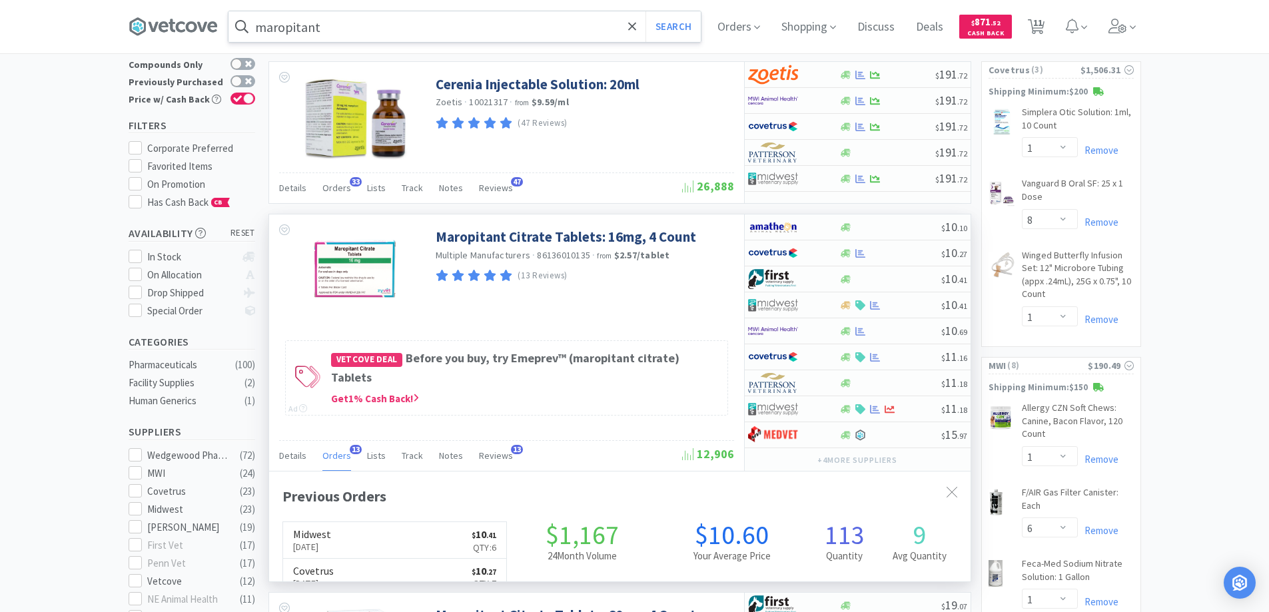
scroll to position [357, 702]
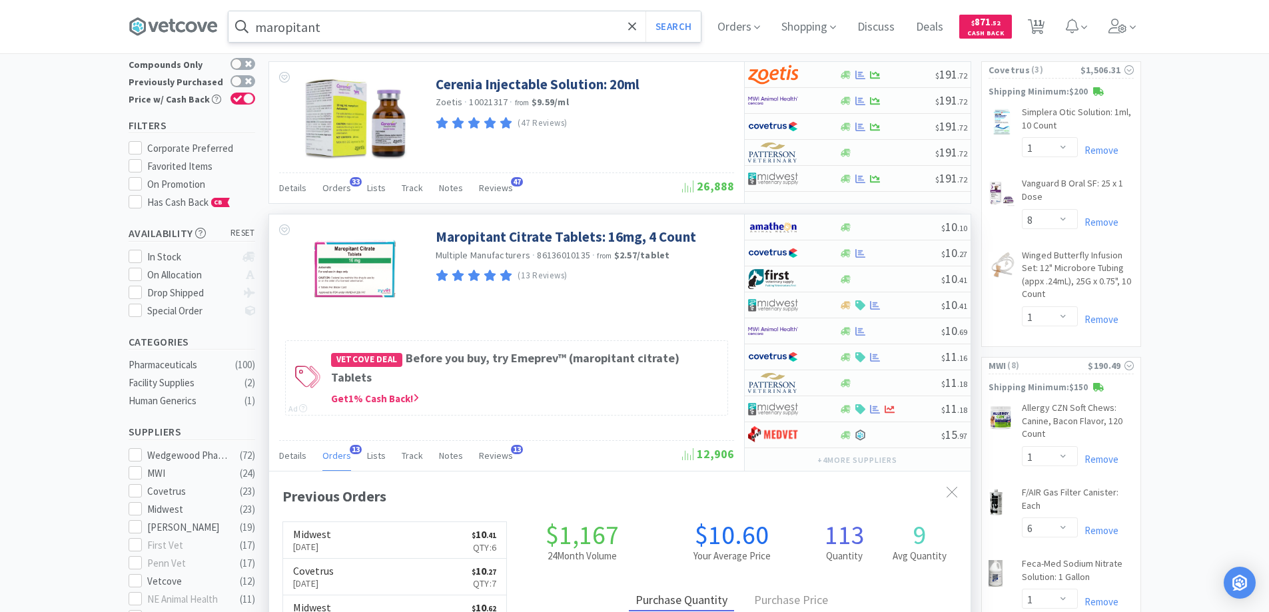
click at [351, 446] on span "13" at bounding box center [356, 449] width 12 height 9
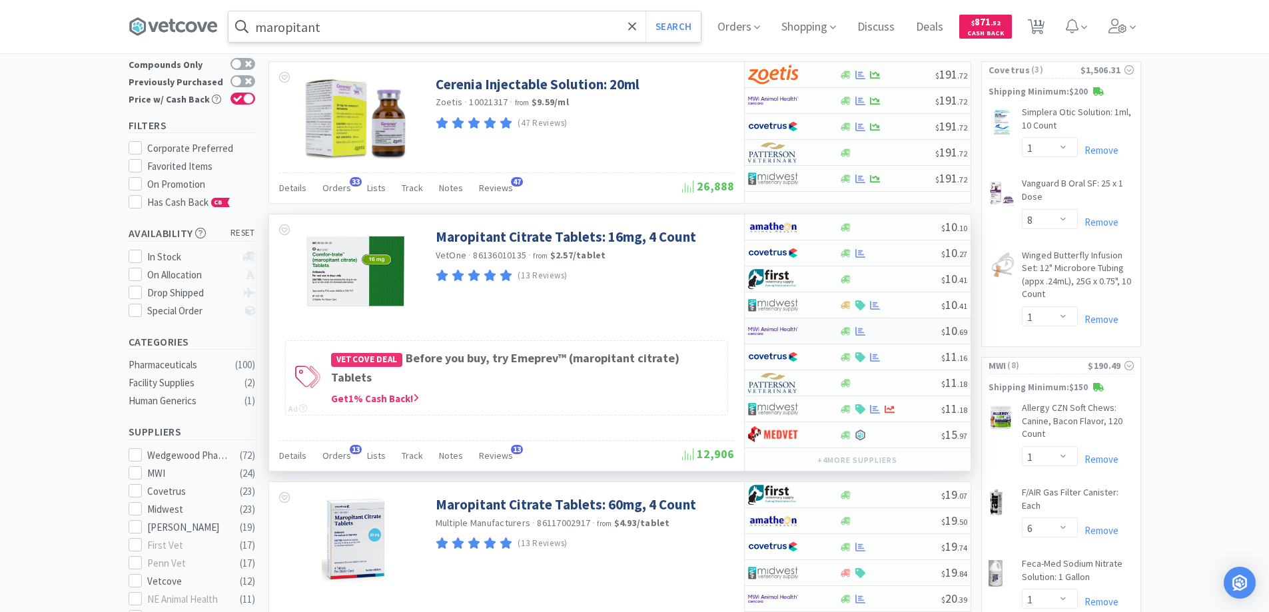
click at [814, 330] on div at bounding box center [784, 331] width 73 height 23
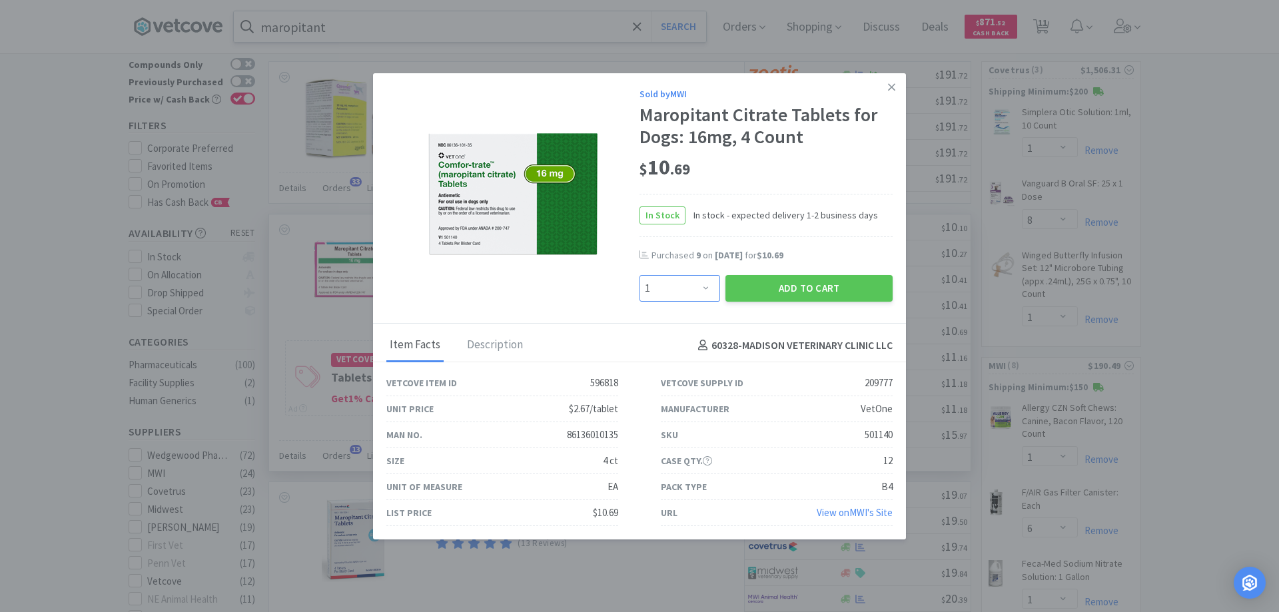
click at [698, 285] on select "Enter Quantity 1 2 3 4 5 6 7 8 9 10 11 12 13 14 15 16 17 18 19 20 Enter Quantity" at bounding box center [680, 288] width 81 height 27
select select "6"
click at [640, 275] on select "Enter Quantity 1 2 3 4 5 6 7 8 9 10 11 12 13 14 15 16 17 18 19 20 Enter Quantity" at bounding box center [680, 288] width 81 height 27
click at [766, 289] on button "Add to Cart" at bounding box center [809, 288] width 167 height 27
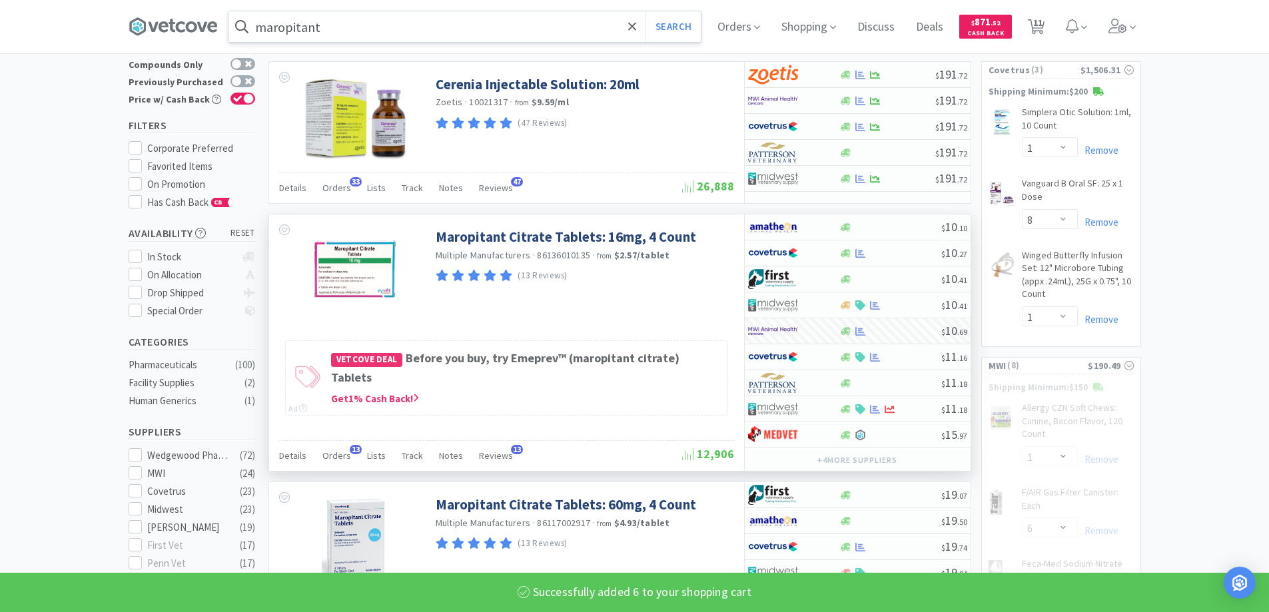
select select "6"
select select "1"
select select "2"
select select "10"
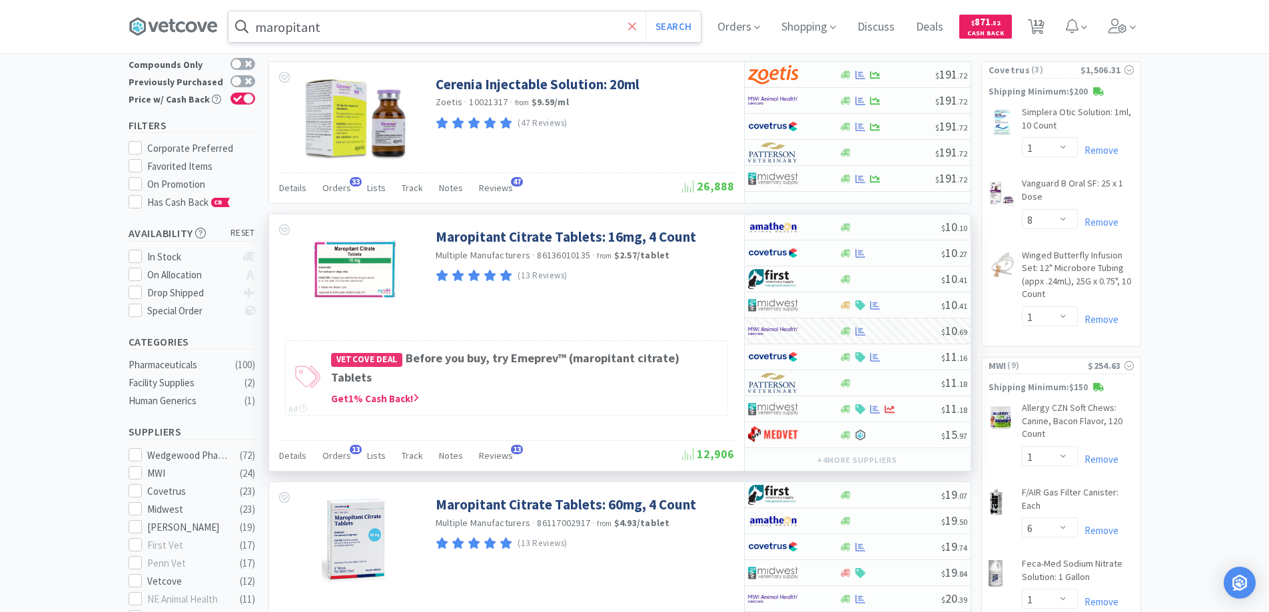
click at [634, 23] on icon at bounding box center [632, 26] width 8 height 8
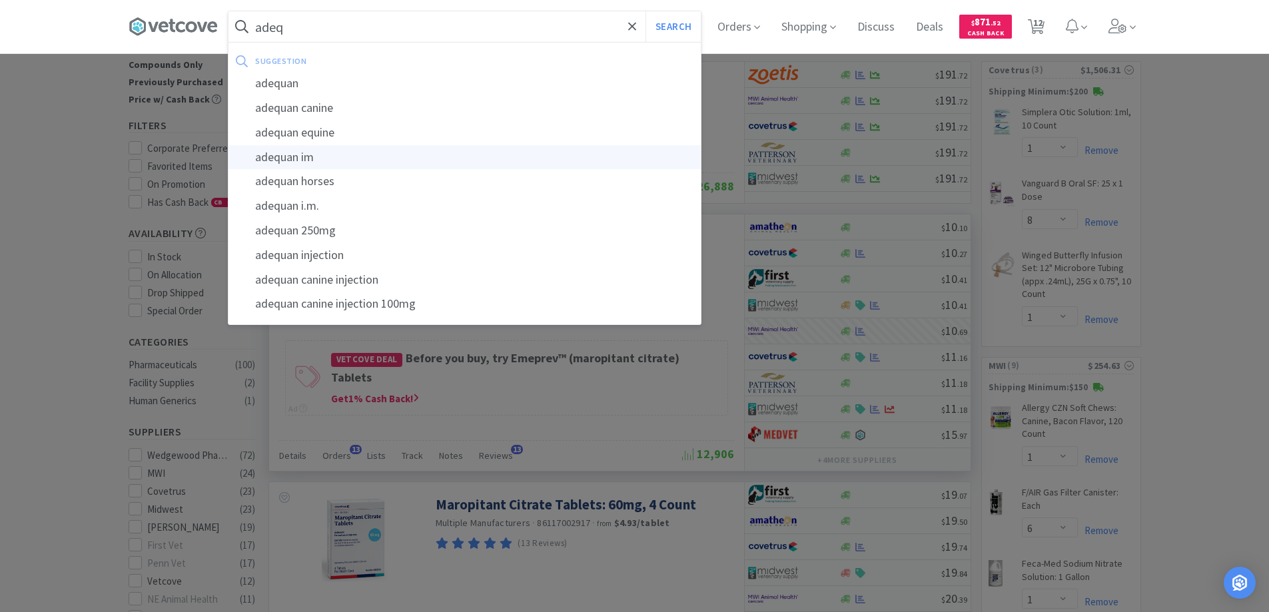
click at [281, 155] on div "adequan im" at bounding box center [465, 157] width 472 height 25
type input "adequan im"
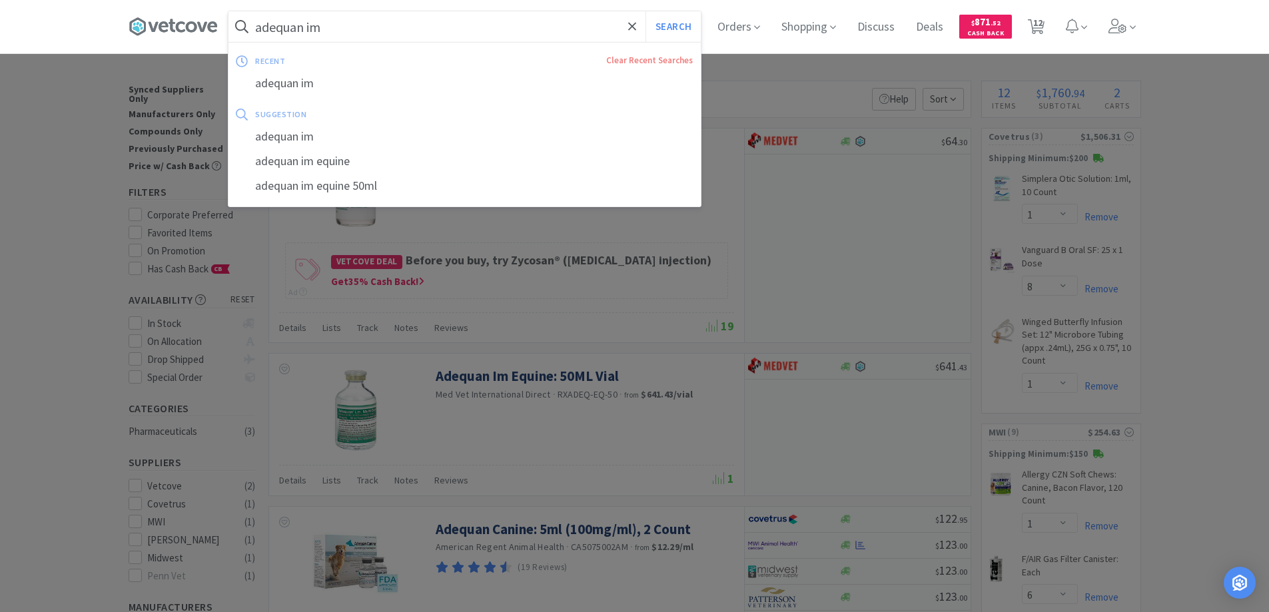
click at [336, 28] on input "adequan im" at bounding box center [465, 26] width 472 height 31
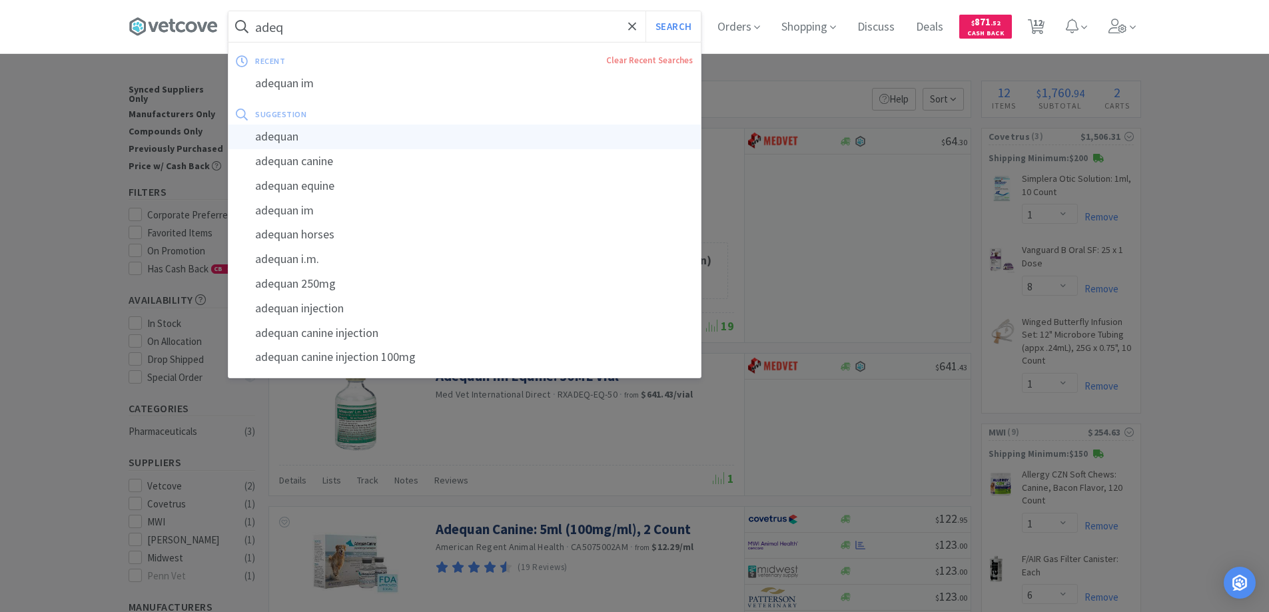
click at [288, 136] on div "adequan" at bounding box center [465, 137] width 472 height 25
type input "adequan"
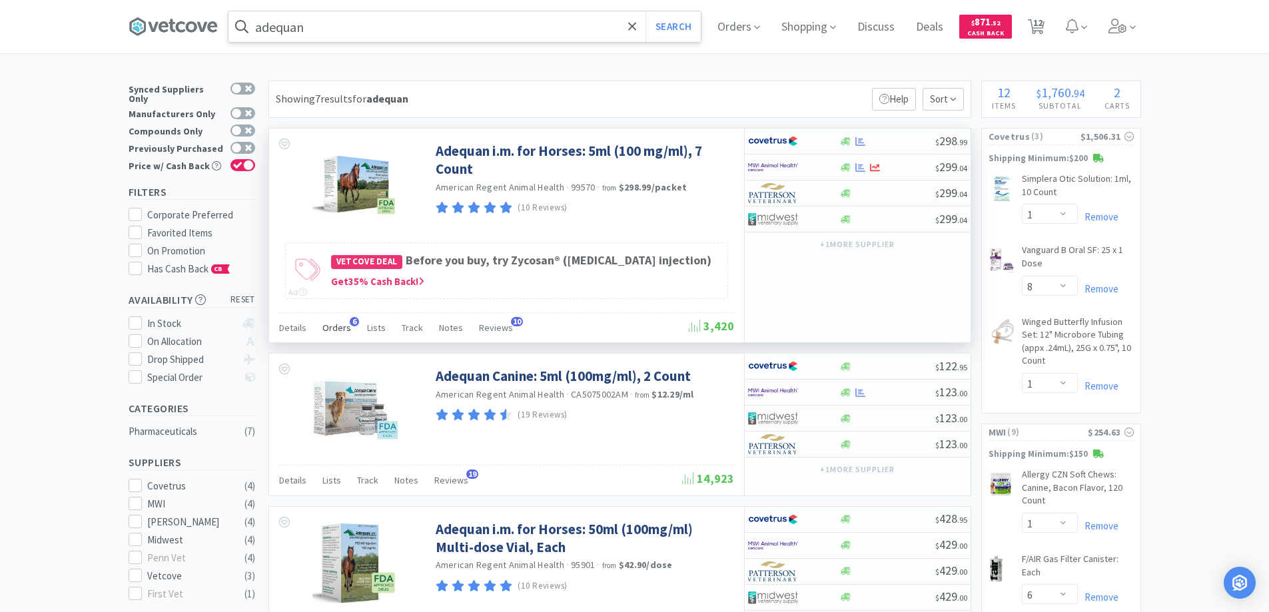
click at [352, 326] on span "6" at bounding box center [354, 321] width 9 height 9
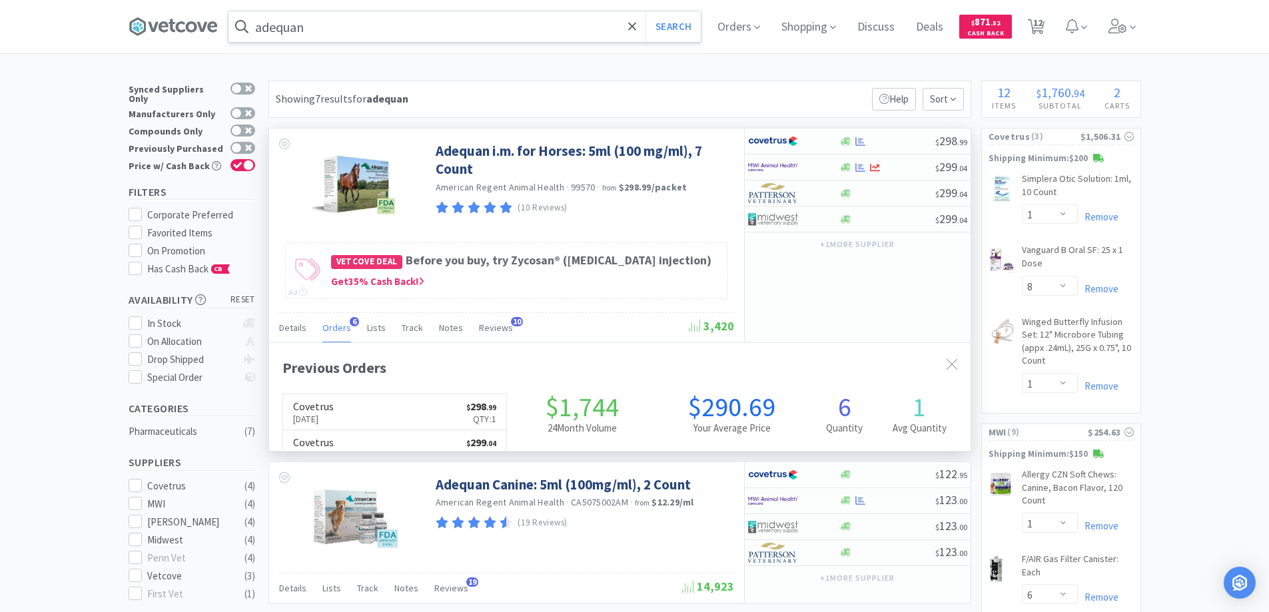
scroll to position [345, 702]
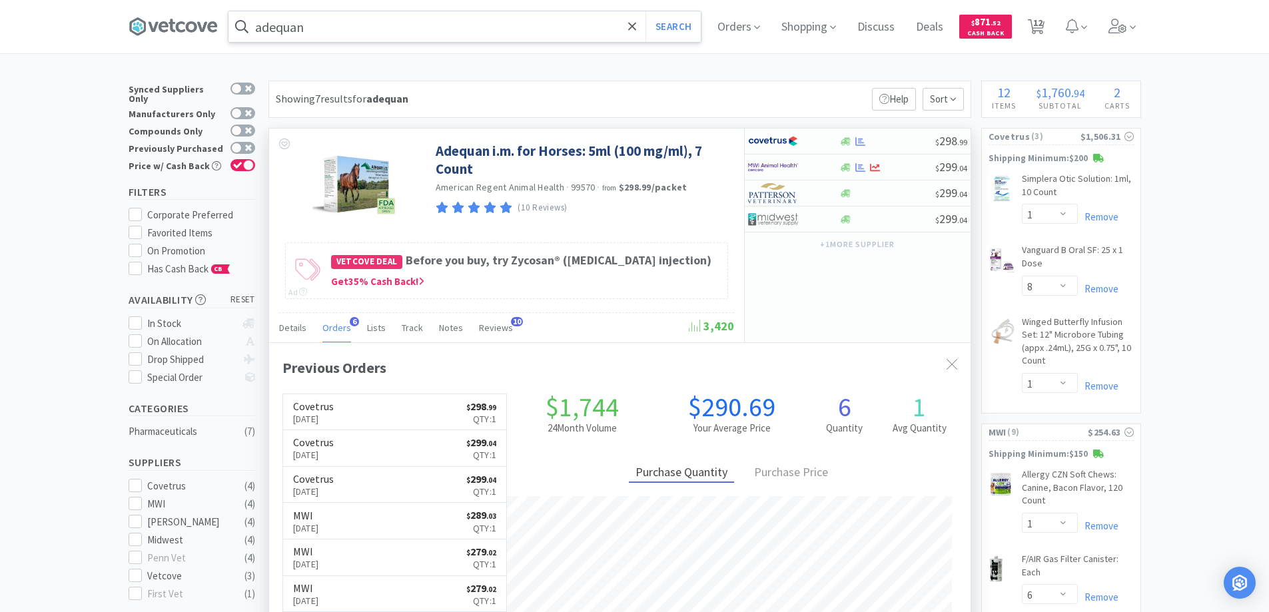
click at [352, 326] on span "6" at bounding box center [354, 321] width 9 height 9
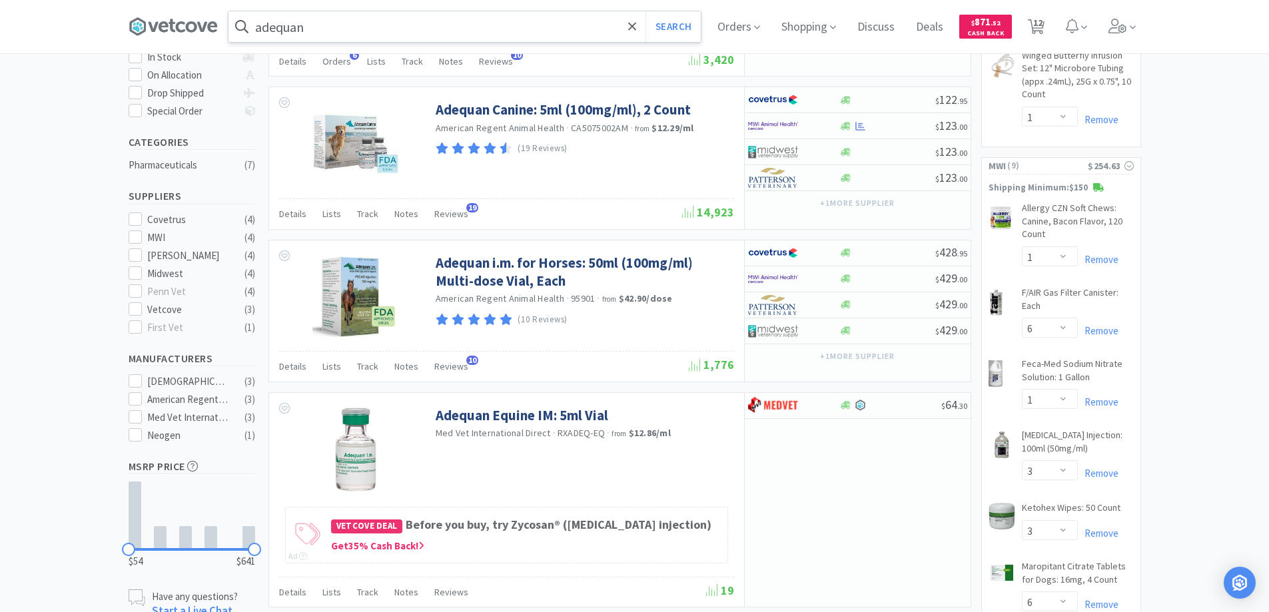
scroll to position [0, 0]
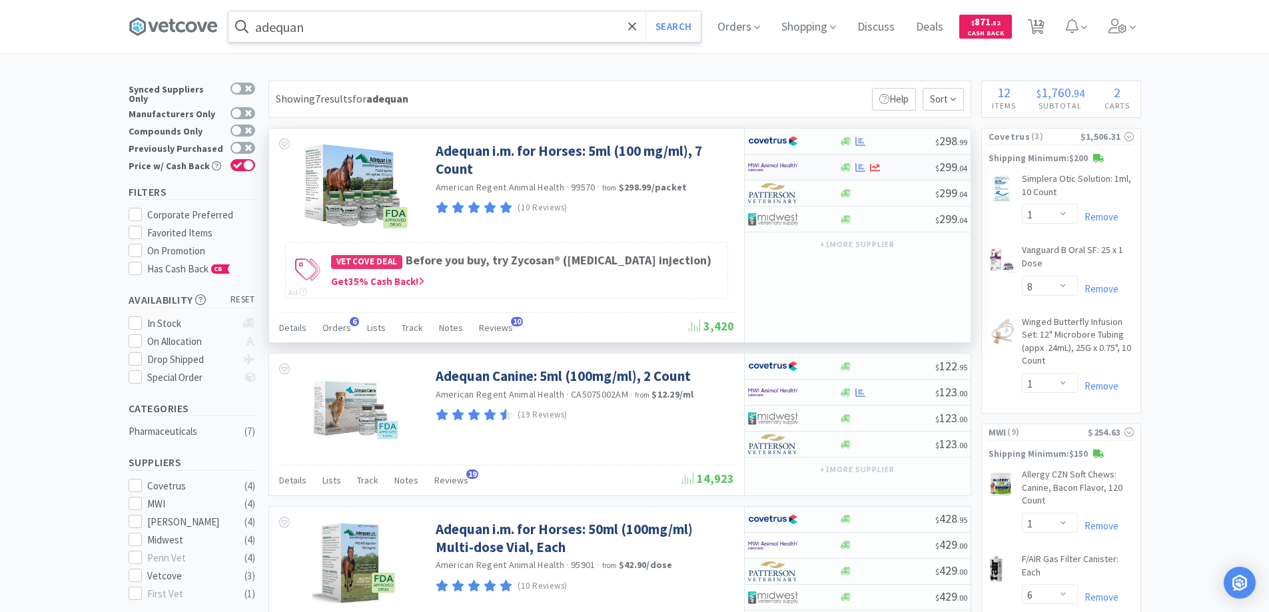
click at [819, 165] on div at bounding box center [784, 167] width 73 height 23
select select "1"
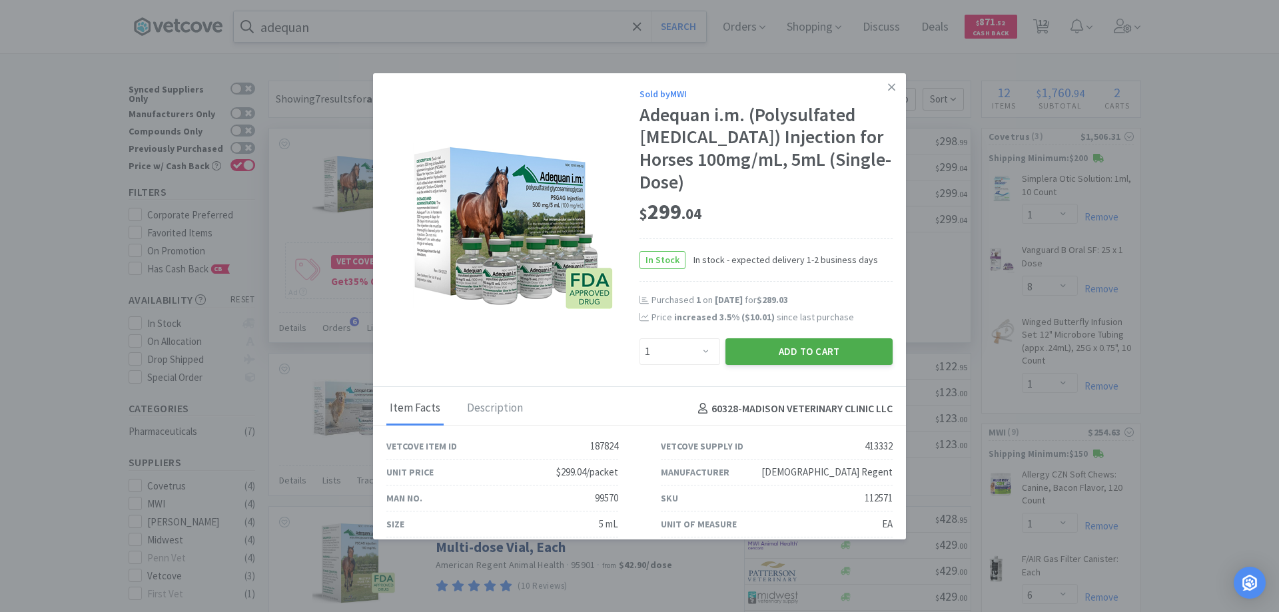
click at [796, 350] on button "Add to Cart" at bounding box center [809, 351] width 167 height 27
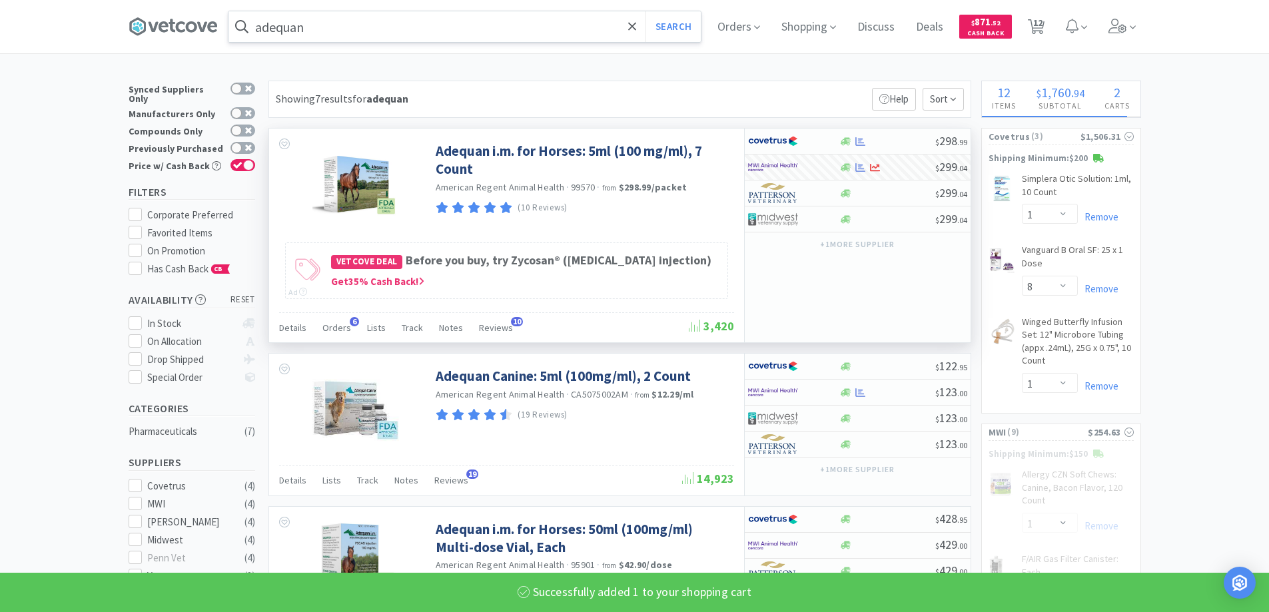
select select "1"
select select "6"
select select "1"
select select "3"
select select "6"
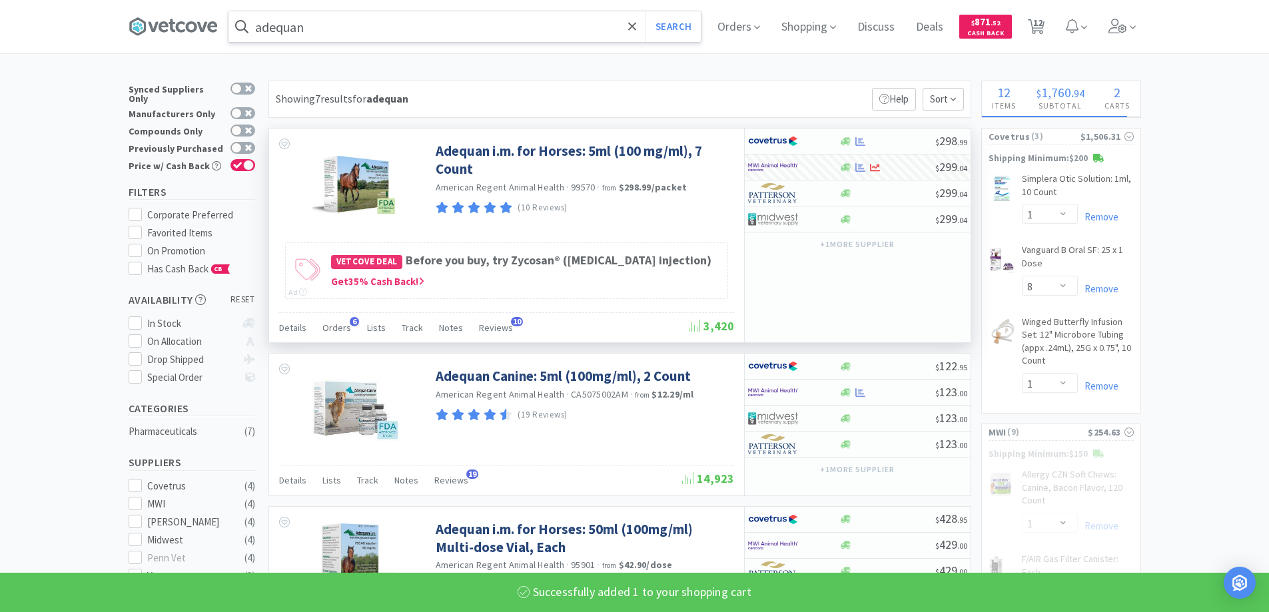
select select "1"
select select "2"
select select "10"
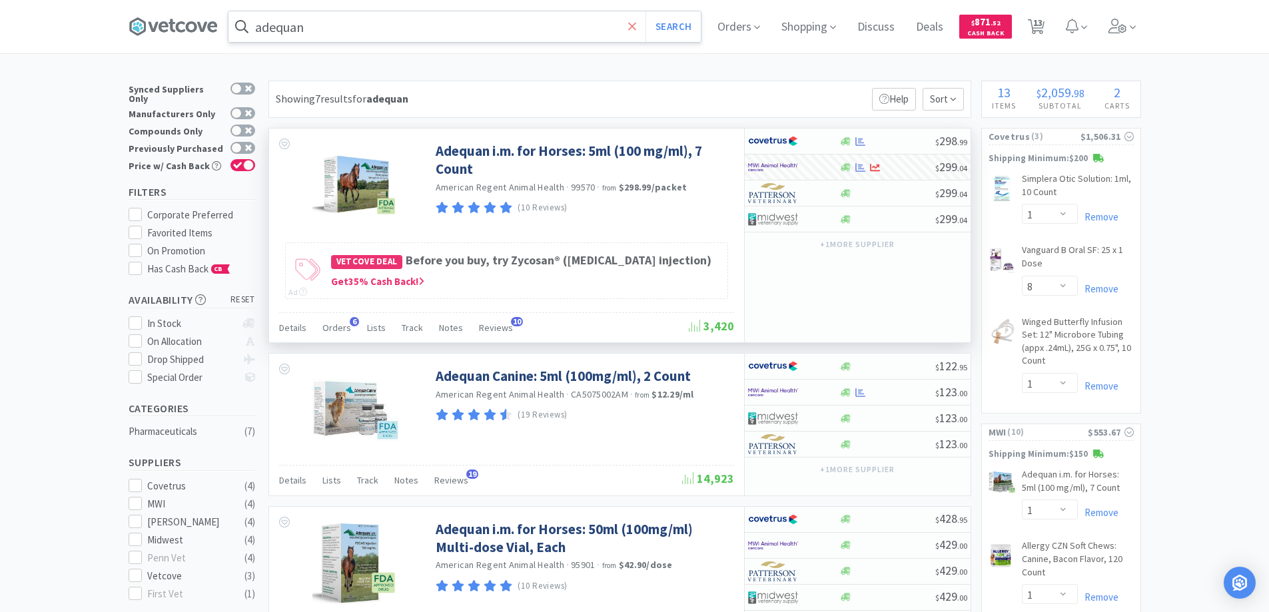
click at [637, 25] on icon at bounding box center [632, 26] width 9 height 13
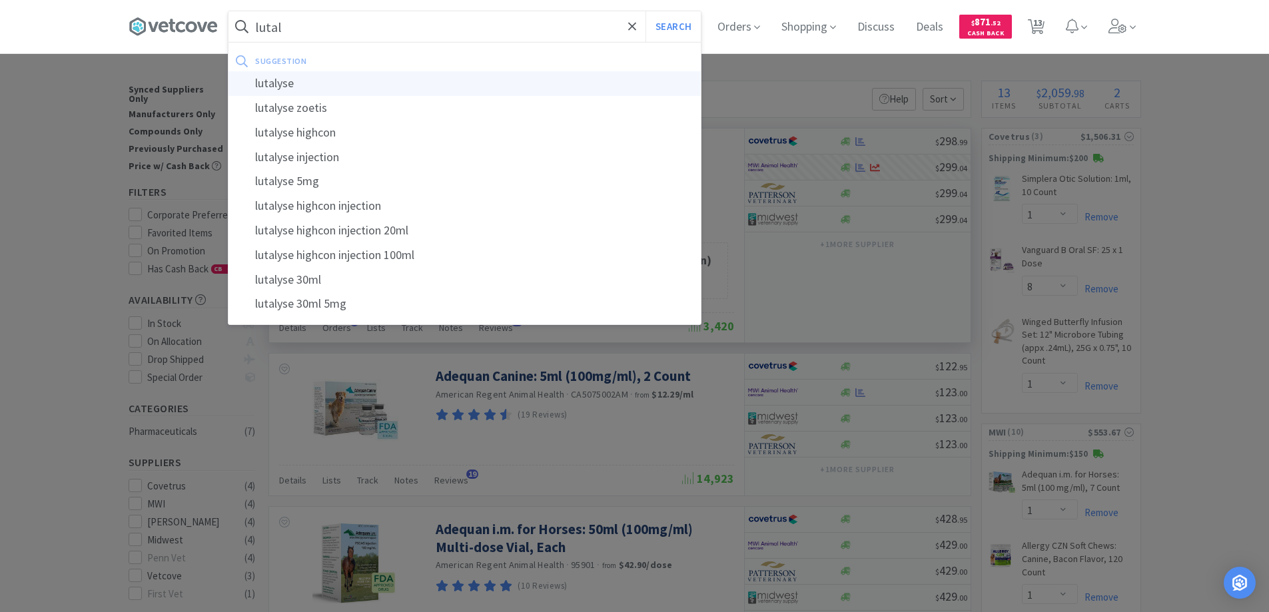
click at [269, 81] on div "lutalyse" at bounding box center [465, 83] width 472 height 25
type input "lutalyse"
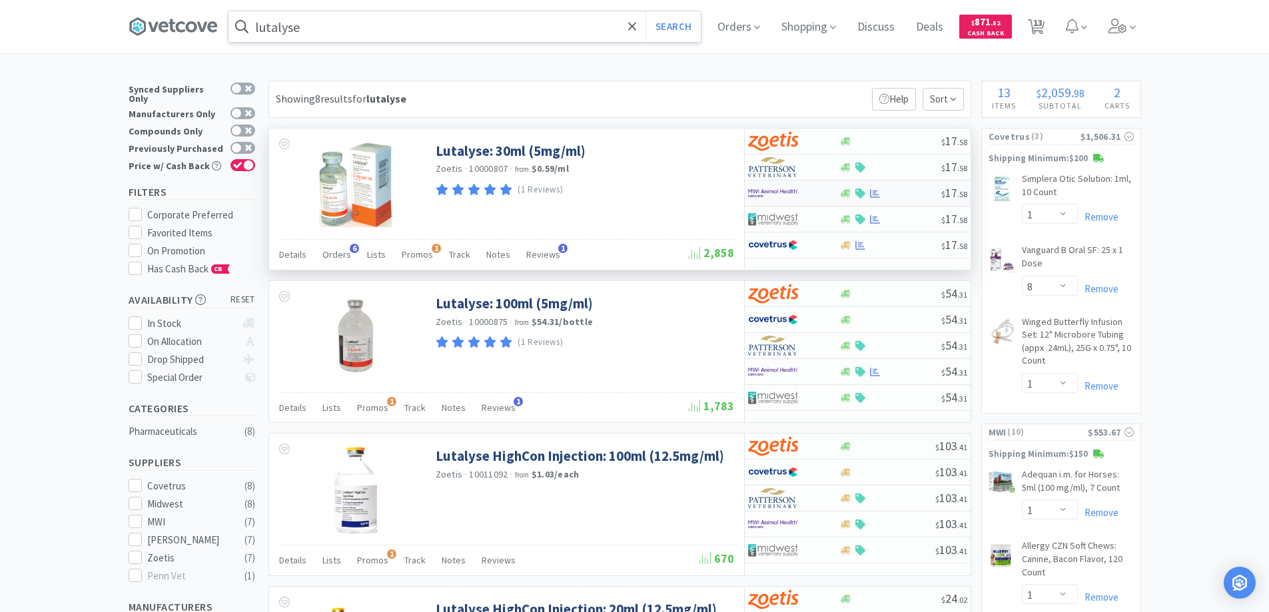
click at [806, 191] on div at bounding box center [784, 193] width 73 height 23
select select "1"
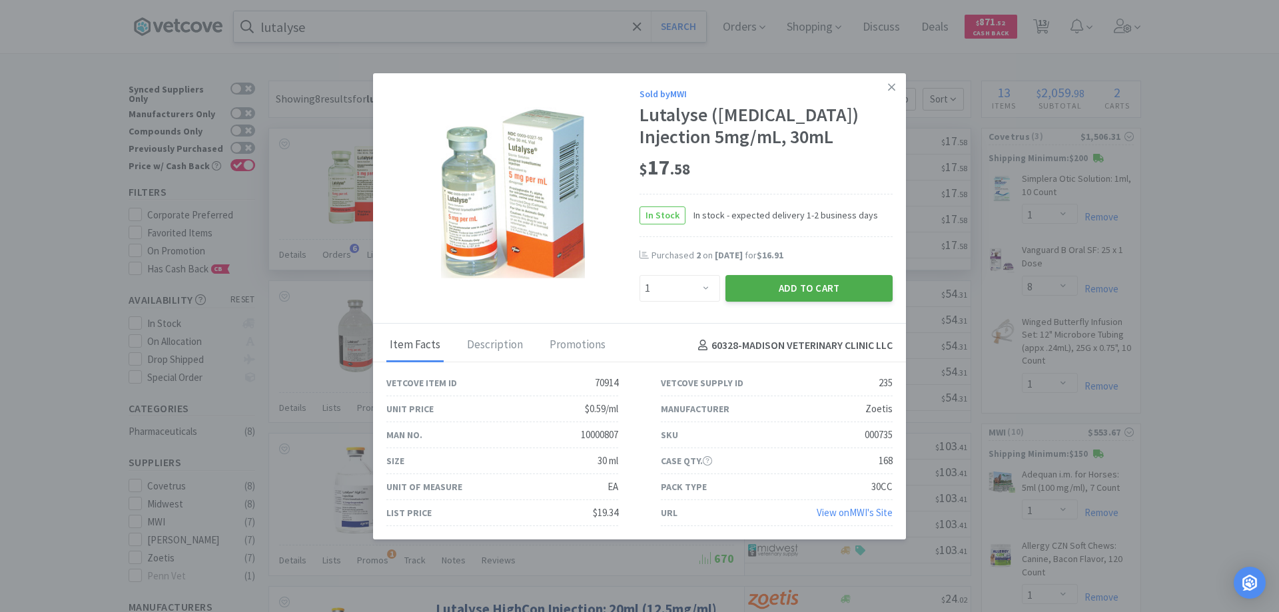
click at [778, 302] on button "Add to Cart" at bounding box center [809, 288] width 167 height 27
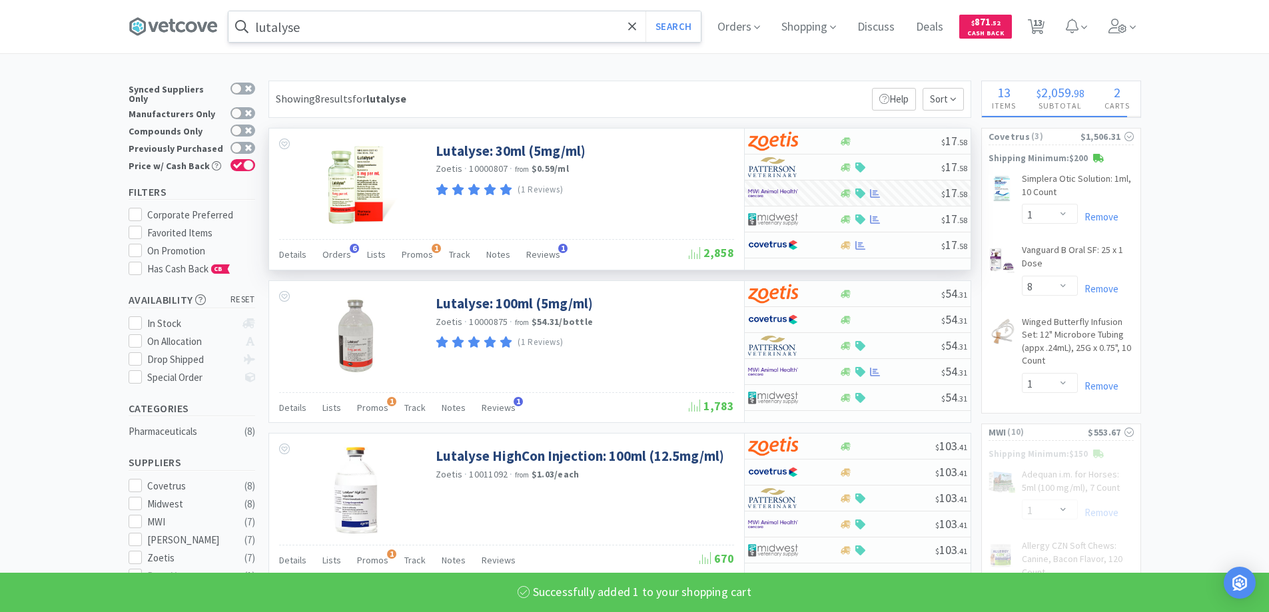
select select "1"
select select "6"
select select "1"
select select "2"
select select "10"
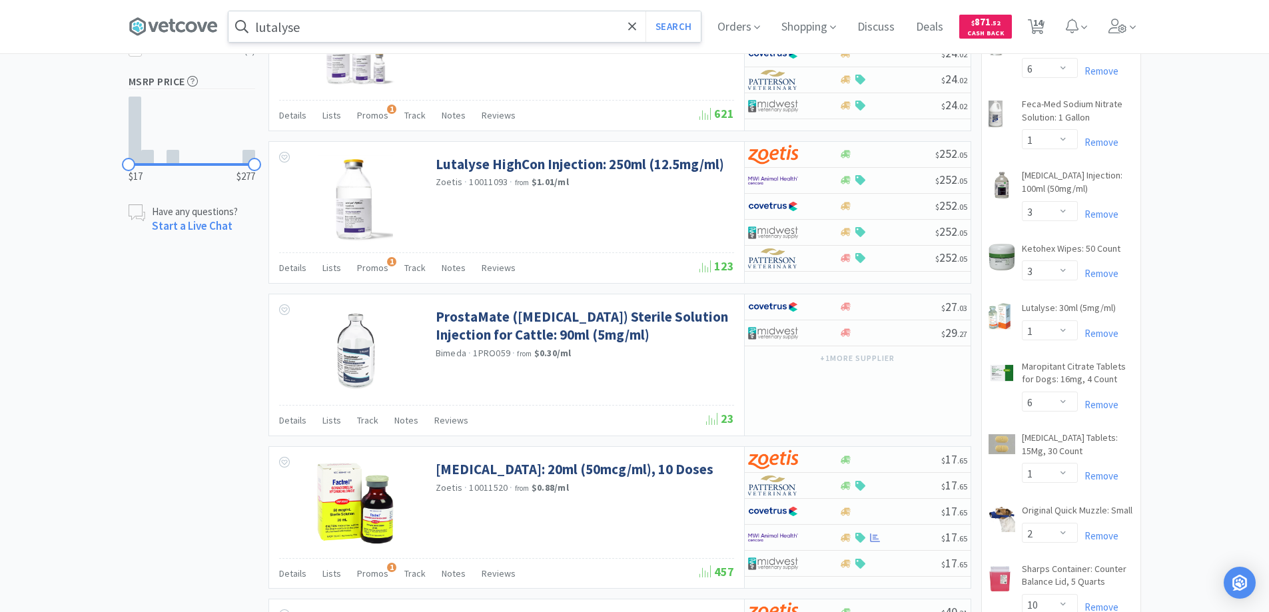
scroll to position [600, 0]
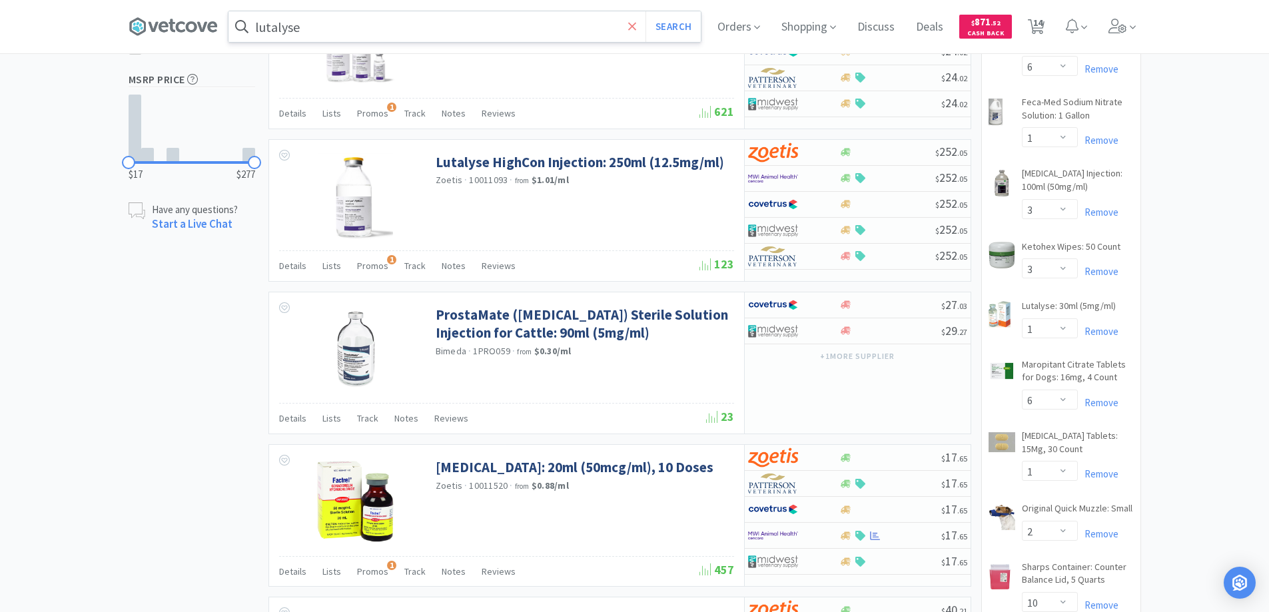
click at [636, 23] on icon at bounding box center [632, 26] width 9 height 13
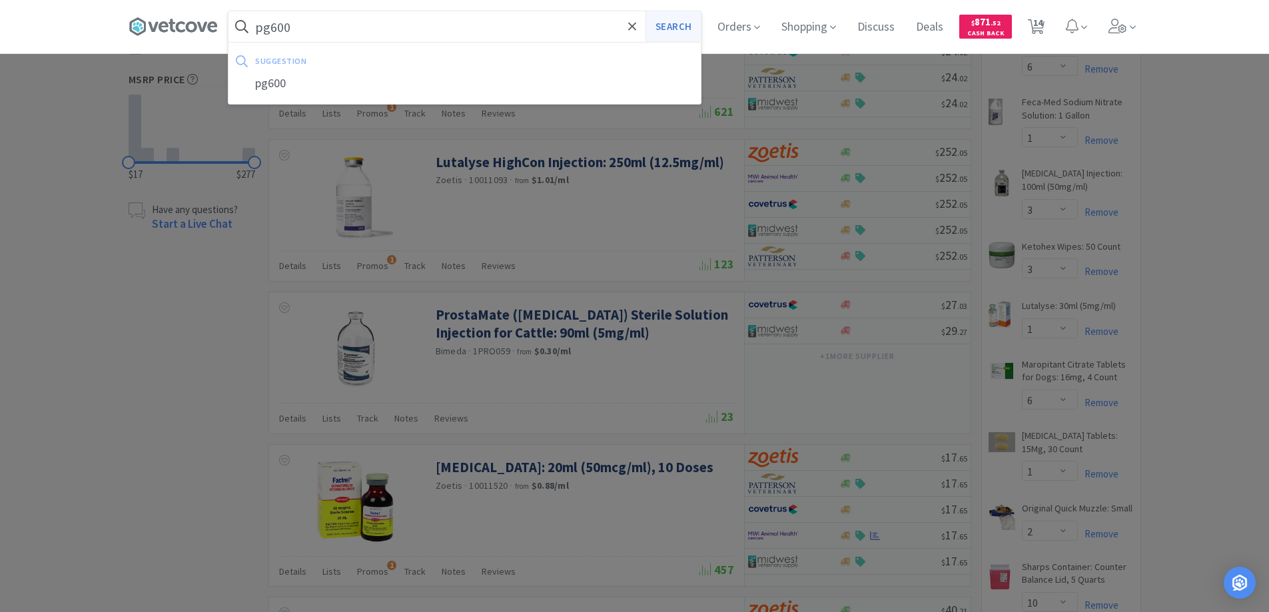
type input "pg600"
click at [677, 27] on button "Search" at bounding box center [673, 26] width 55 height 31
